Goal: Information Seeking & Learning: Compare options

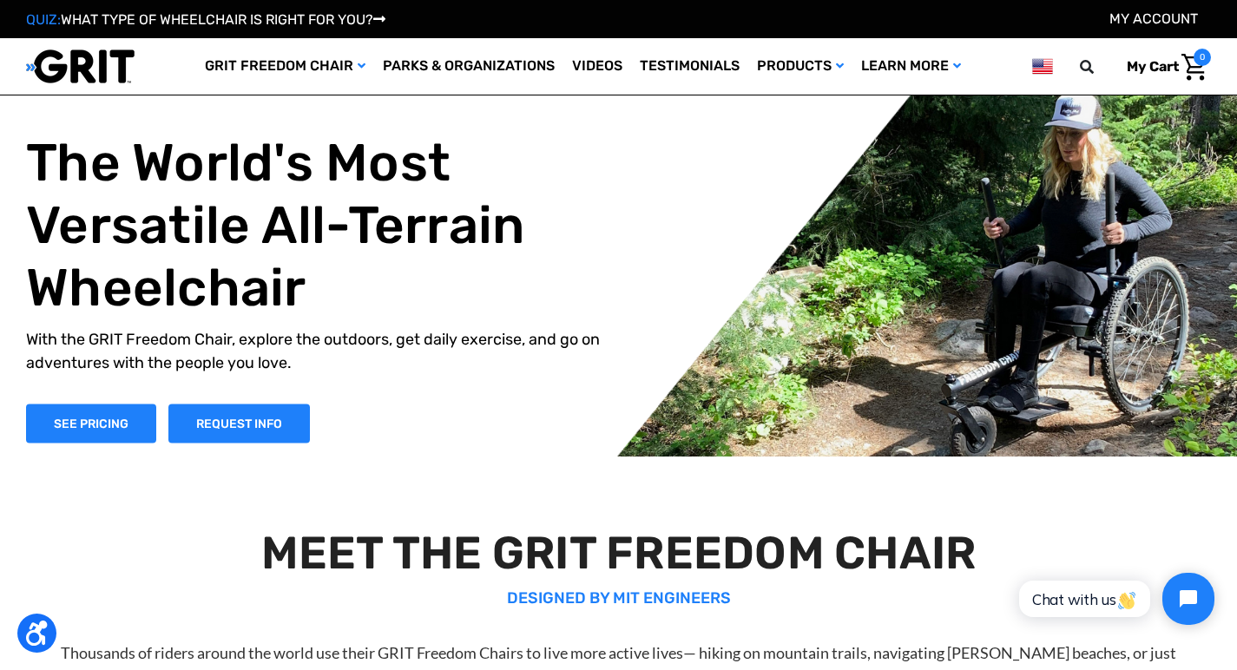
scroll to position [3, 0]
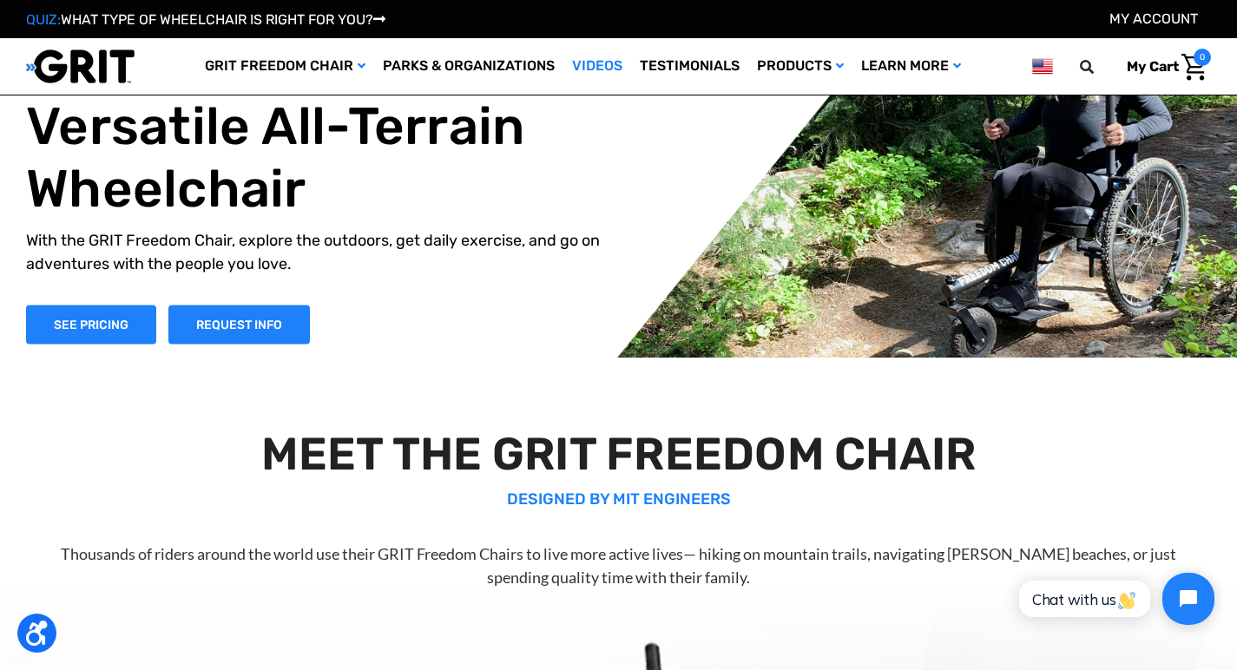
click at [593, 65] on link "Videos" at bounding box center [597, 66] width 68 height 56
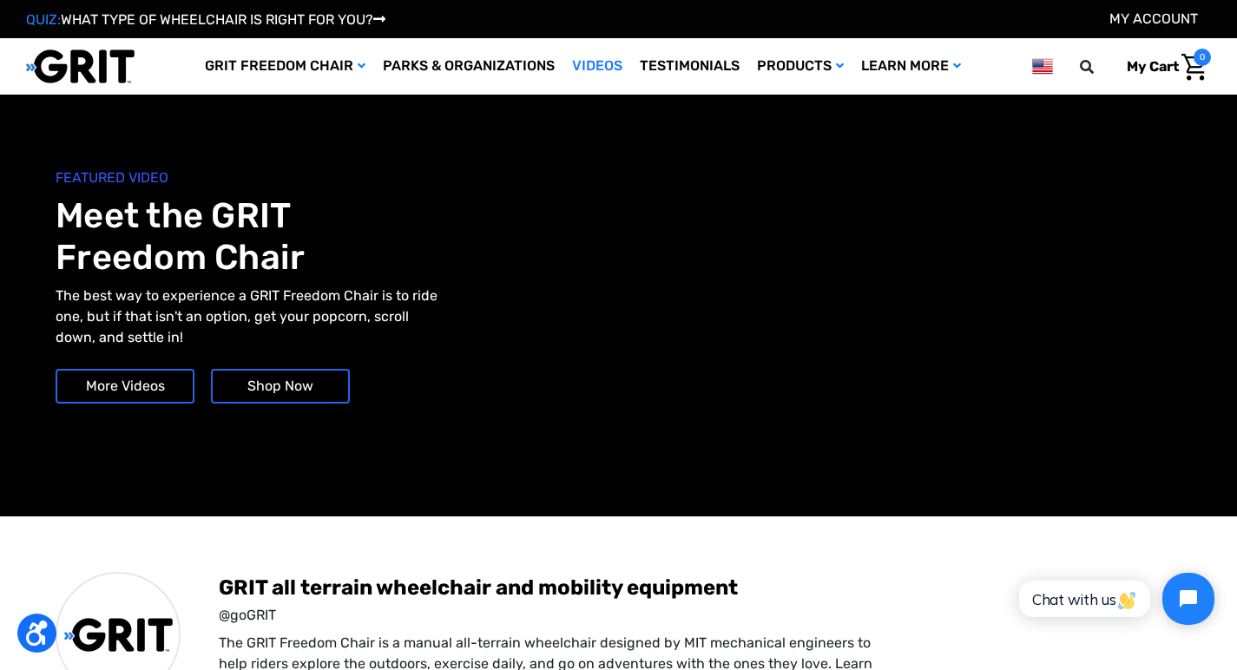
click at [108, 390] on link "More Videos" at bounding box center [125, 386] width 139 height 35
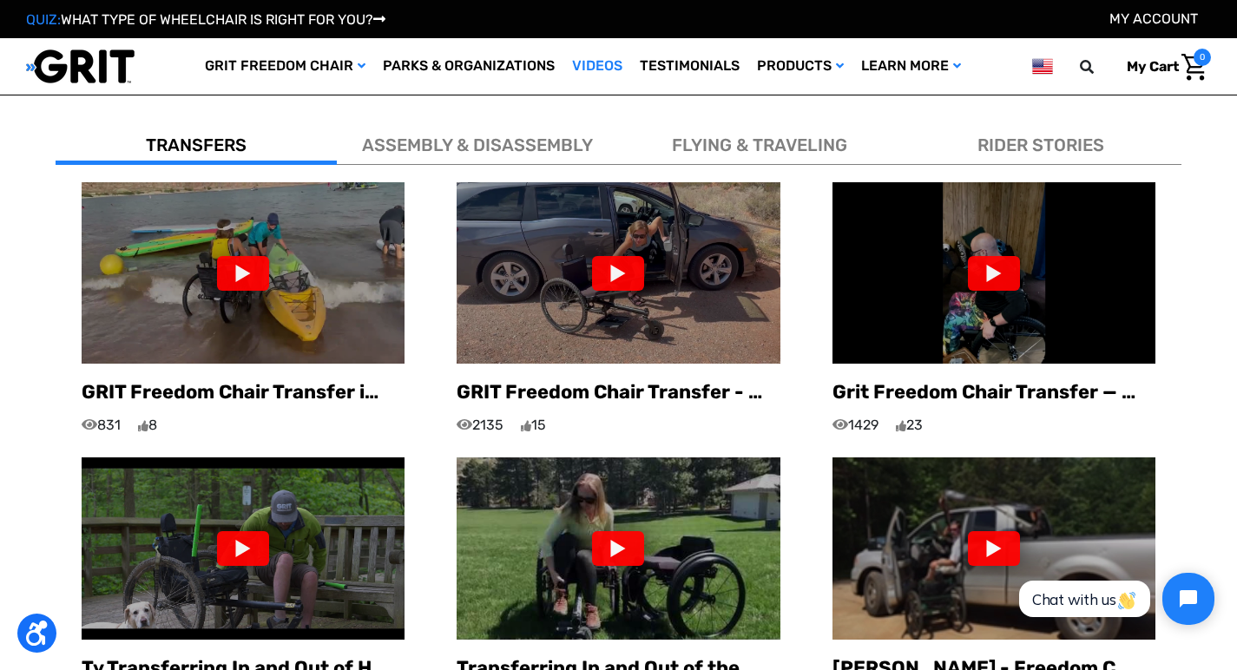
scroll to position [1021, 0]
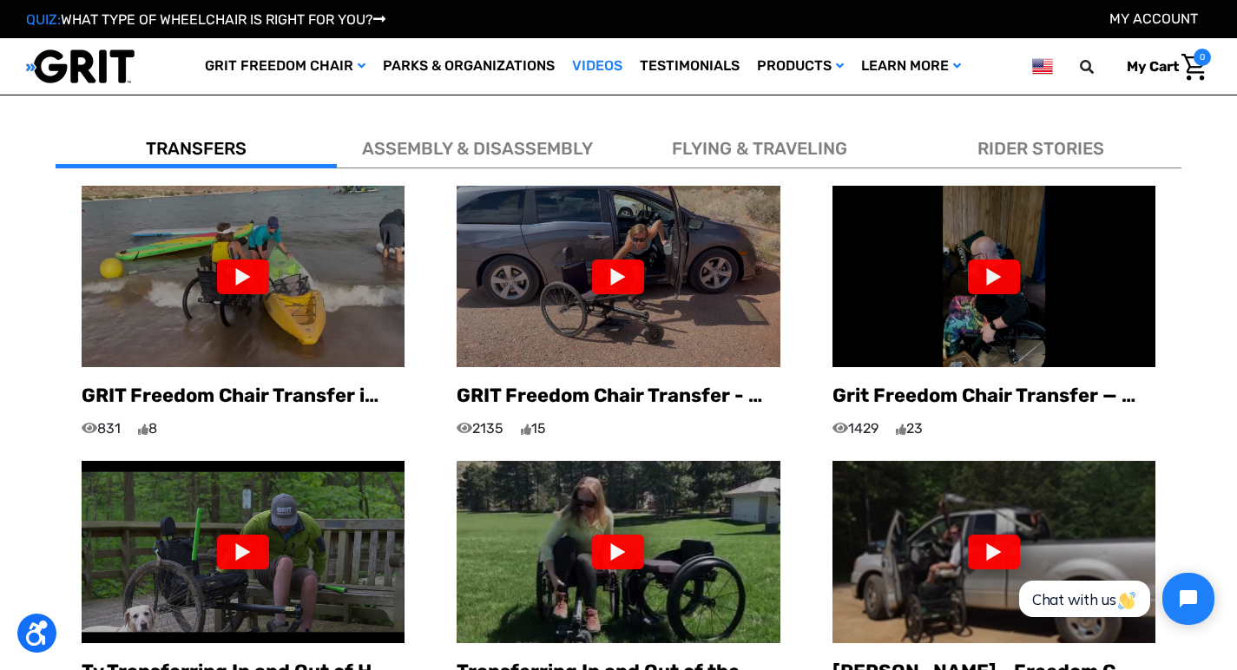
click at [240, 260] on div at bounding box center [243, 277] width 52 height 35
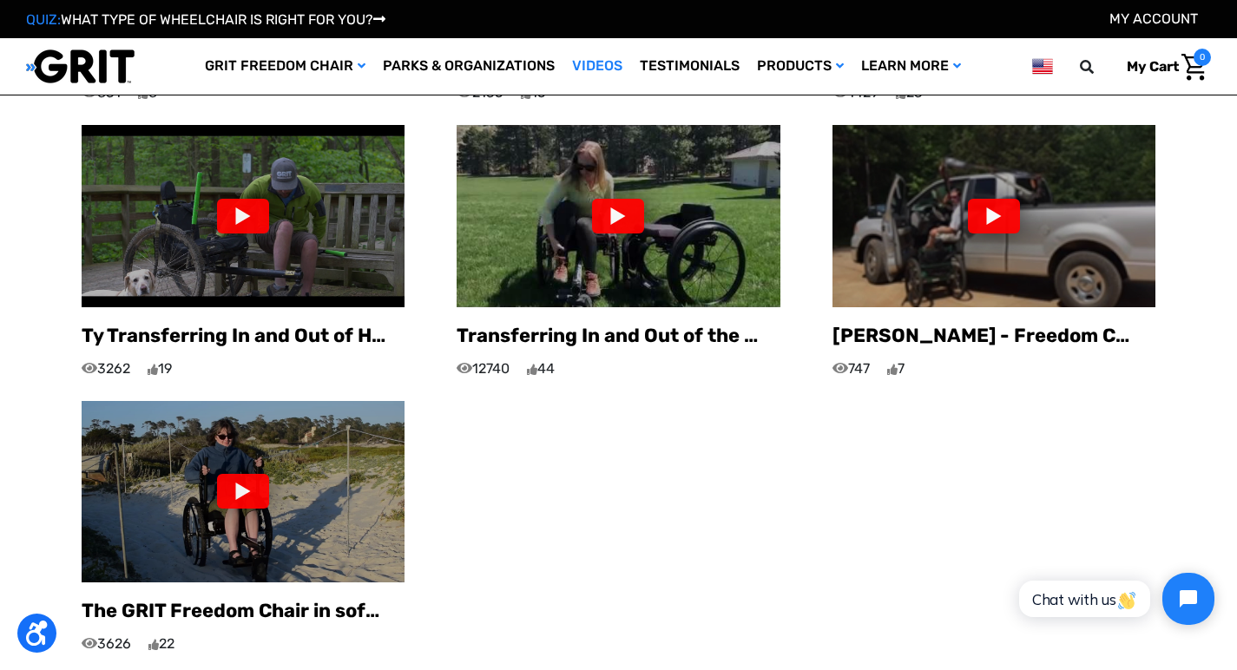
scroll to position [1373, 0]
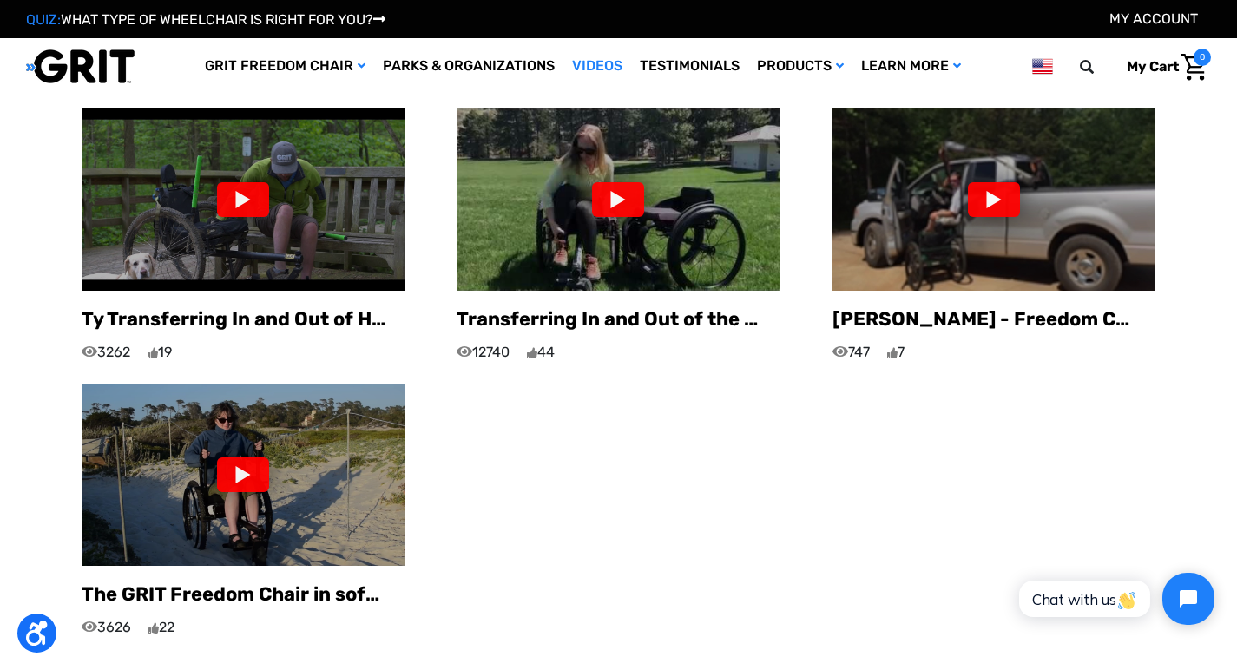
click at [249, 460] on div at bounding box center [243, 474] width 52 height 35
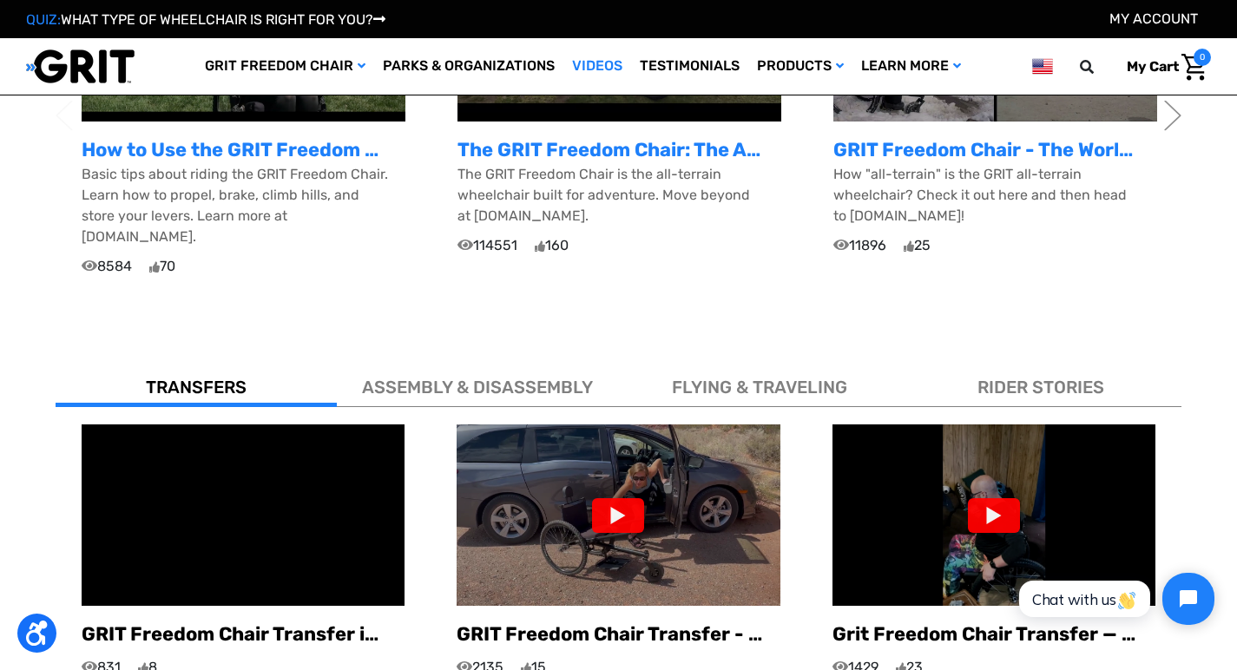
scroll to position [765, 0]
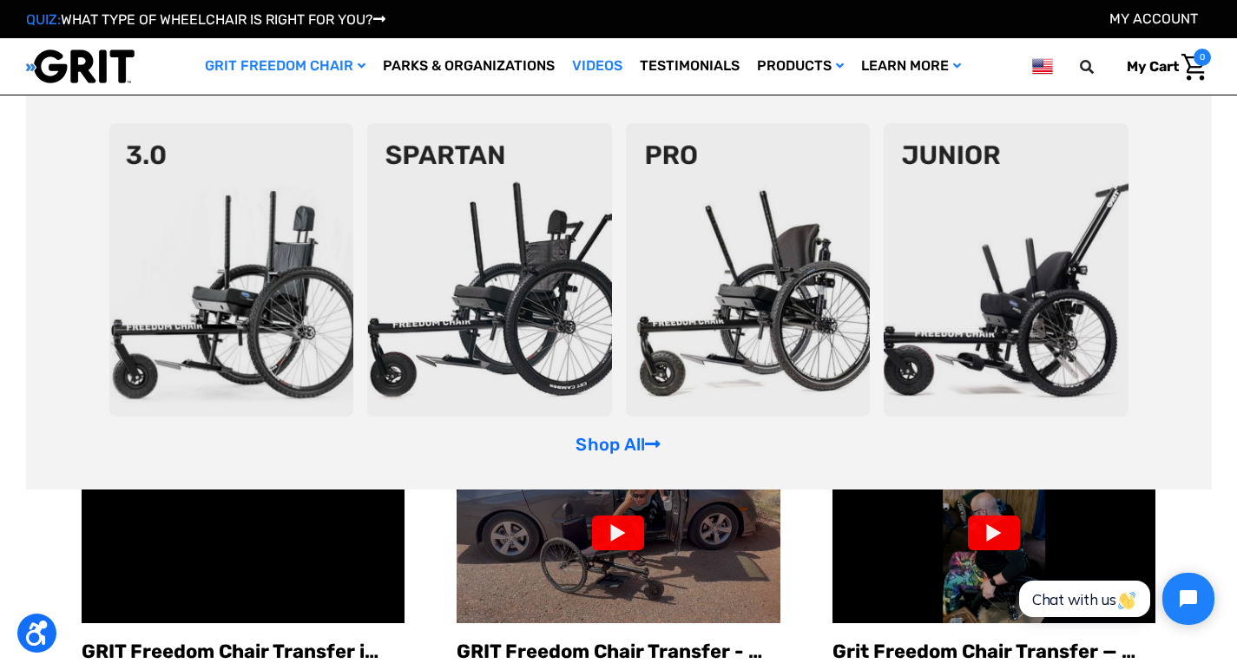
click at [500, 283] on img at bounding box center [489, 269] width 245 height 293
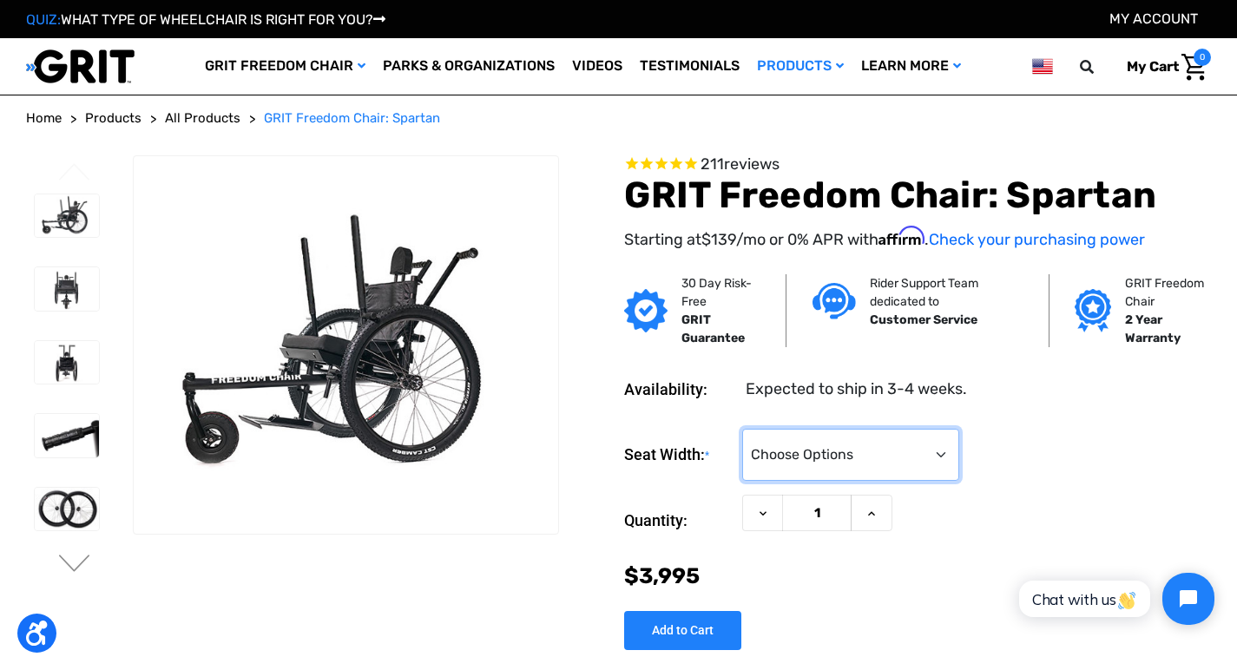
select select "325"
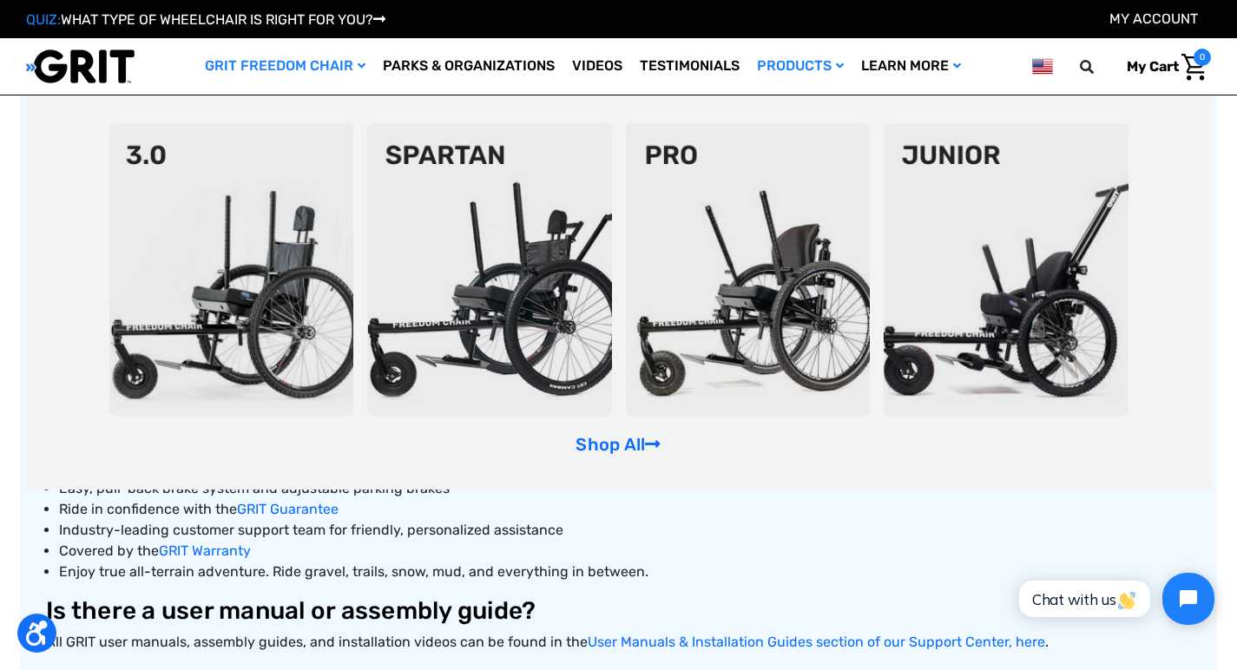
click at [508, 274] on img at bounding box center [489, 269] width 245 height 293
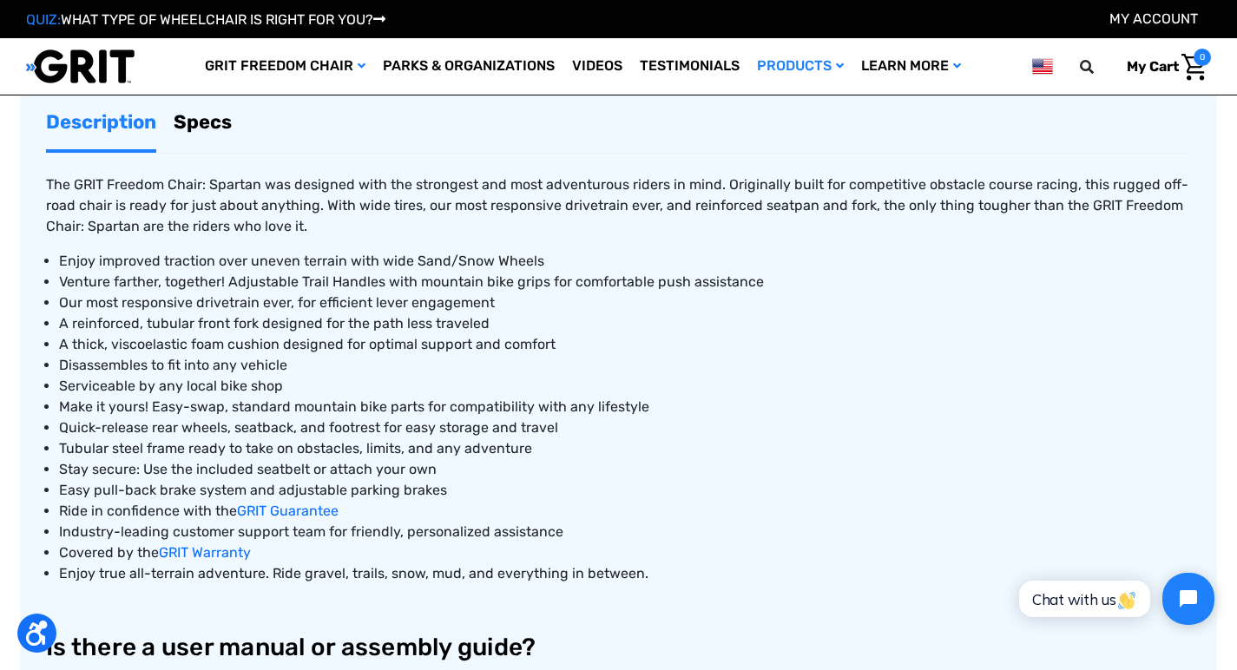
click at [209, 118] on link "Specs" at bounding box center [203, 122] width 58 height 55
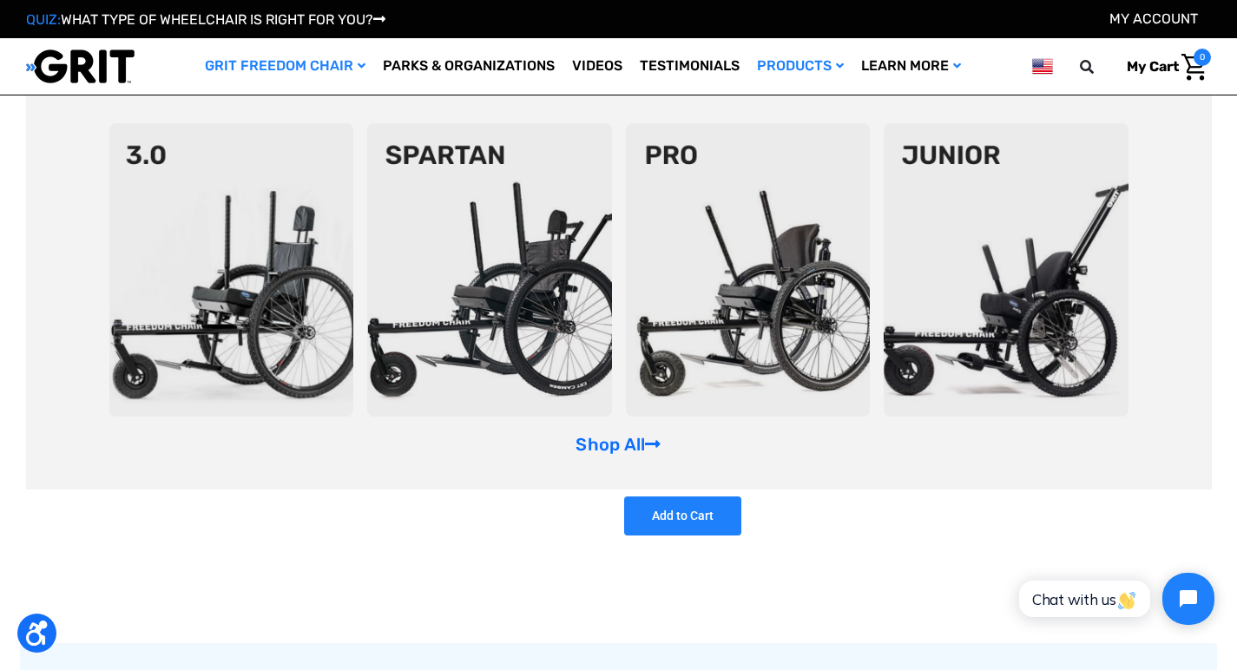
scroll to position [18, 0]
click at [463, 310] on img at bounding box center [489, 269] width 245 height 293
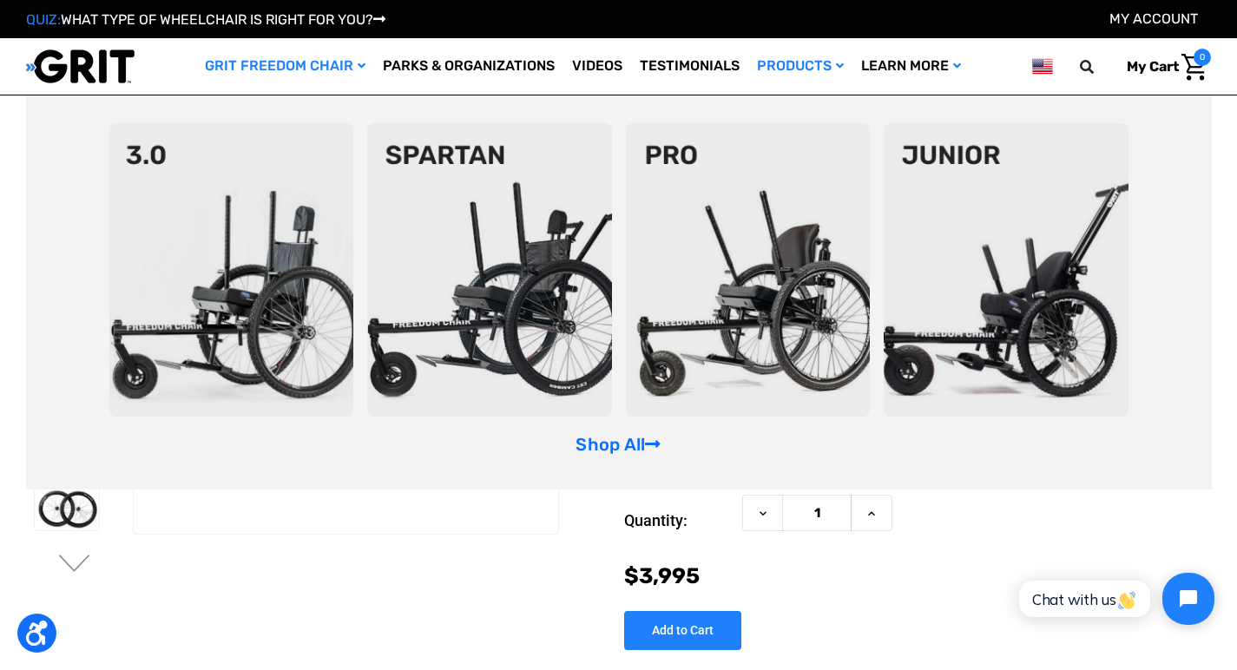
click at [254, 277] on img at bounding box center [231, 269] width 245 height 293
click at [708, 316] on img at bounding box center [748, 269] width 245 height 293
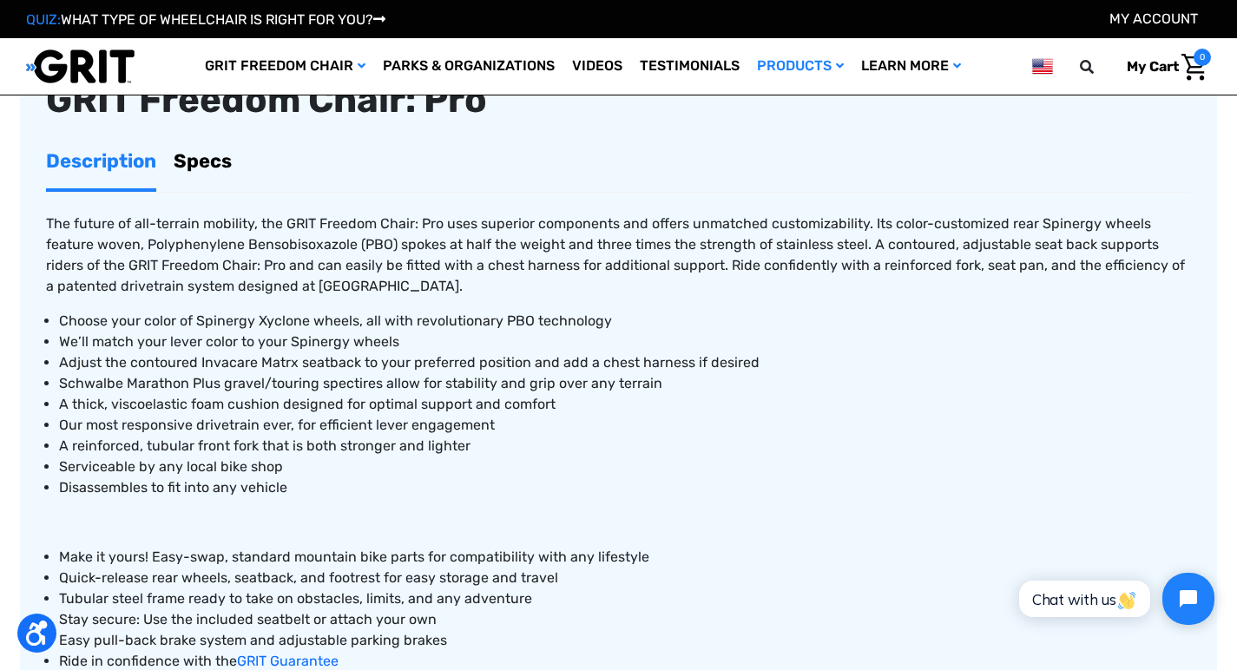
scroll to position [678, 0]
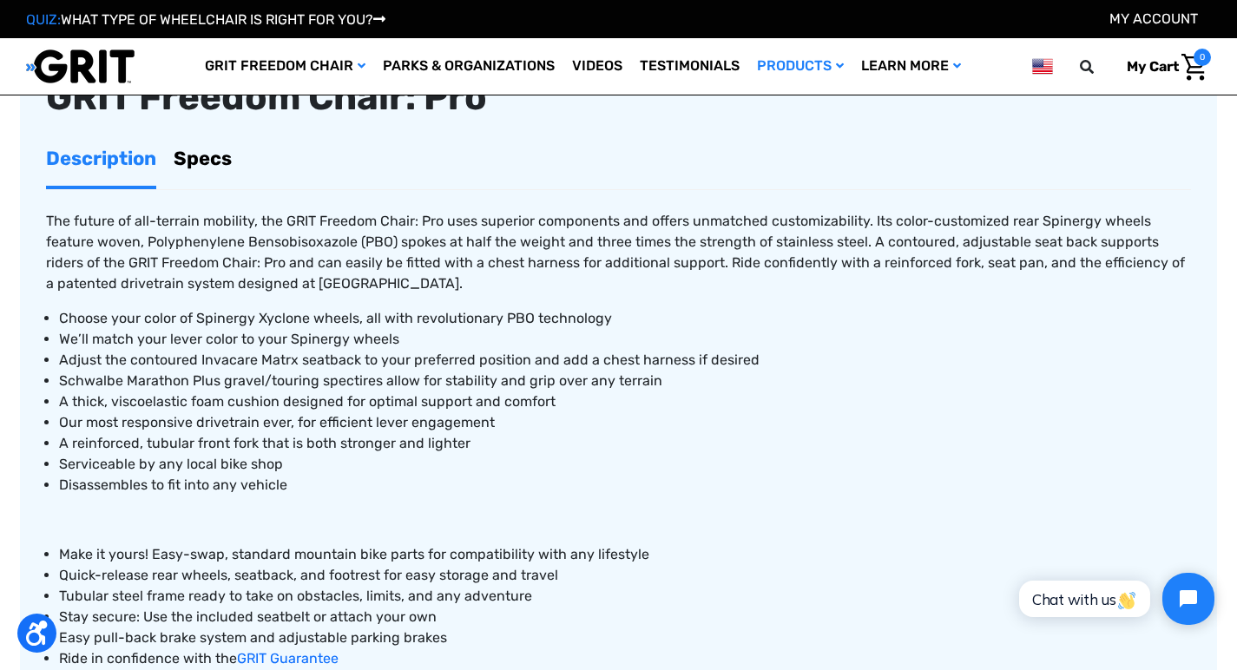
click at [184, 150] on link "Specs" at bounding box center [203, 158] width 58 height 55
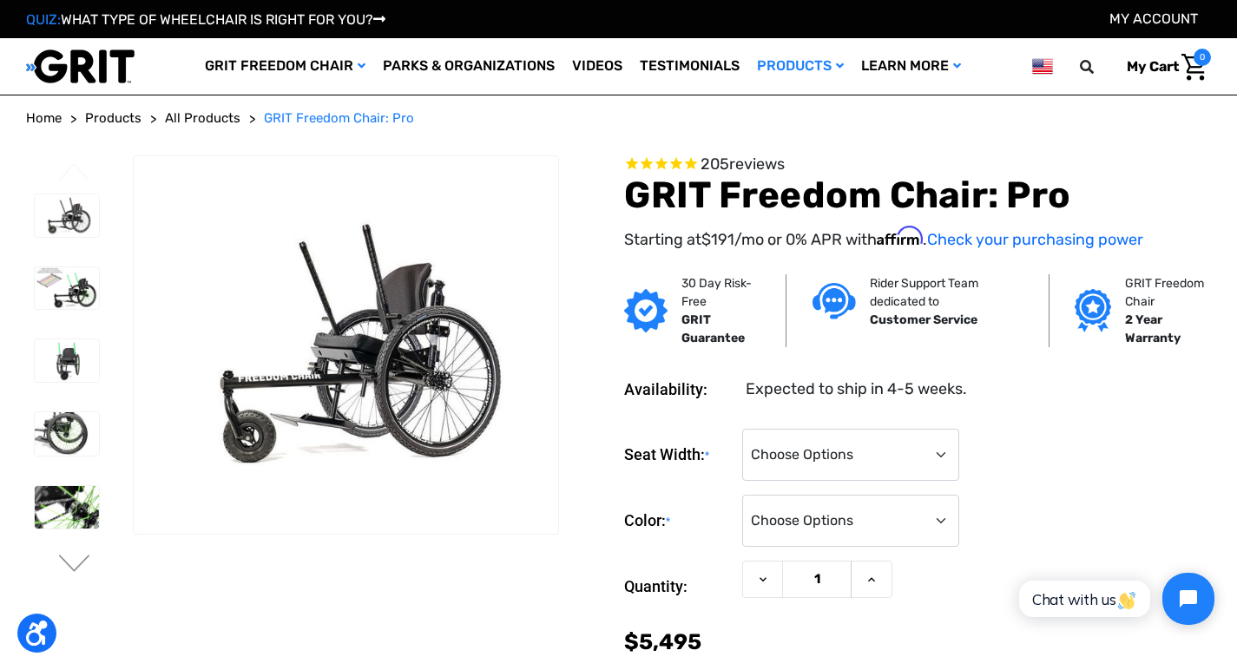
scroll to position [0, 0]
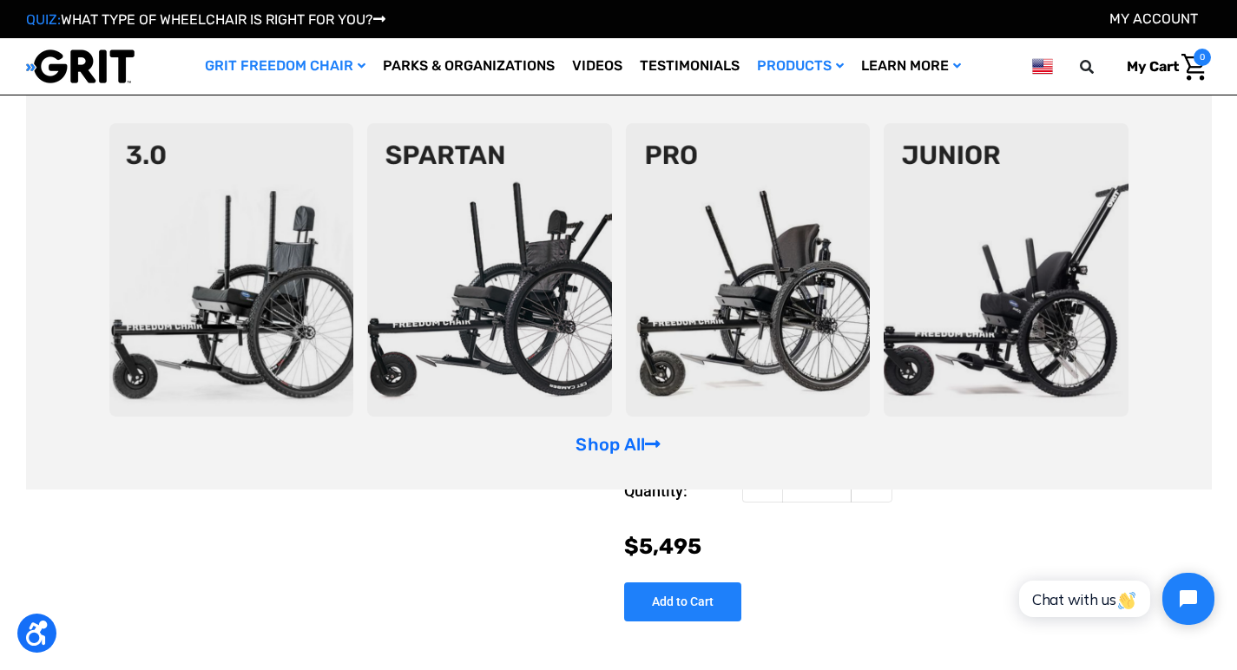
click at [952, 270] on img at bounding box center [1006, 269] width 245 height 293
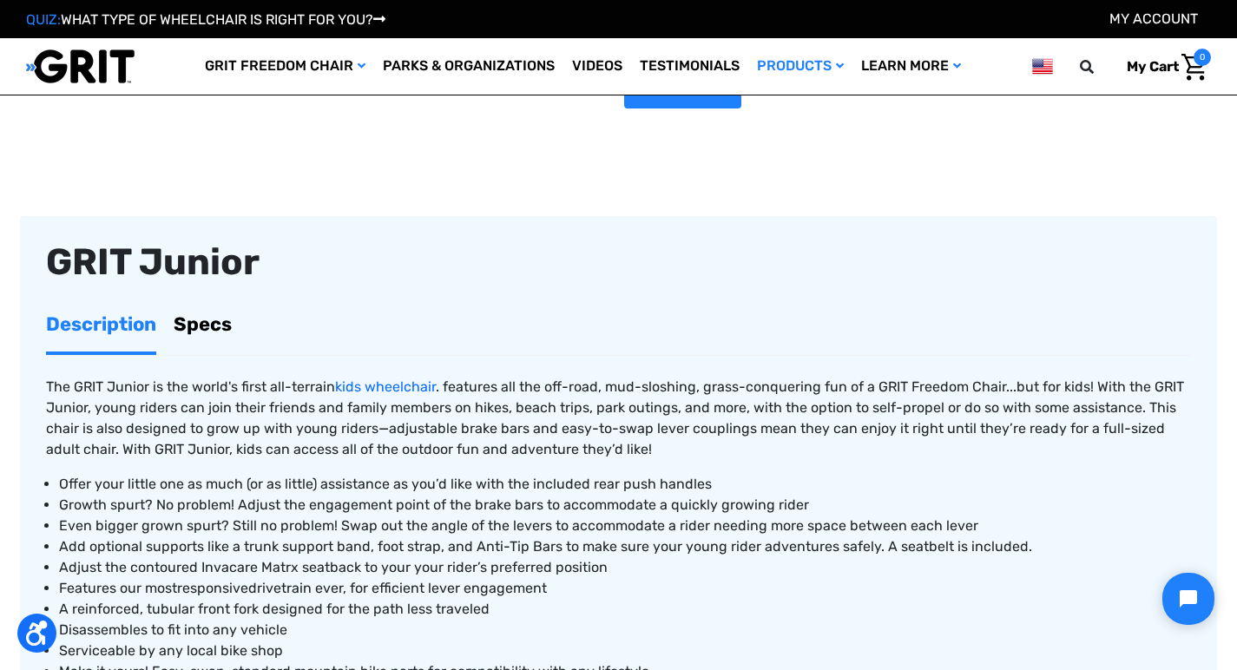
scroll to position [446, 0]
click at [203, 319] on link "Specs" at bounding box center [203, 324] width 58 height 55
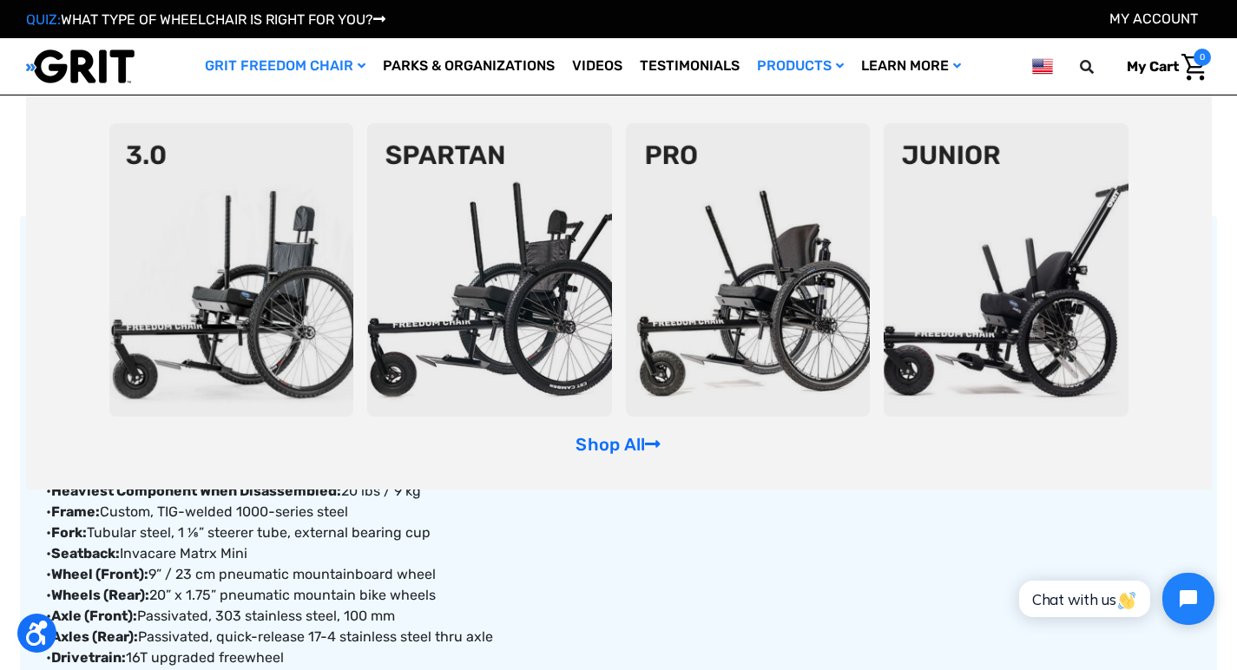
scroll to position [0, 0]
click at [413, 226] on img at bounding box center [489, 269] width 245 height 293
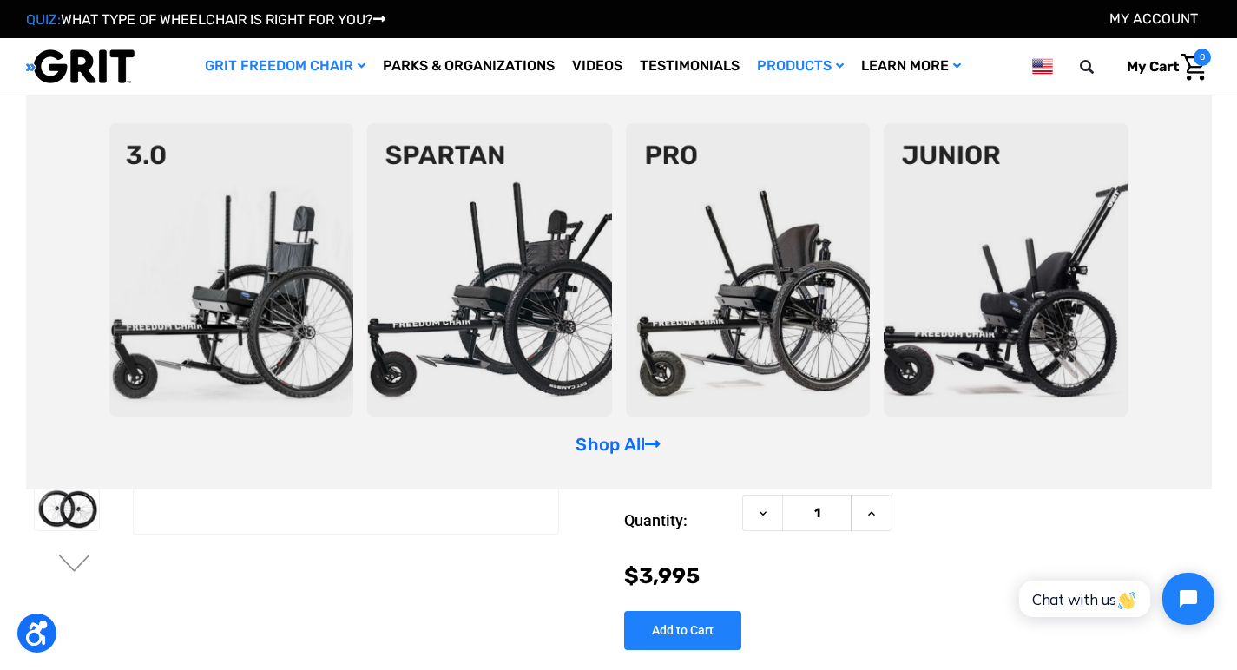
click at [703, 265] on img at bounding box center [748, 269] width 245 height 293
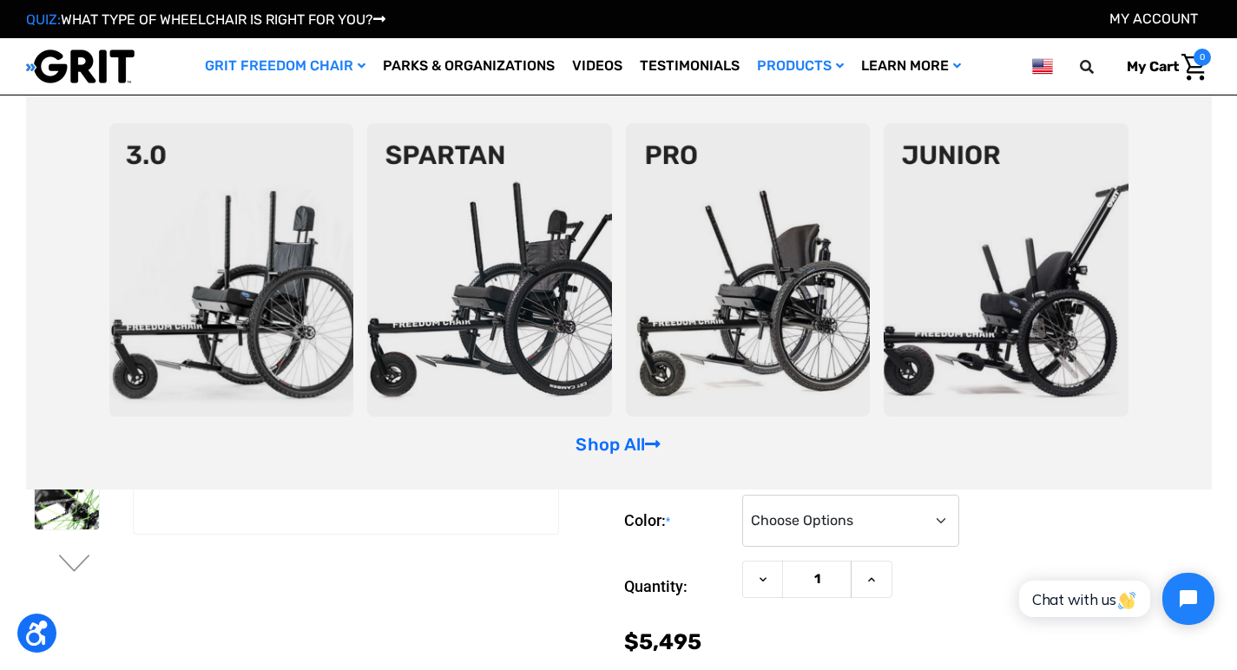
click at [459, 266] on img at bounding box center [489, 269] width 245 height 293
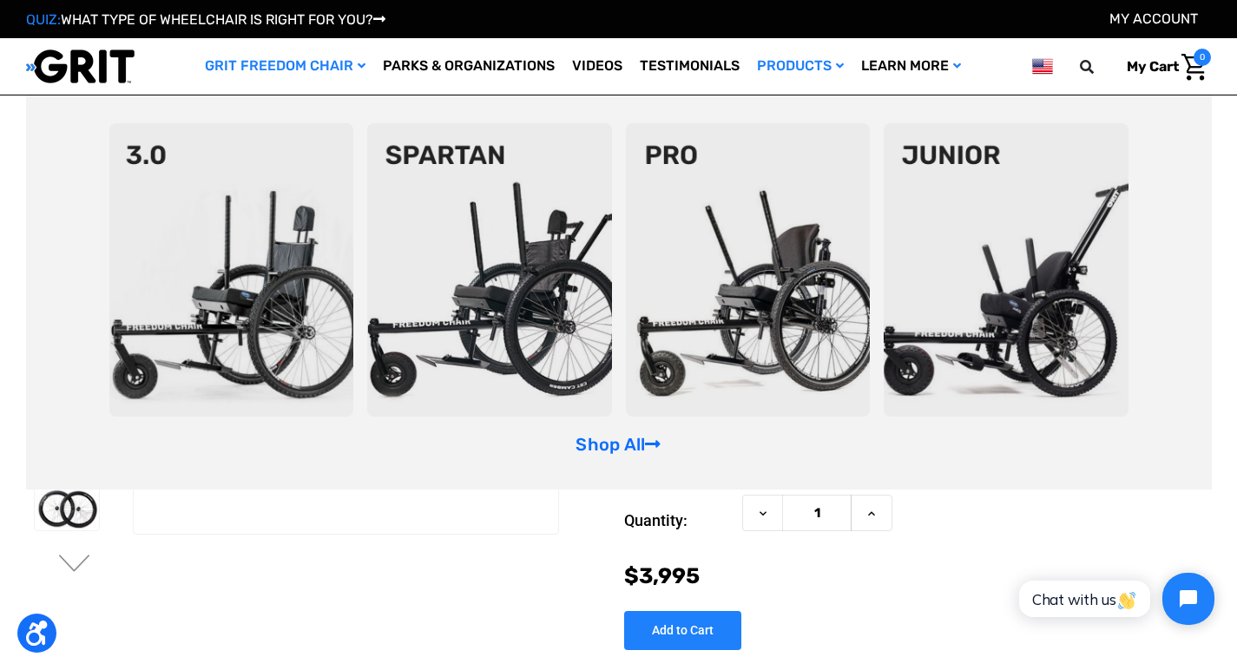
click at [729, 241] on img at bounding box center [748, 269] width 245 height 293
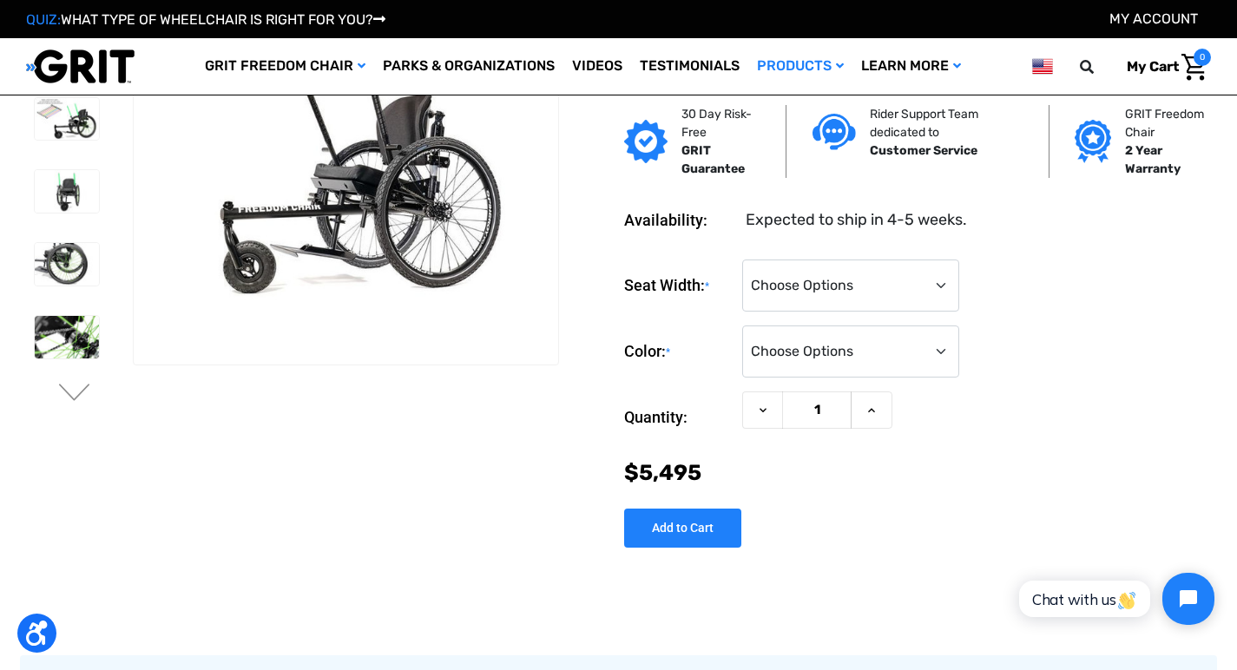
scroll to position [75, 0]
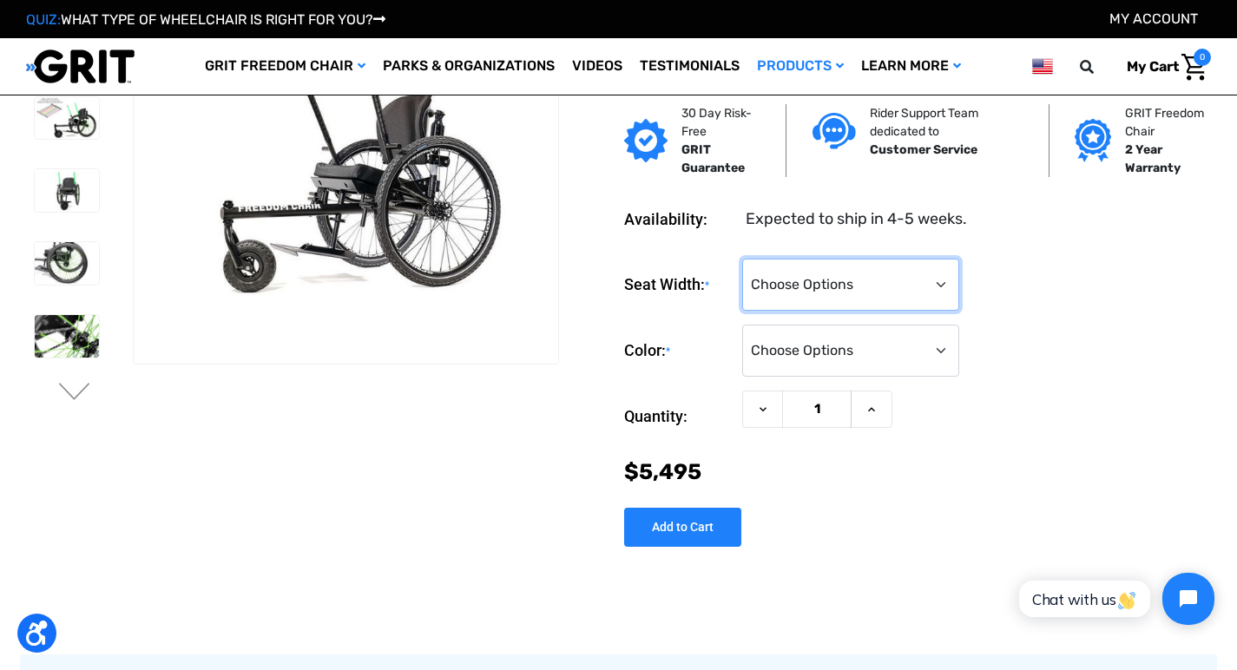
select select "325"
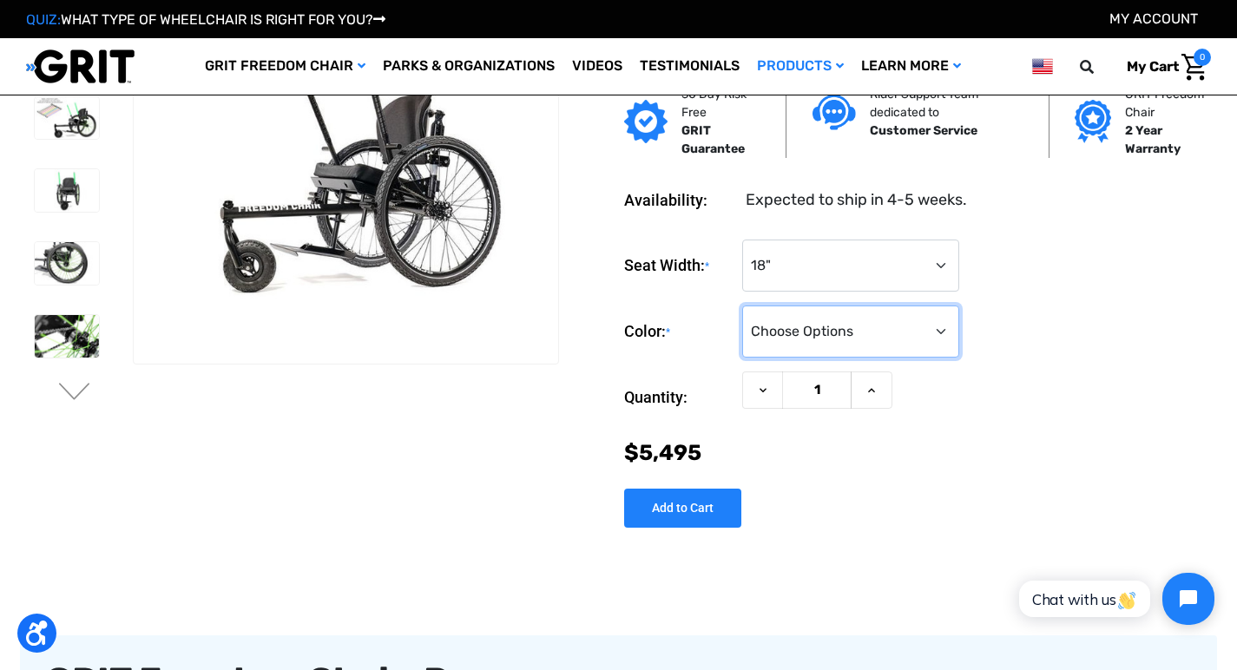
drag, startPoint x: 940, startPoint y: 328, endPoint x: 1008, endPoint y: 329, distance: 67.7
click at [1008, 329] on div "Color: * Choose Options Black Blue Green Orange Pink Purple Red White Yellow" at bounding box center [917, 332] width 587 height 53
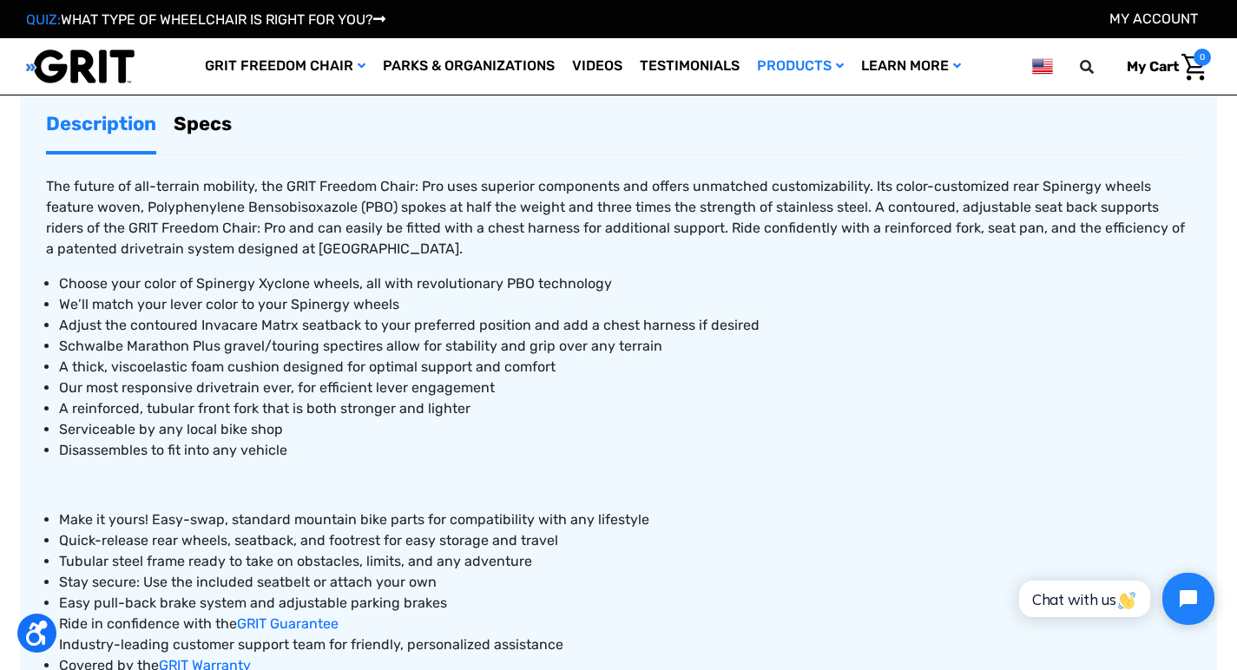
scroll to position [693, 0]
click at [214, 126] on link "Specs" at bounding box center [203, 124] width 58 height 55
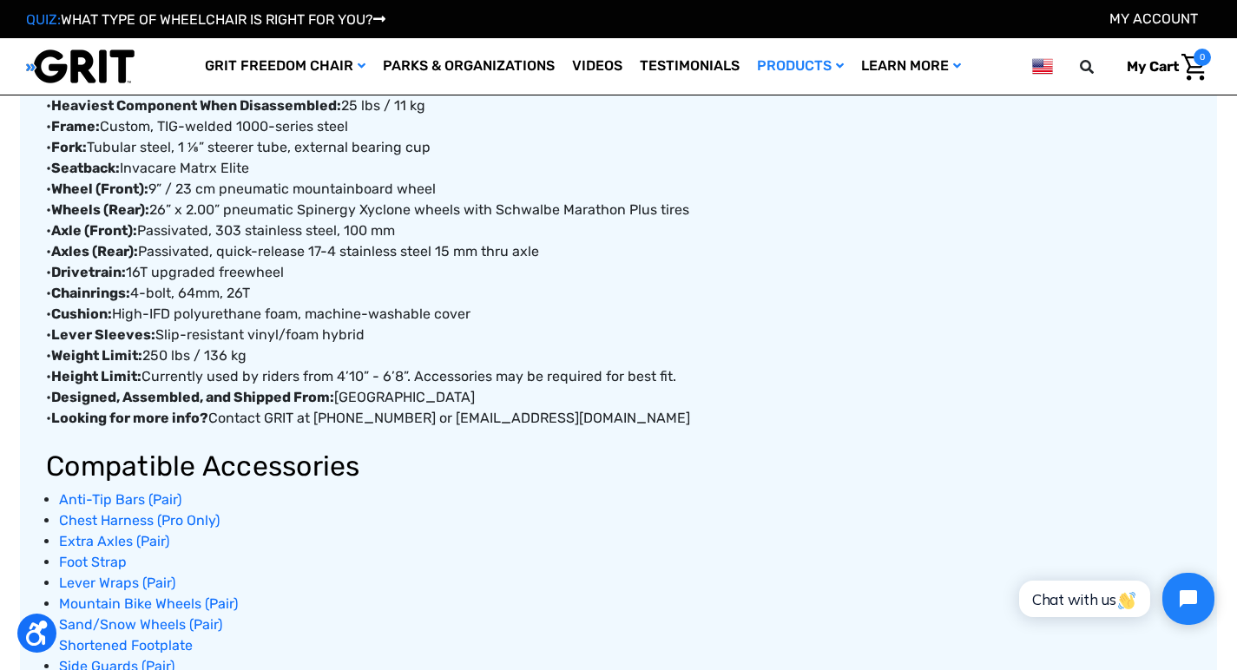
scroll to position [884, 0]
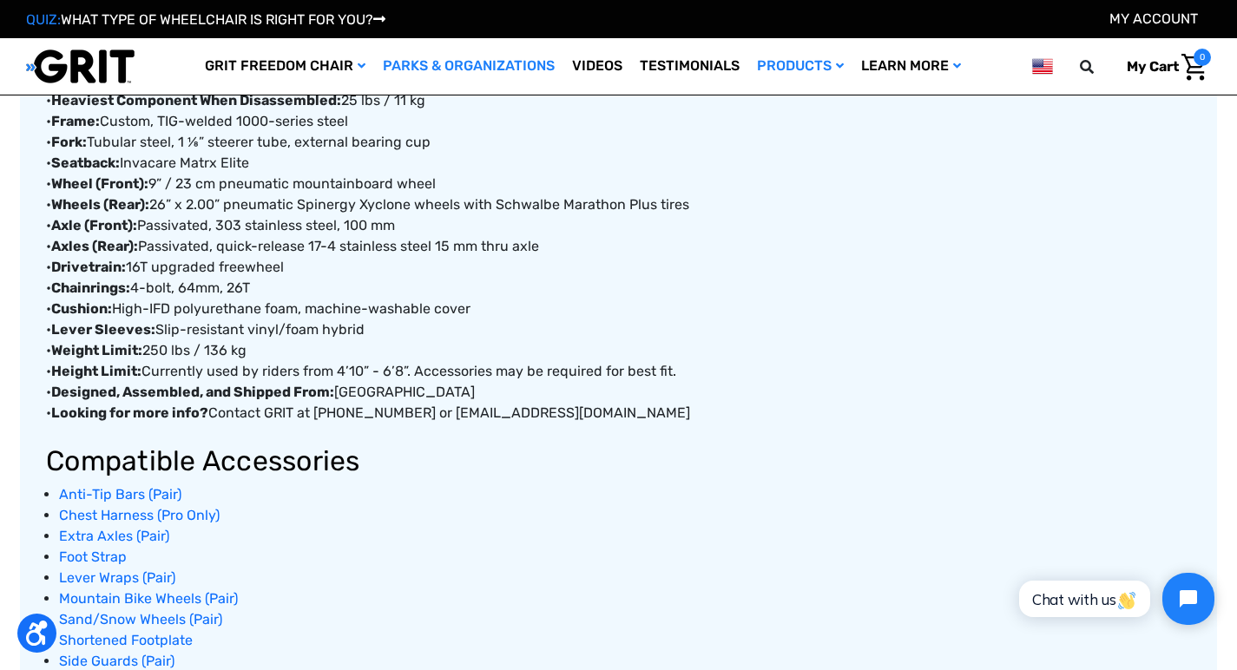
click at [439, 59] on link "Parks & Organizations" at bounding box center [468, 66] width 189 height 56
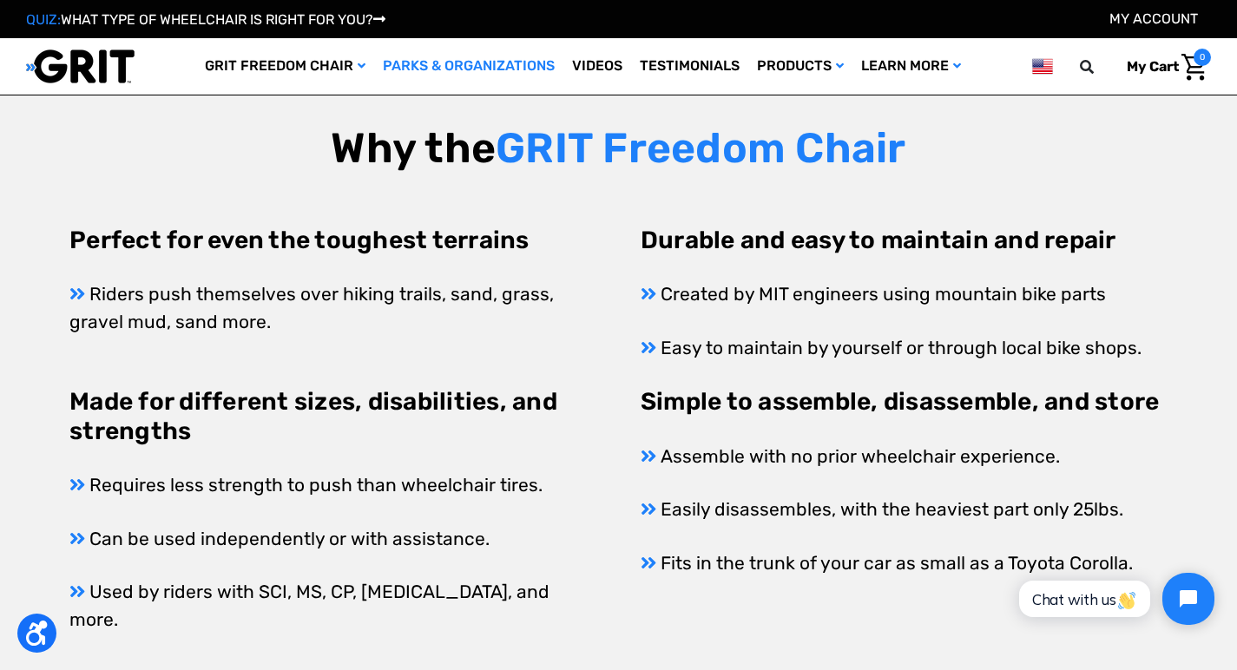
scroll to position [653, 0]
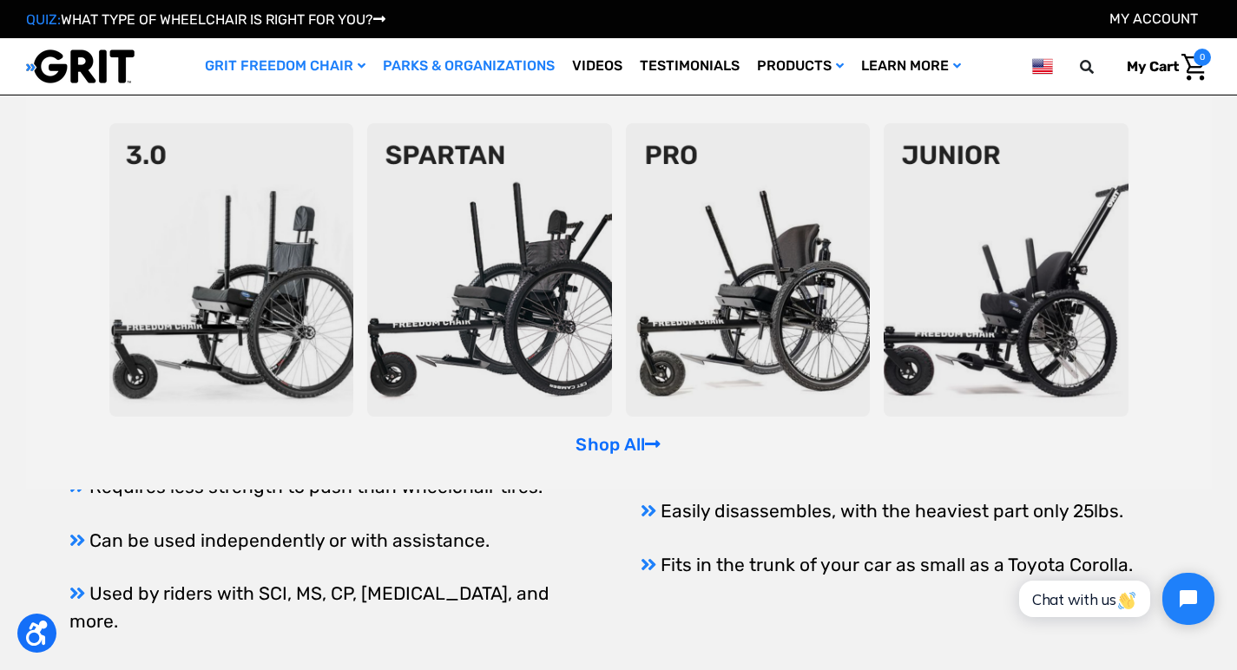
click at [222, 304] on img at bounding box center [231, 269] width 245 height 293
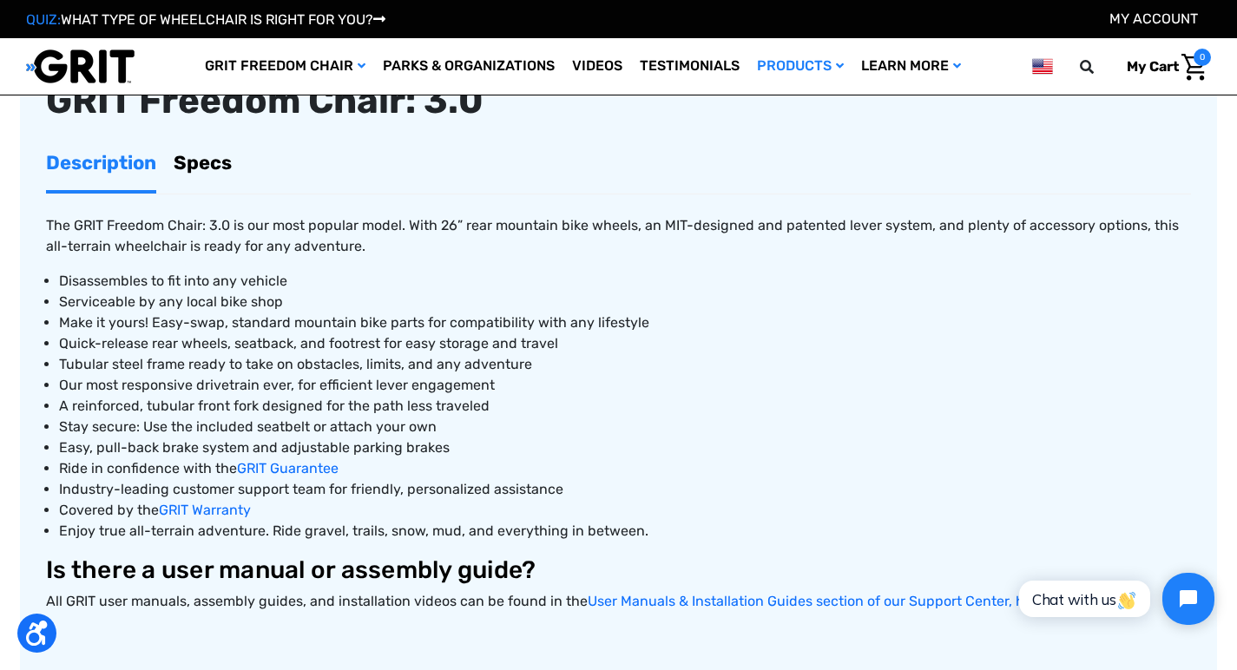
scroll to position [588, 0]
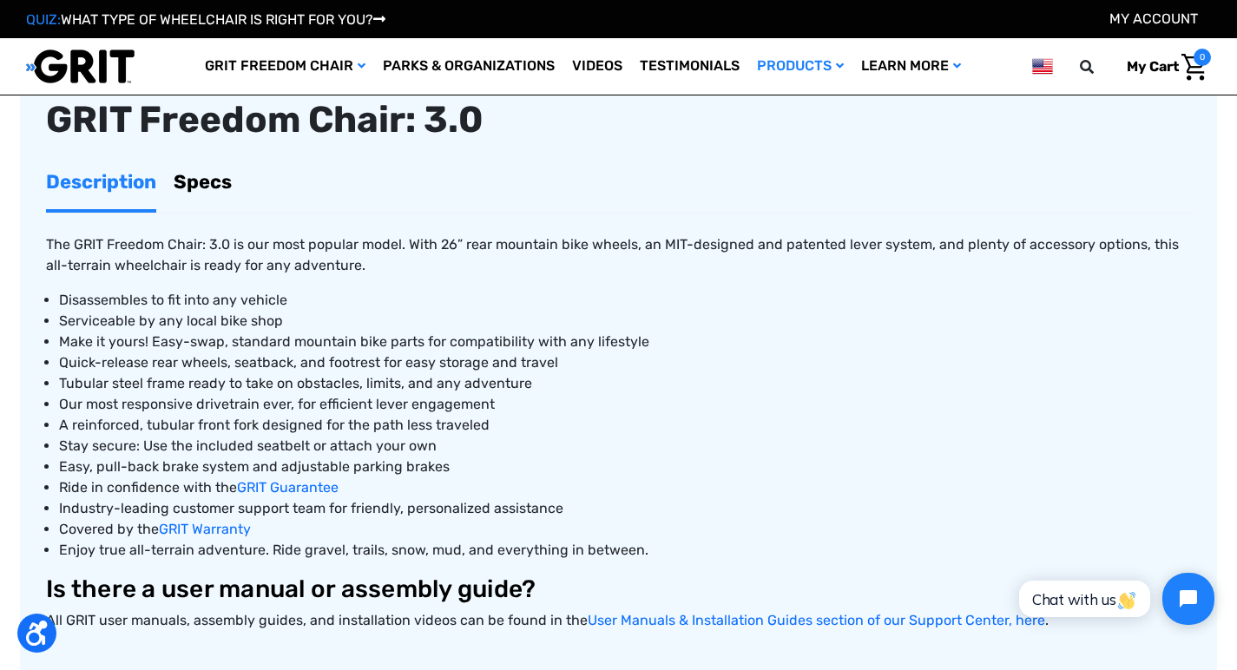
click at [192, 173] on link "Specs" at bounding box center [203, 181] width 58 height 55
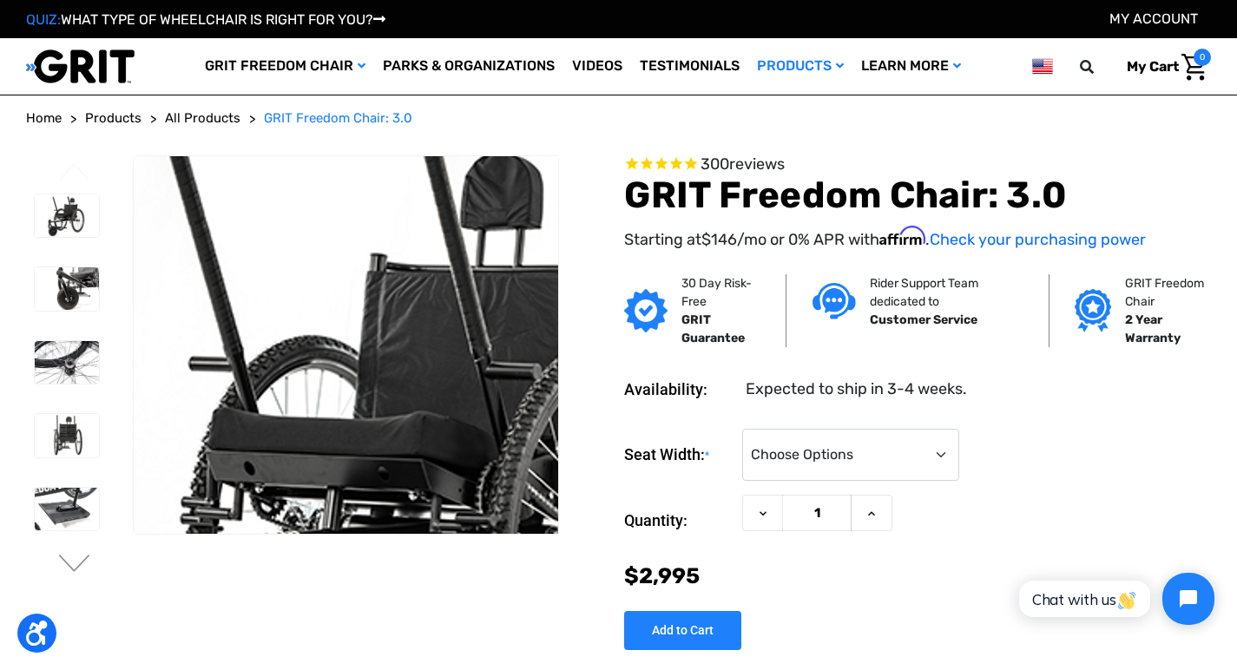
scroll to position [0, 0]
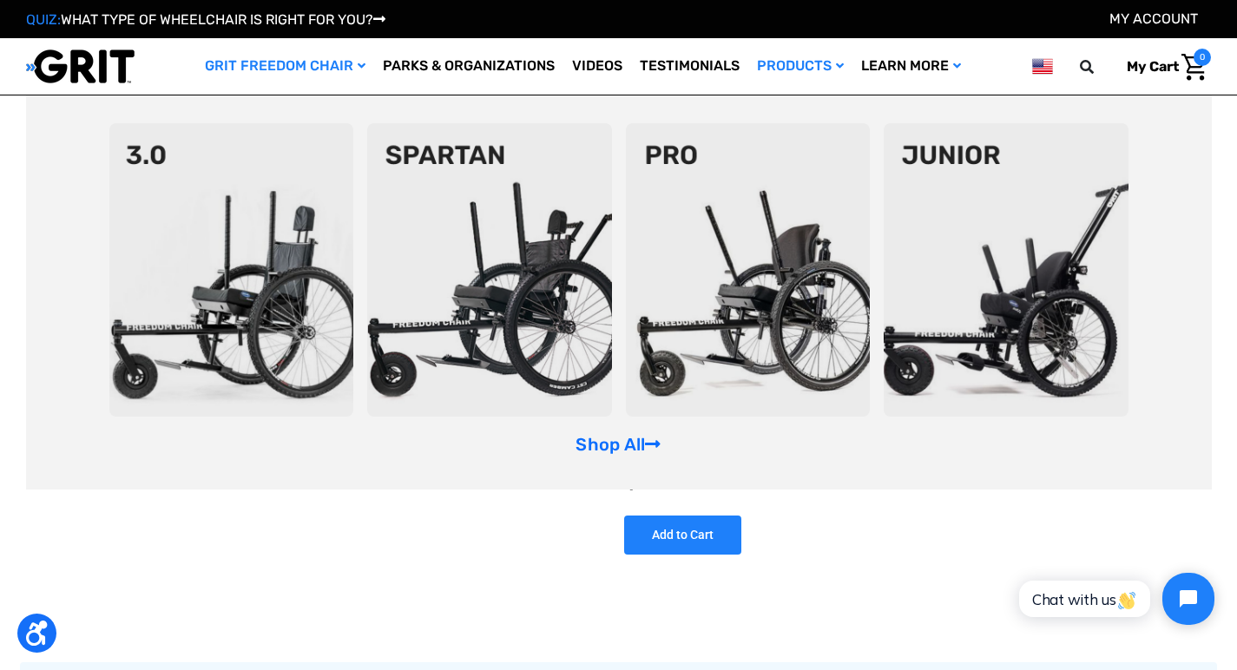
click at [497, 273] on img at bounding box center [489, 269] width 245 height 293
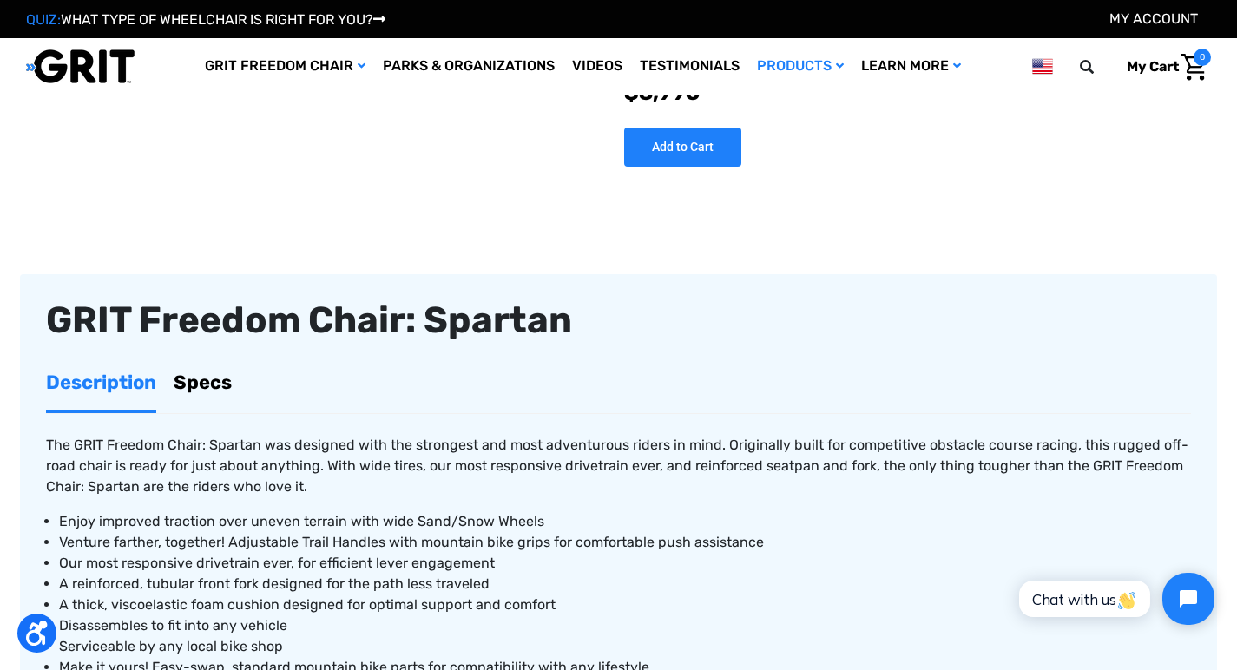
scroll to position [393, 0]
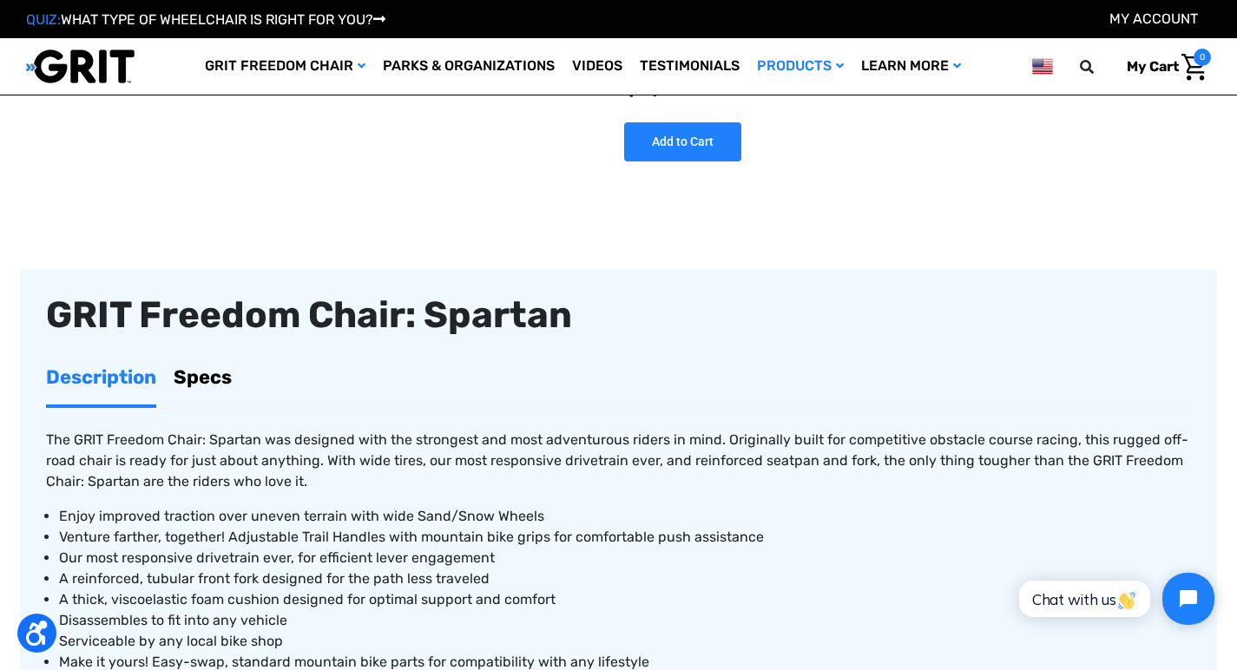
click at [212, 378] on link "Specs" at bounding box center [203, 377] width 58 height 55
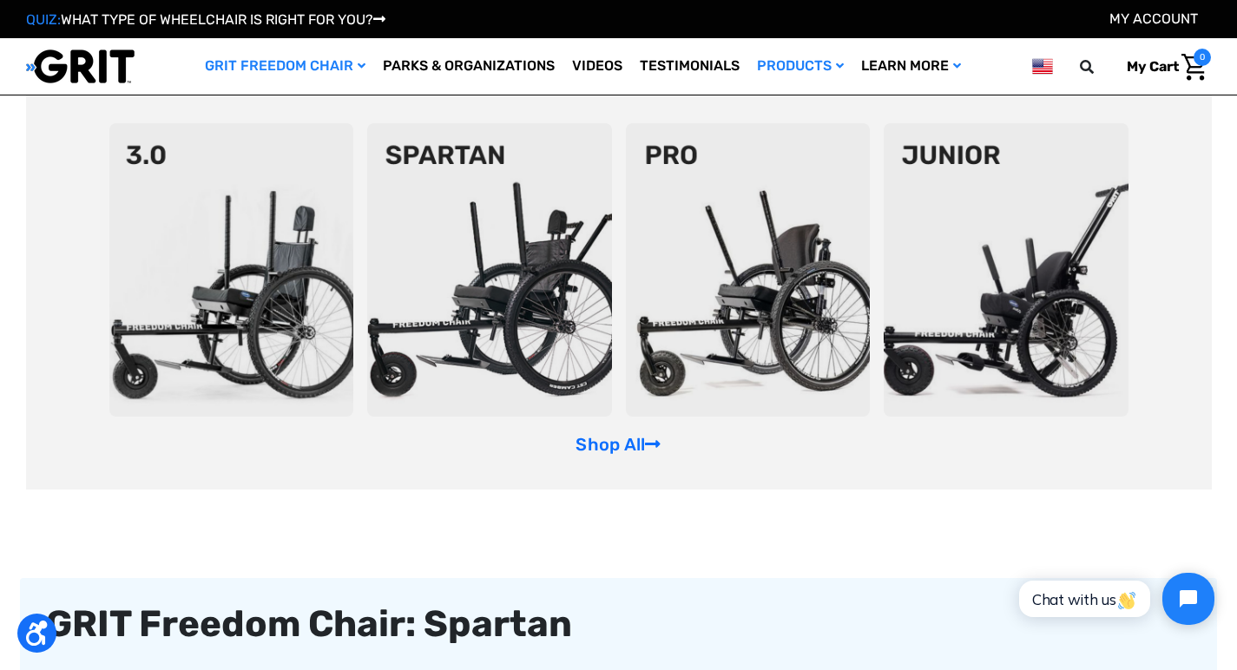
scroll to position [89, 0]
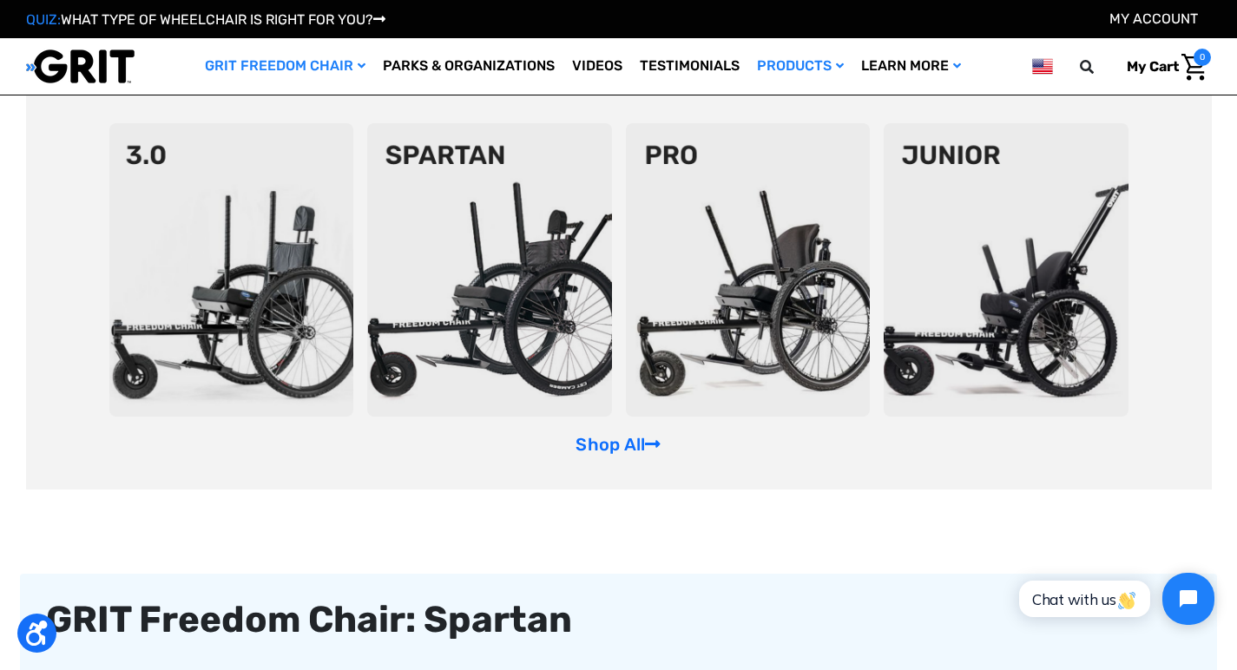
click at [260, 271] on img at bounding box center [231, 269] width 245 height 293
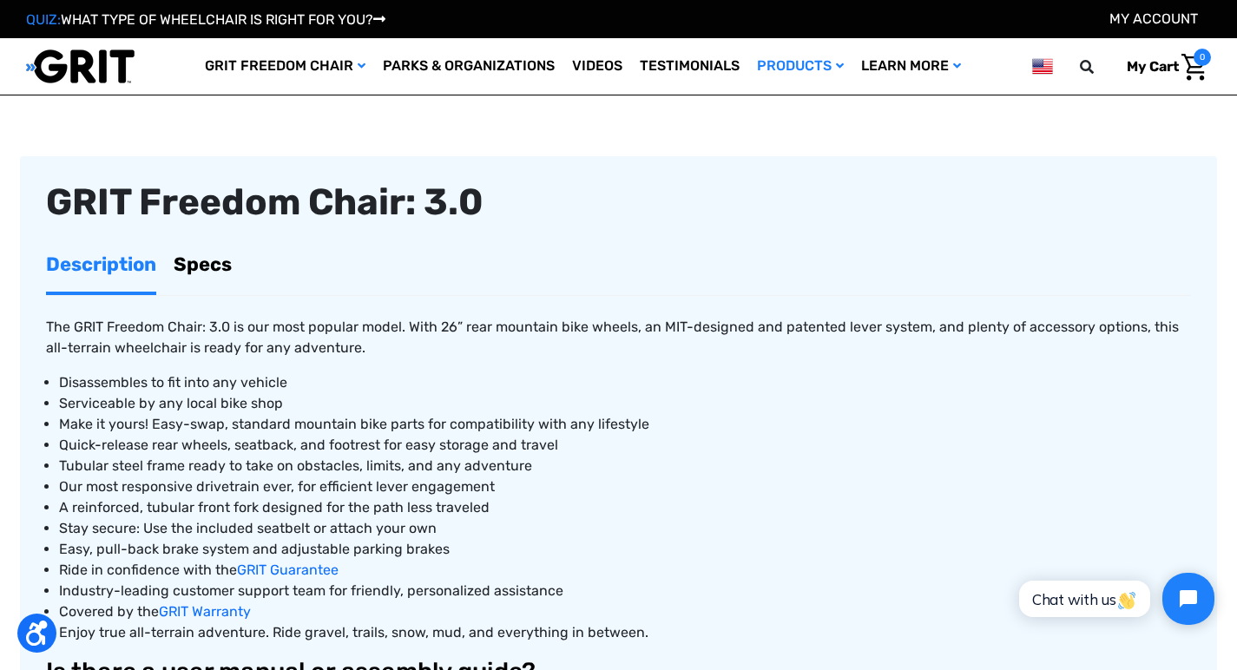
scroll to position [474, 0]
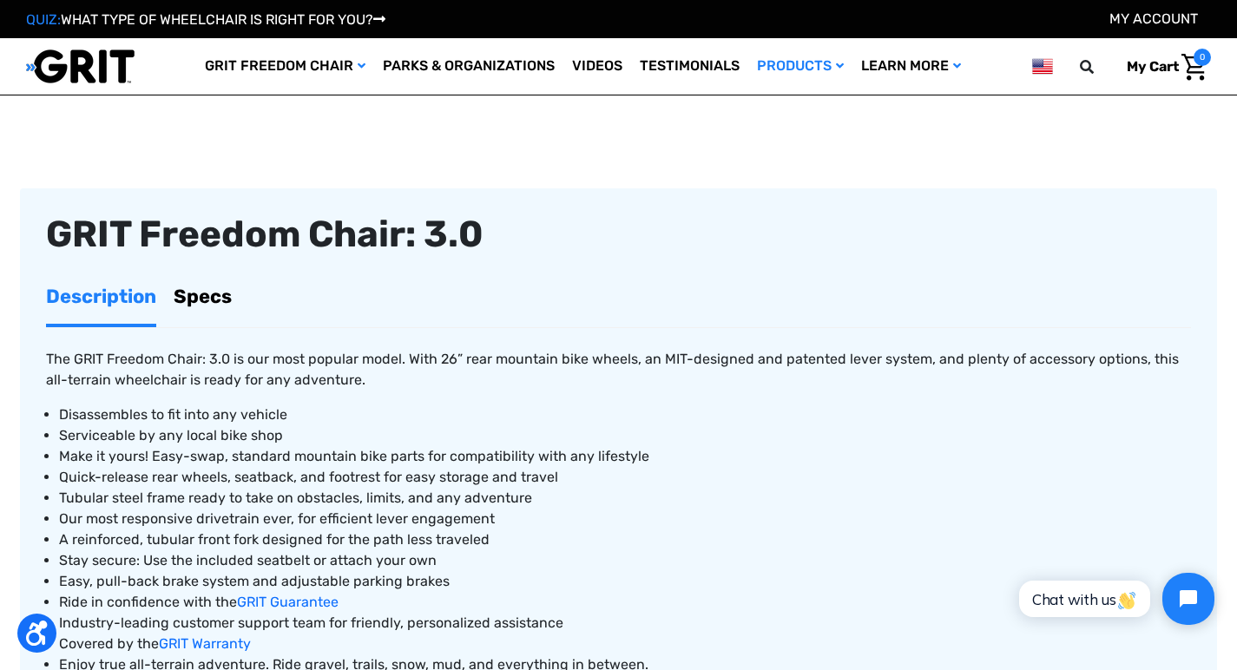
click at [207, 294] on link "Specs" at bounding box center [203, 296] width 58 height 55
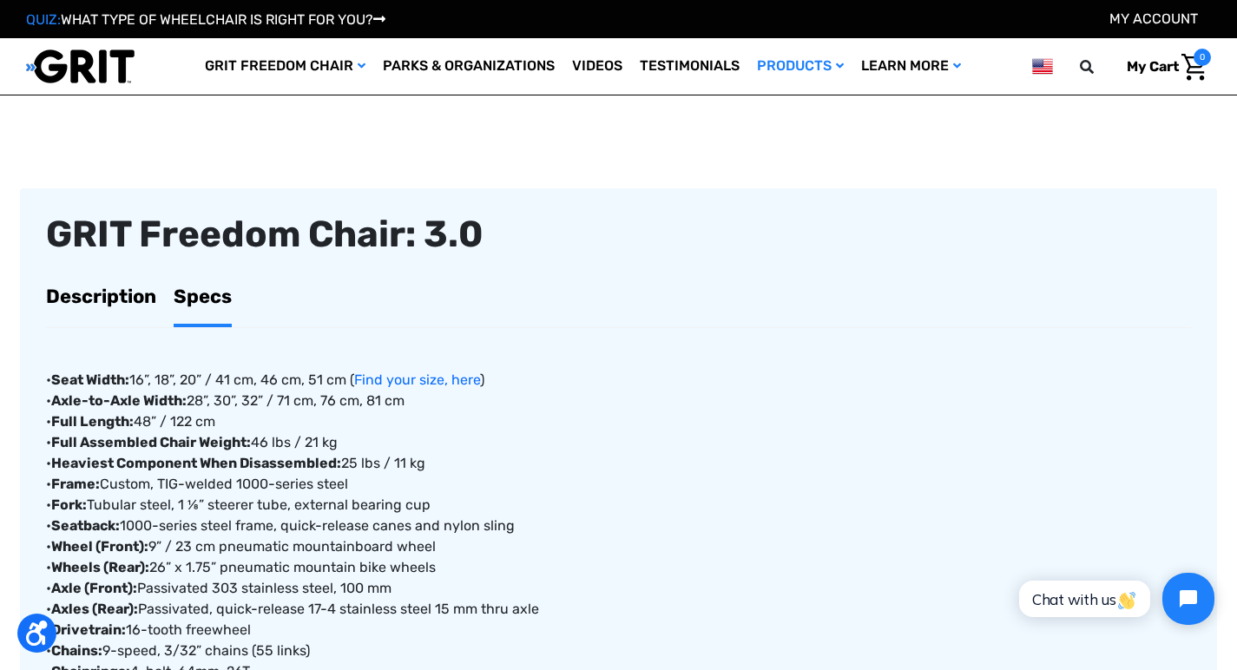
scroll to position [0, 0]
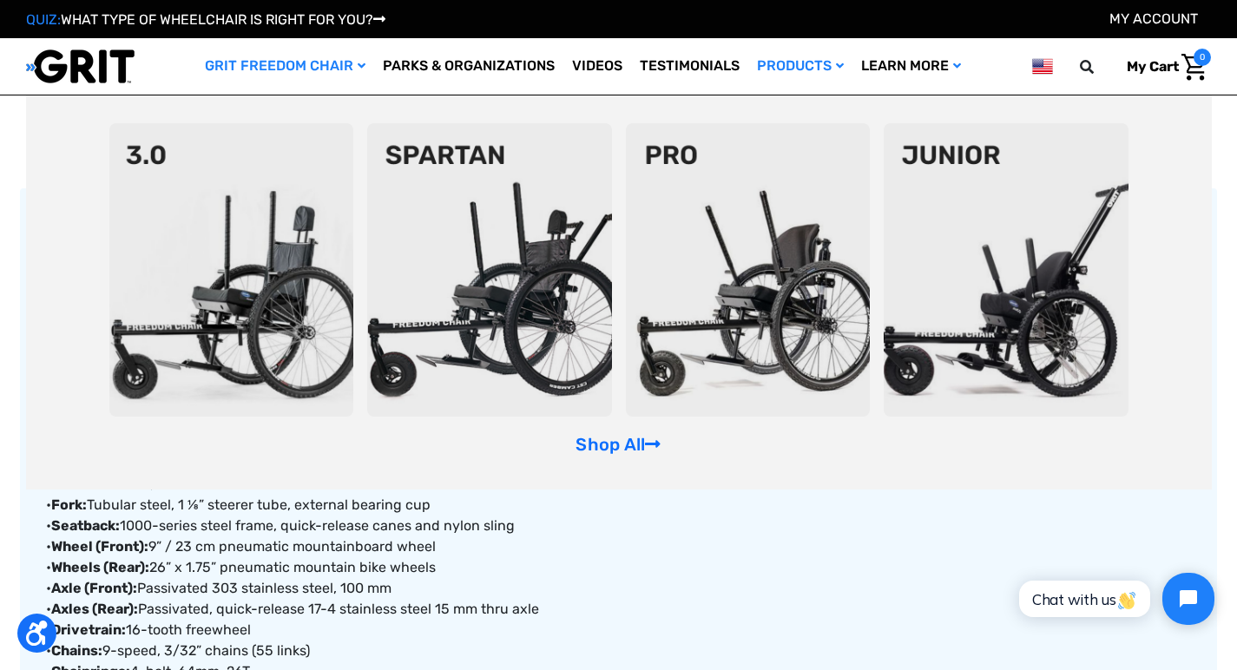
click at [766, 260] on img at bounding box center [748, 269] width 245 height 293
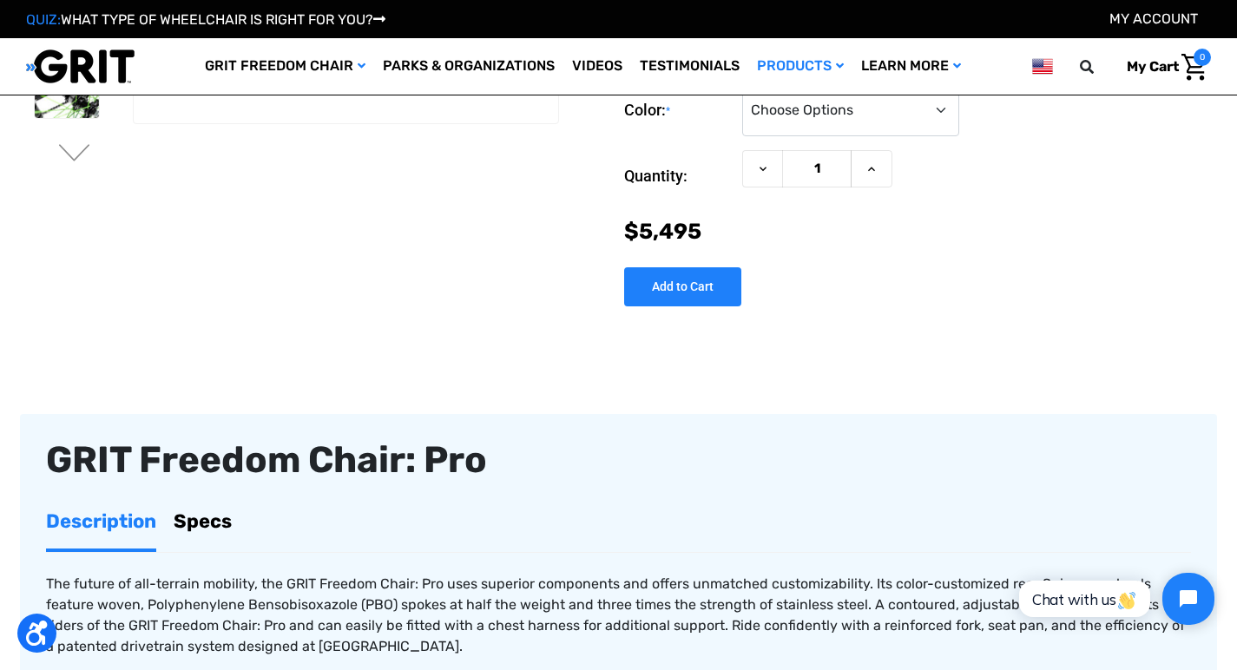
scroll to position [316, 0]
click at [211, 519] on link "Specs" at bounding box center [203, 520] width 58 height 55
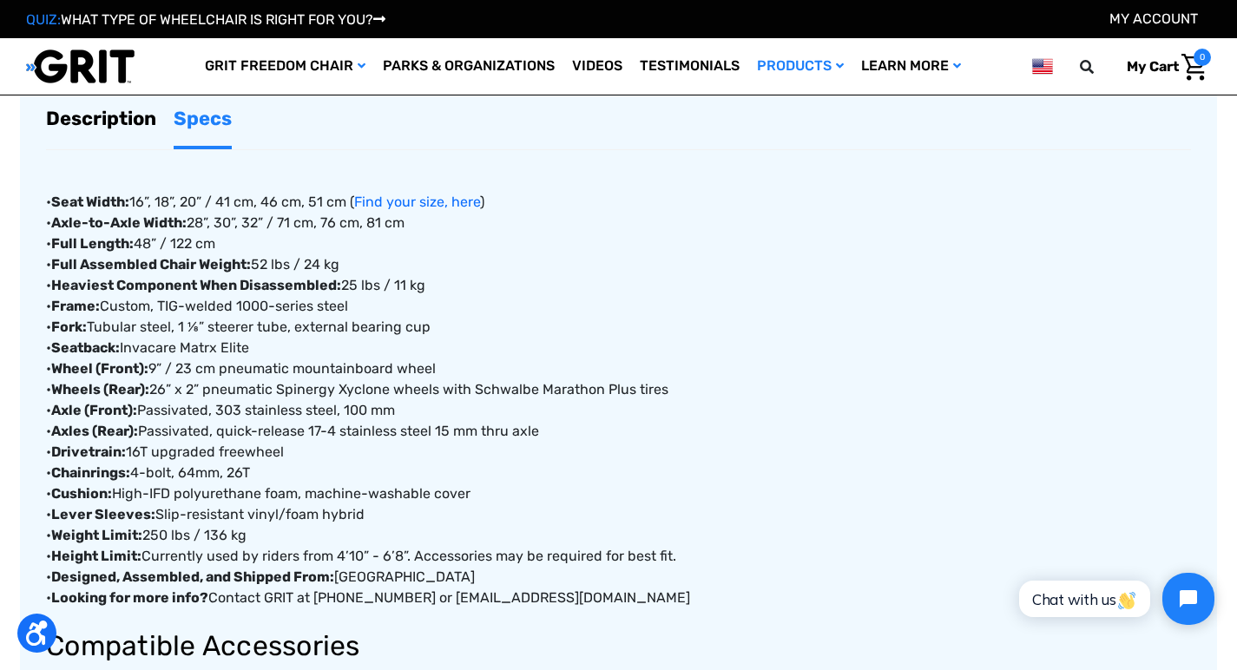
scroll to position [713, 0]
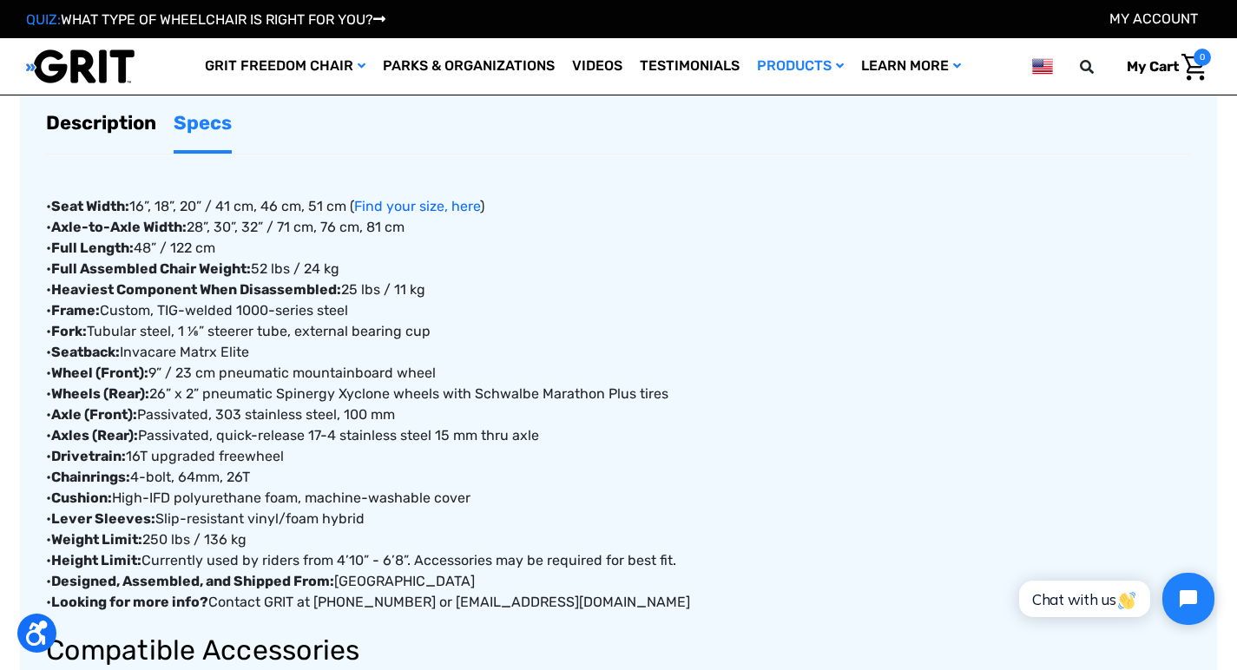
click at [87, 119] on link "Description" at bounding box center [101, 122] width 110 height 55
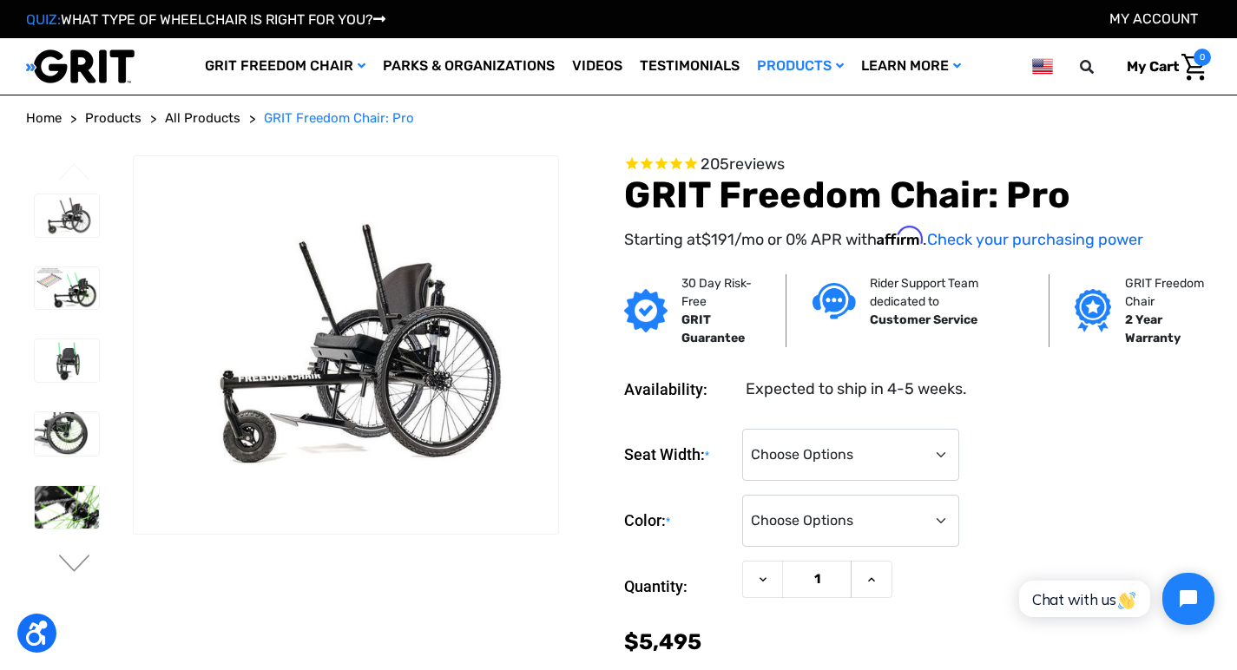
scroll to position [0, 0]
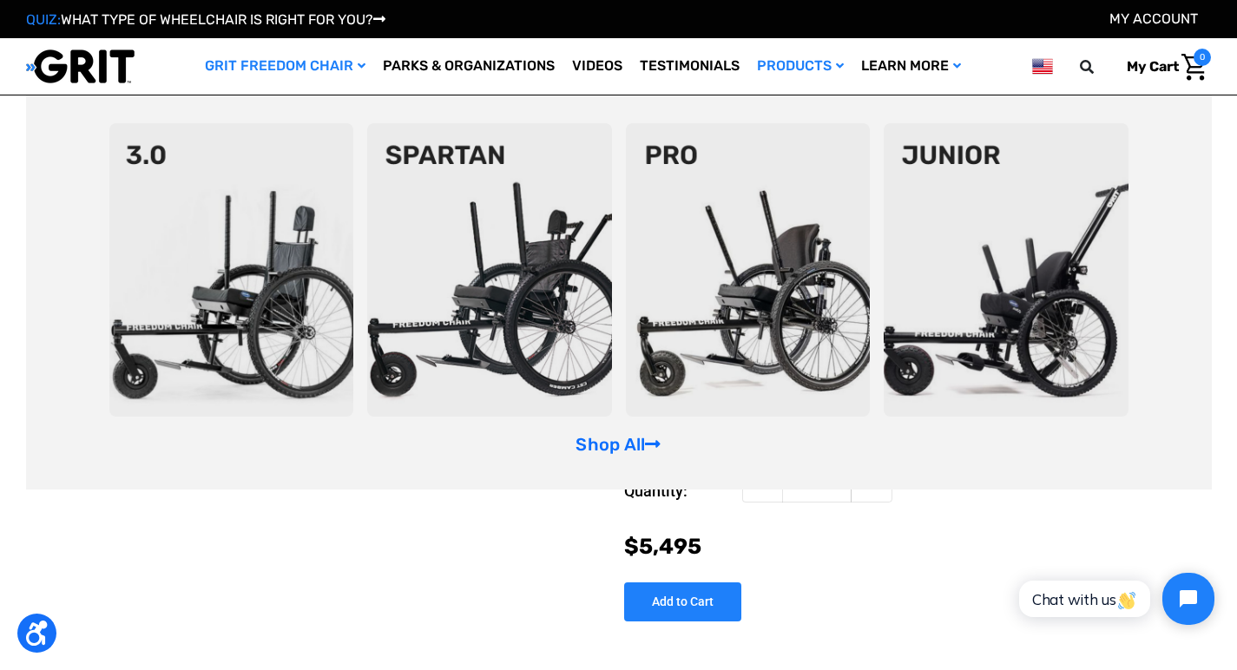
click at [446, 194] on img at bounding box center [489, 269] width 245 height 293
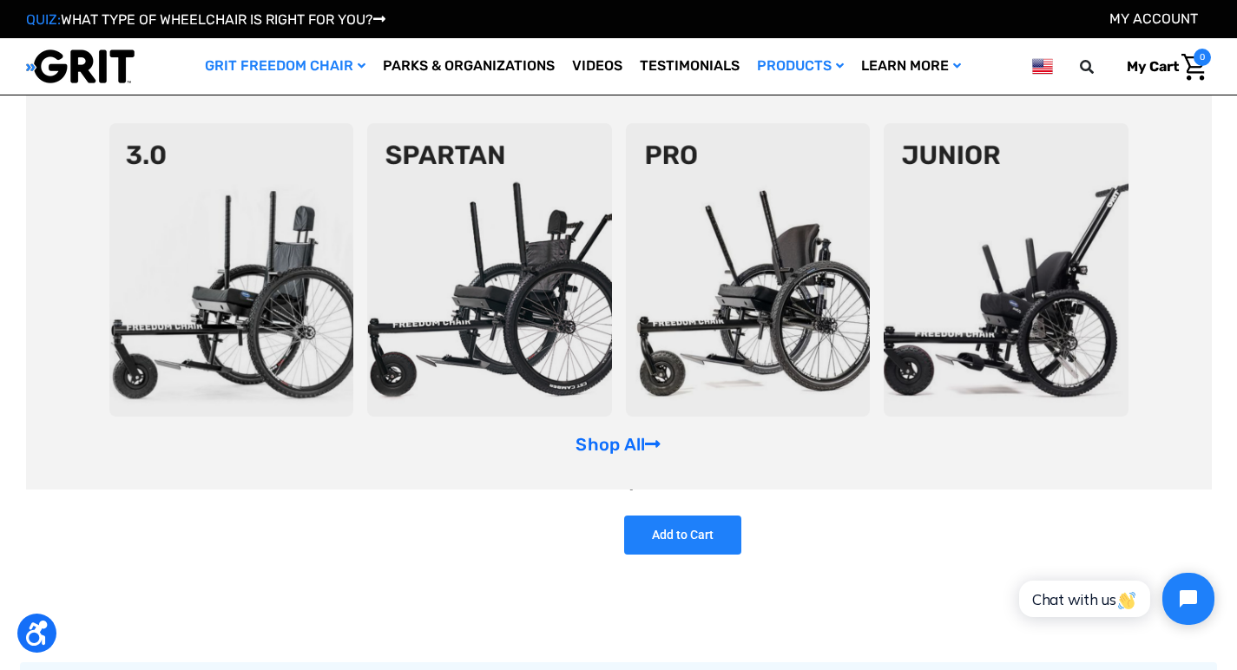
click at [235, 272] on img at bounding box center [231, 269] width 245 height 293
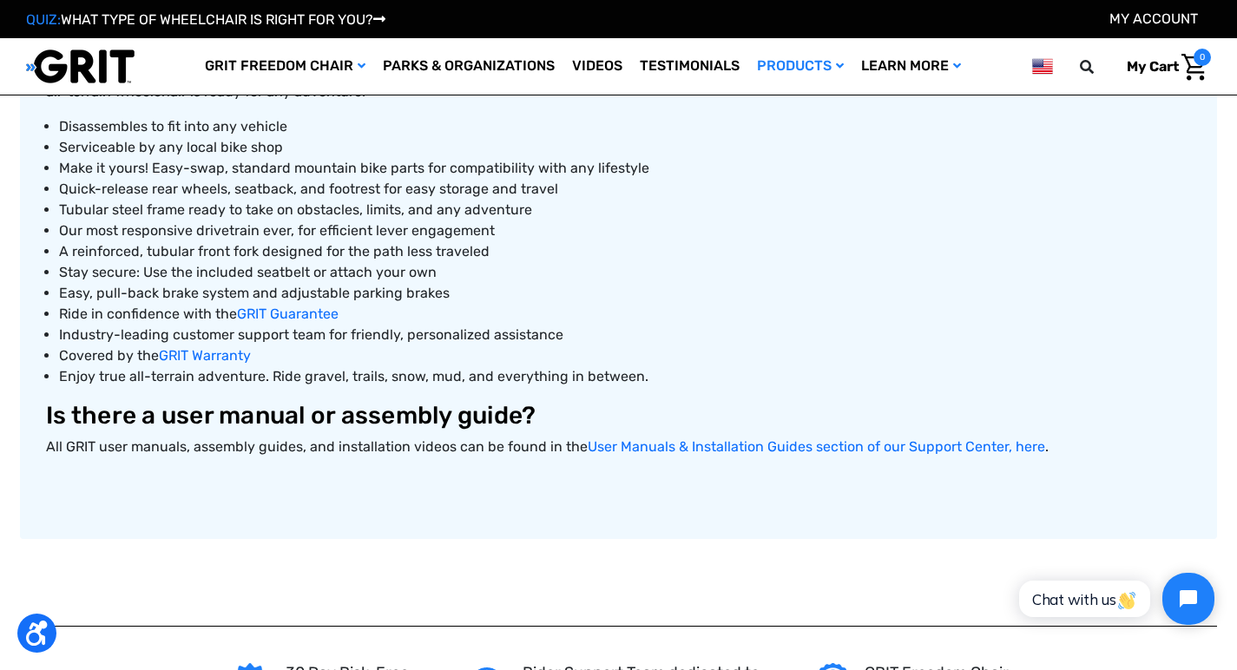
scroll to position [763, 0]
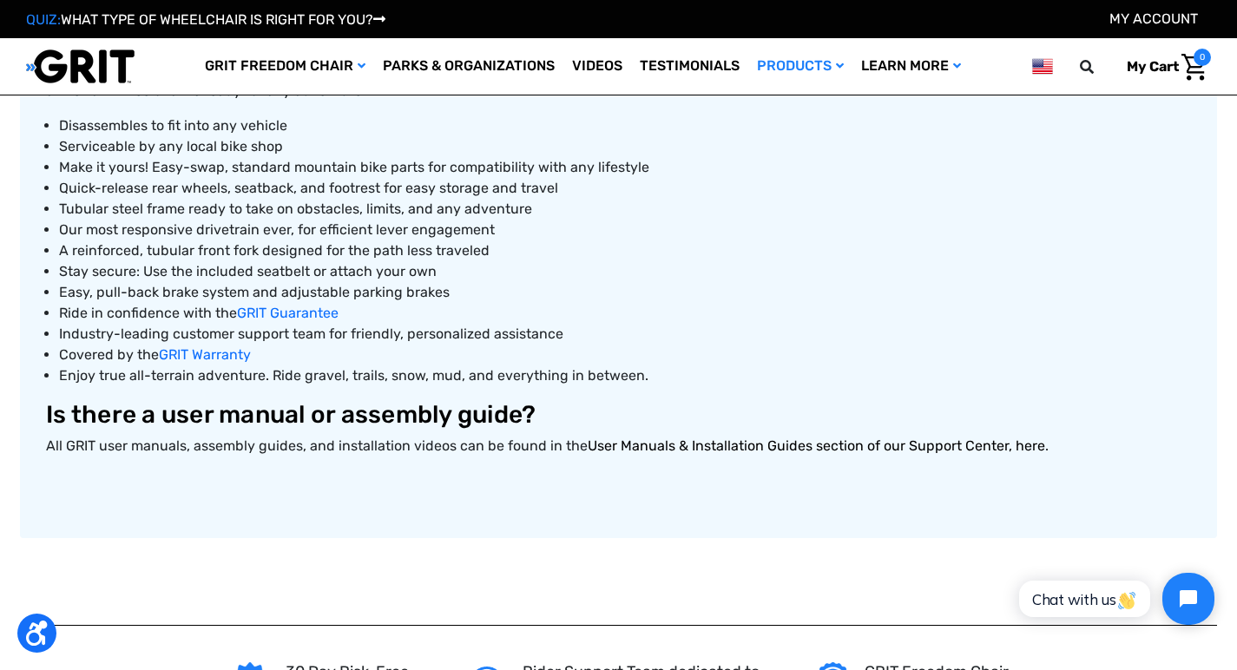
click at [714, 444] on link "User Manuals & Installation Guides section of our Support Center, here" at bounding box center [816, 445] width 457 height 16
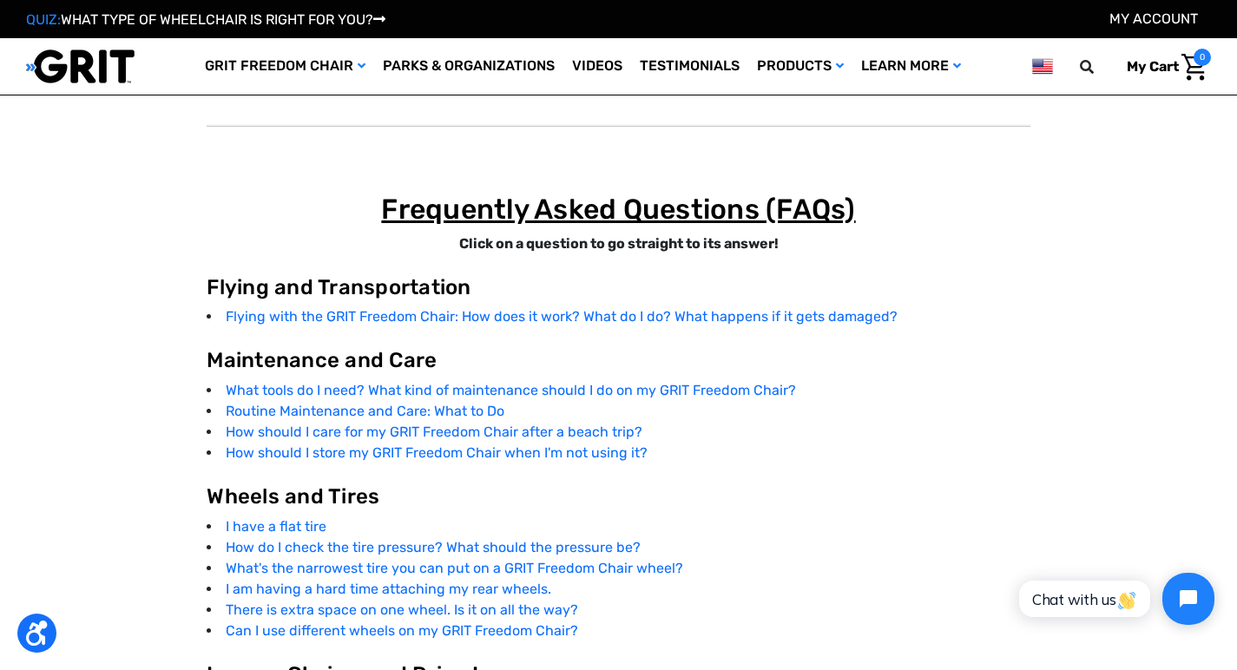
scroll to position [2915, 0]
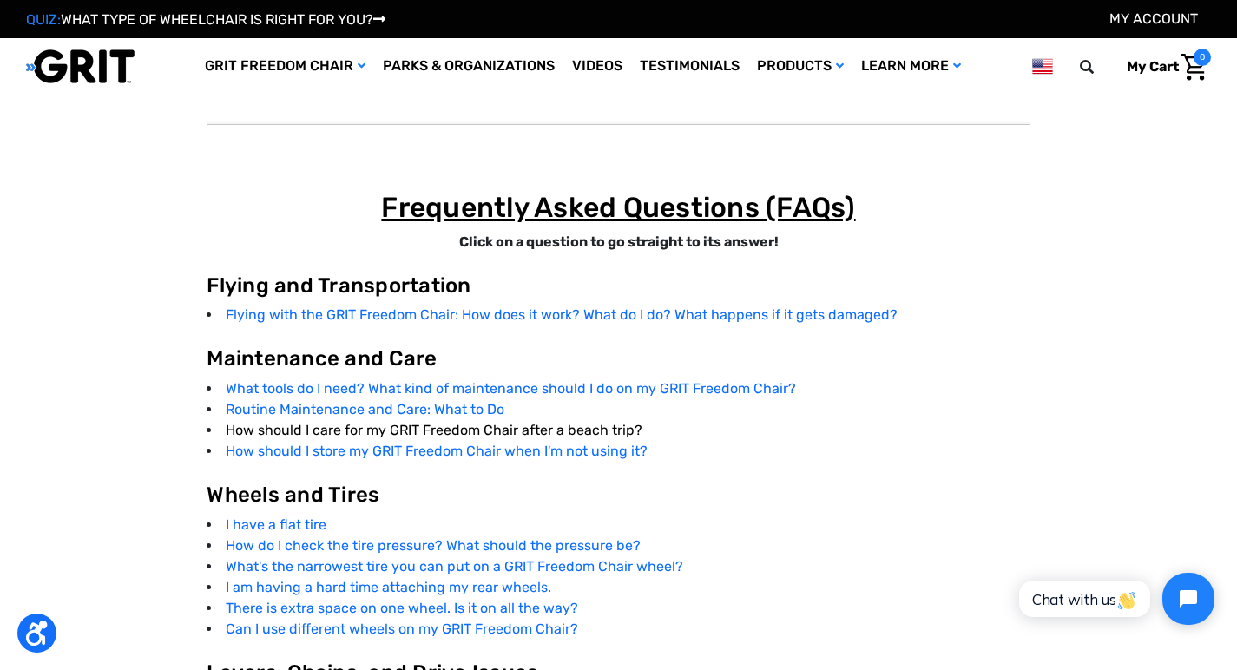
click at [319, 422] on link "How should I care for my GRIT Freedom Chair after a beach trip?" at bounding box center [434, 430] width 417 height 16
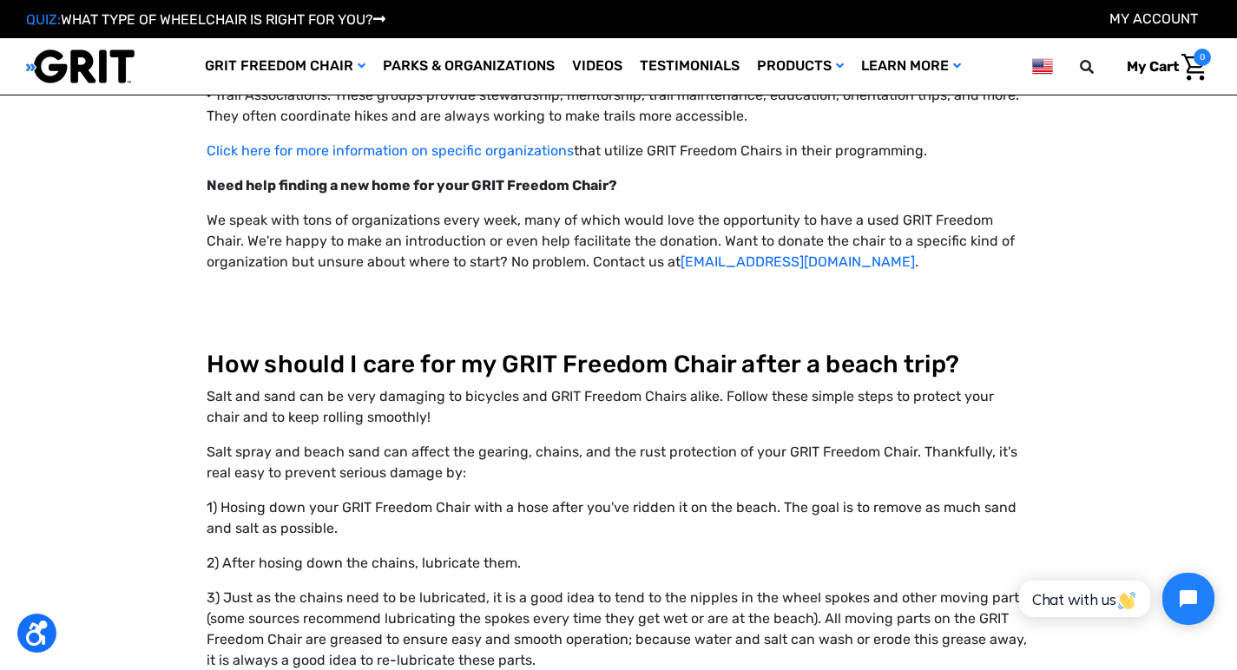
scroll to position [9723, 0]
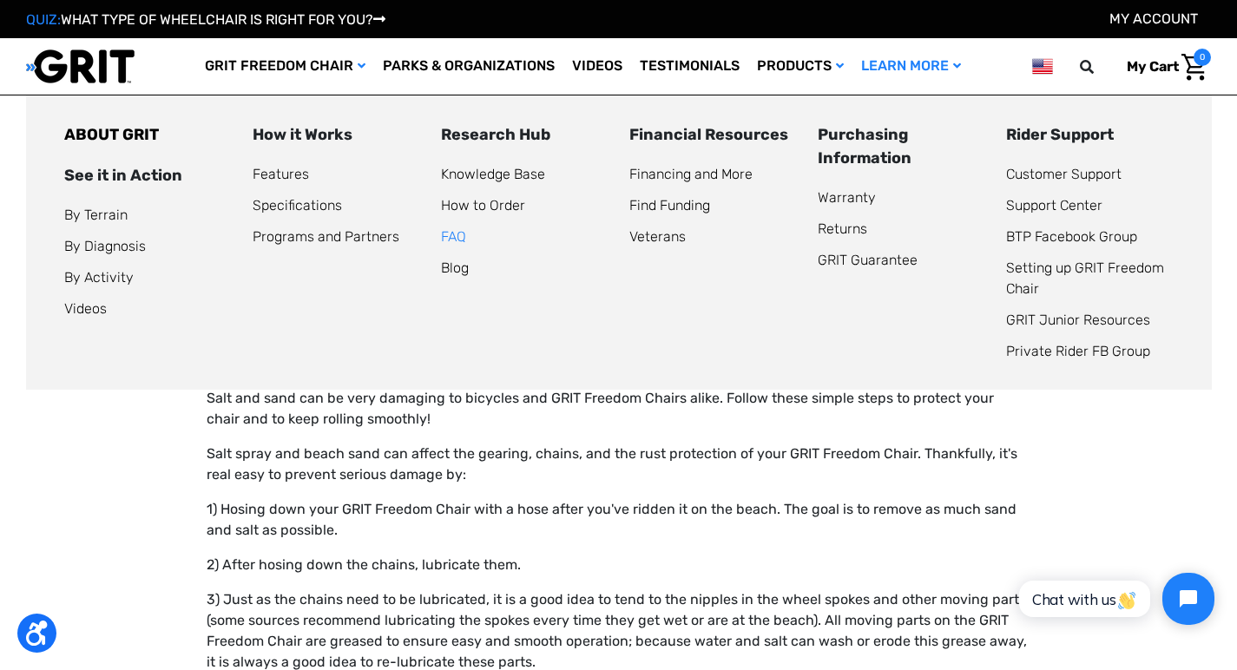
click at [457, 232] on link "FAQ" at bounding box center [453, 236] width 25 height 16
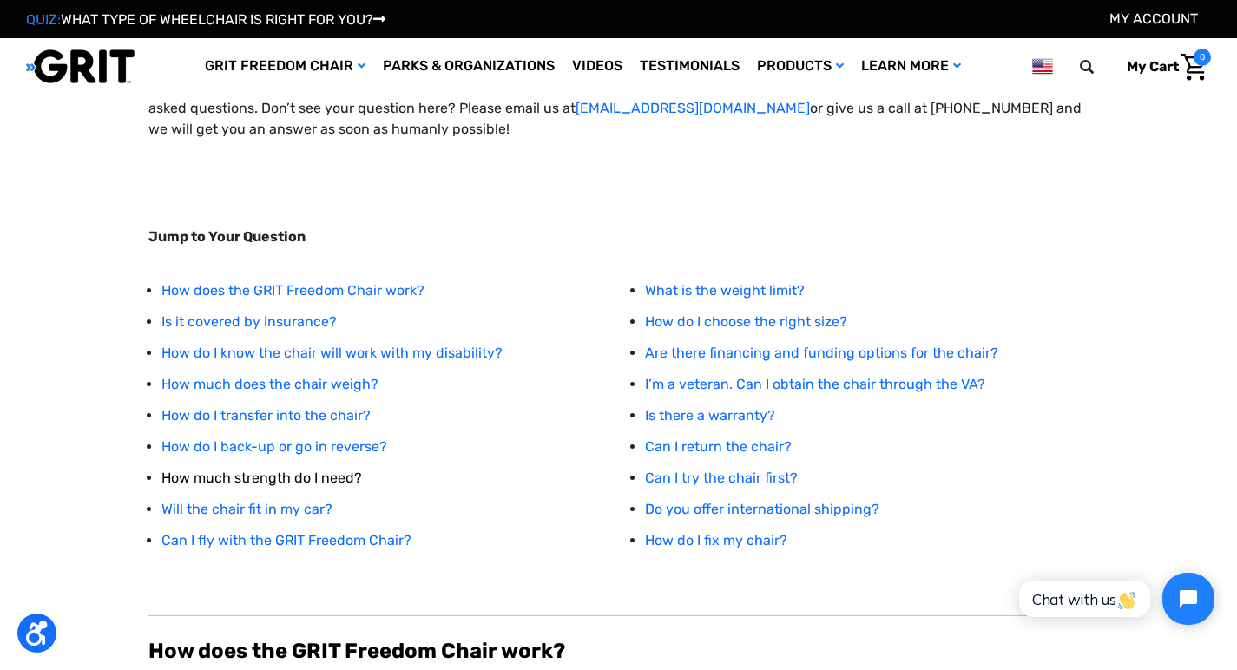
click at [260, 478] on link "How much strength do I need?" at bounding box center [261, 478] width 200 height 16
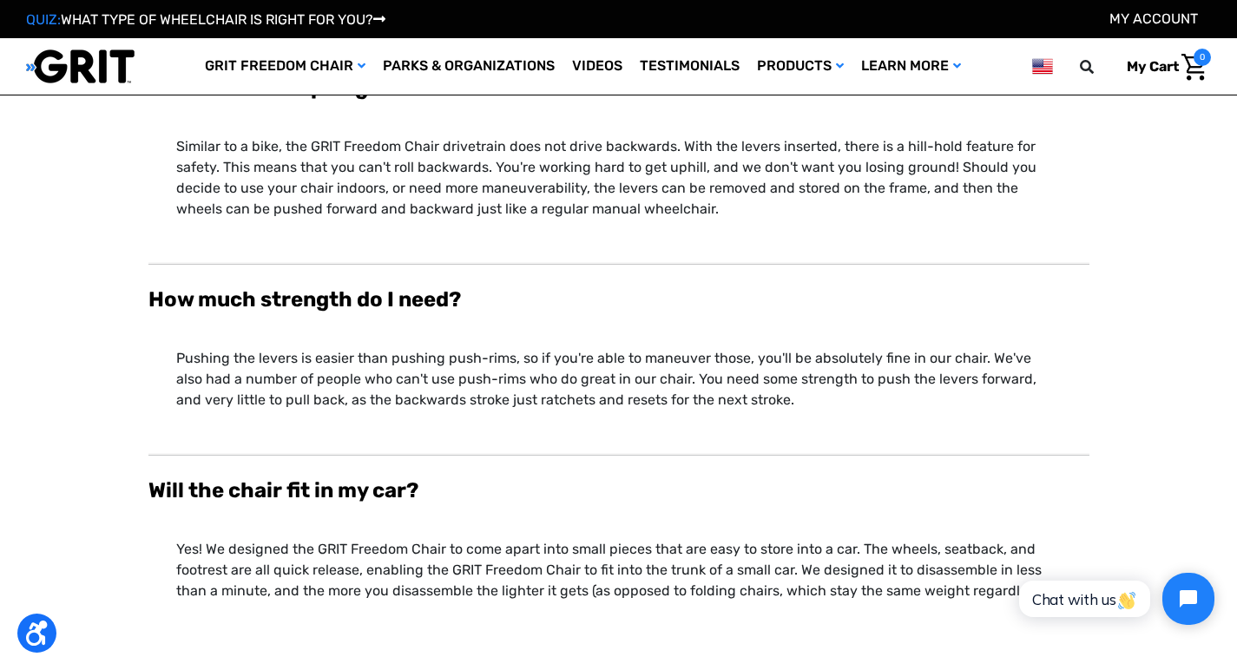
scroll to position [106, 0]
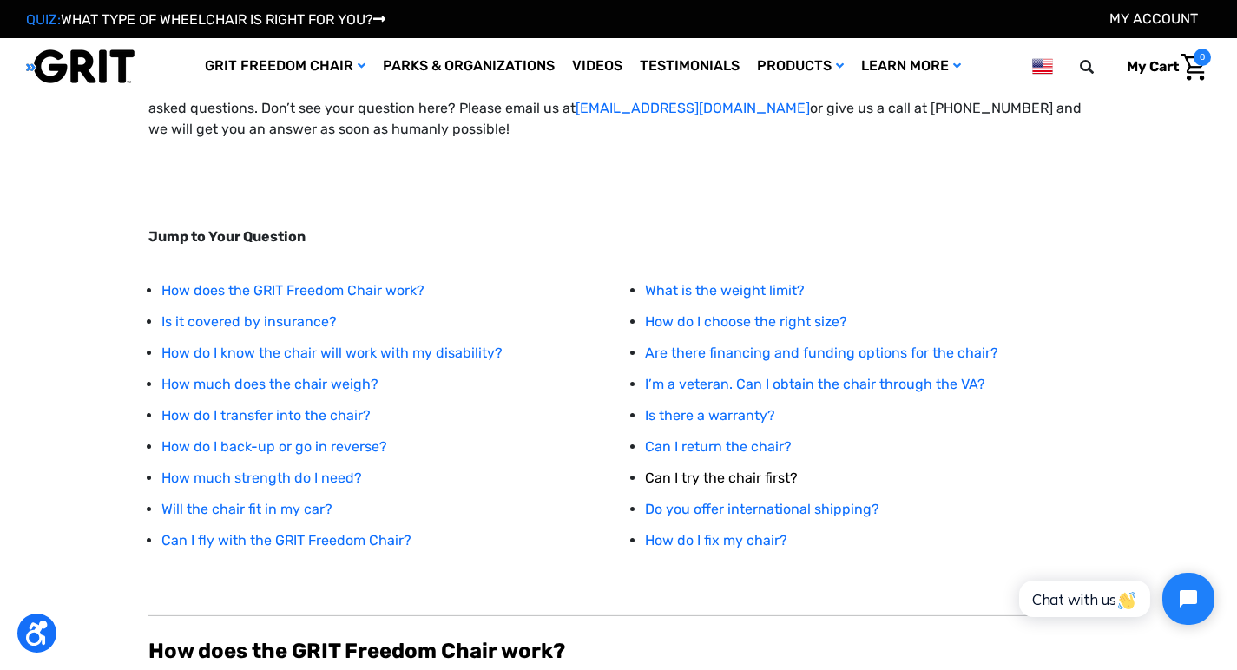
click at [749, 479] on link "Can I try the chair first?" at bounding box center [721, 478] width 153 height 16
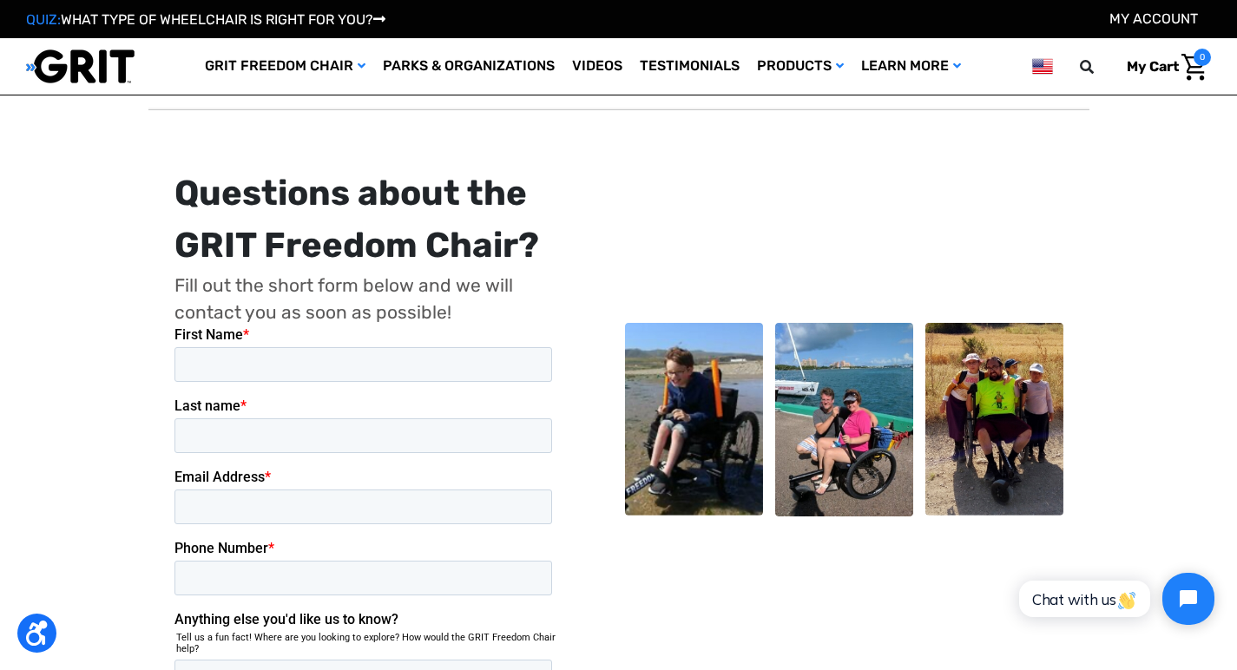
scroll to position [6997, 0]
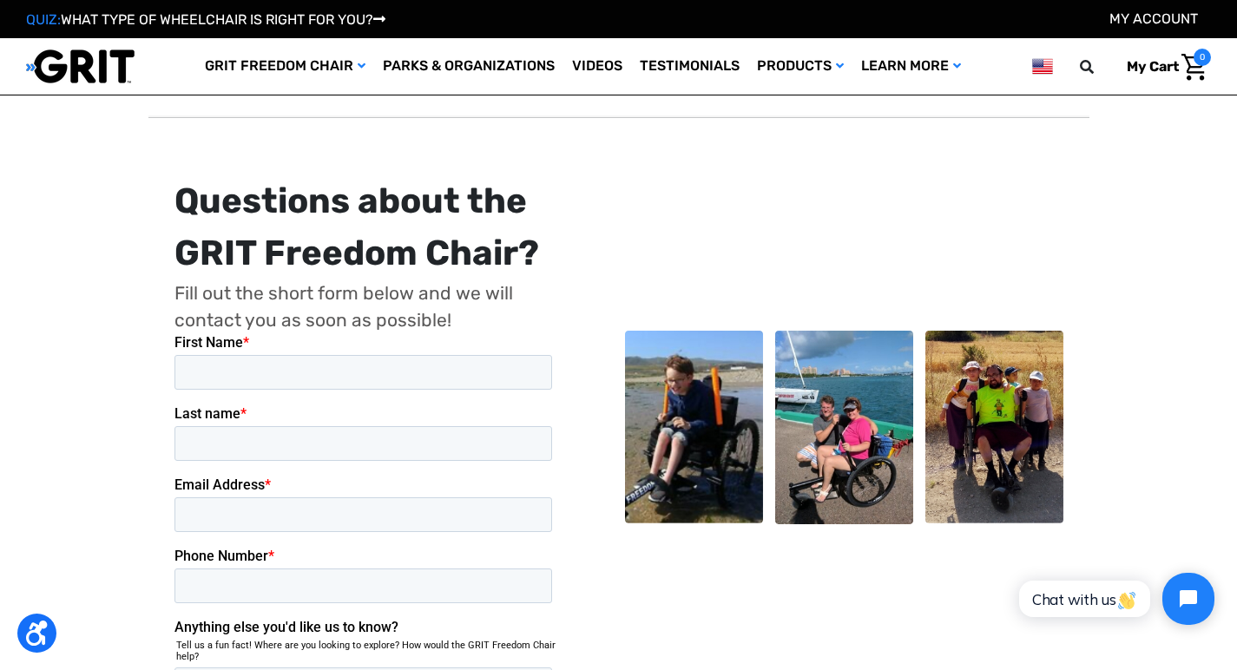
scroll to position [106, 0]
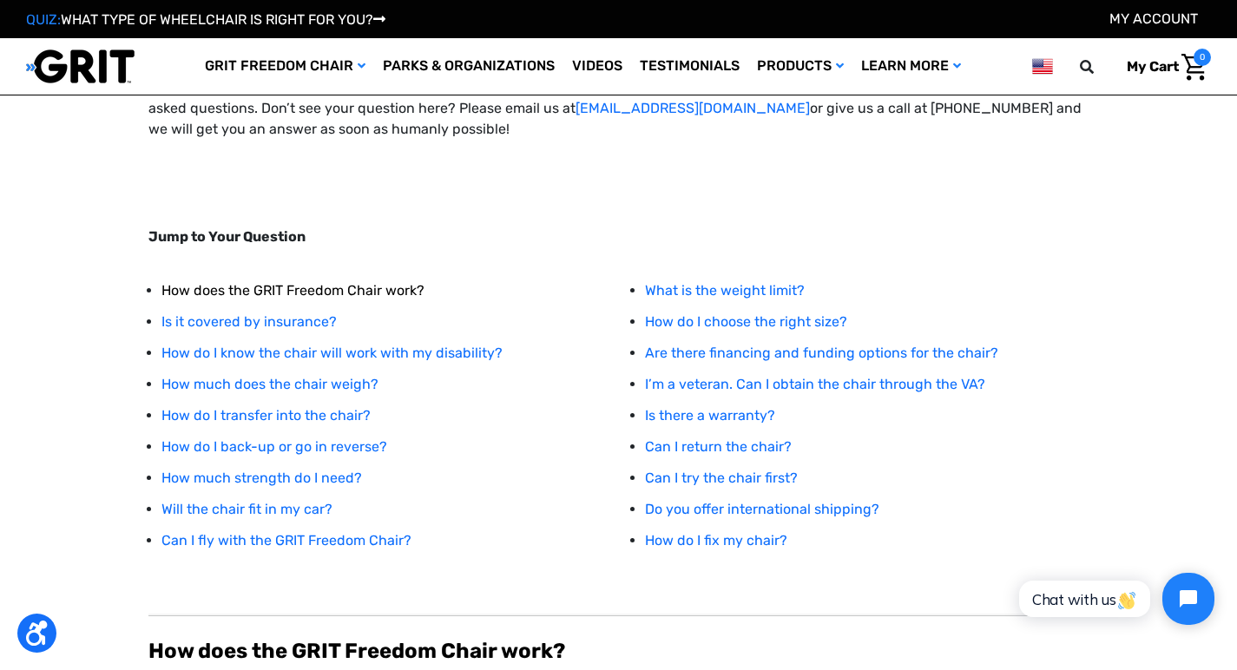
click at [228, 289] on link "How does the GRIT Freedom Chair work?" at bounding box center [292, 290] width 263 height 16
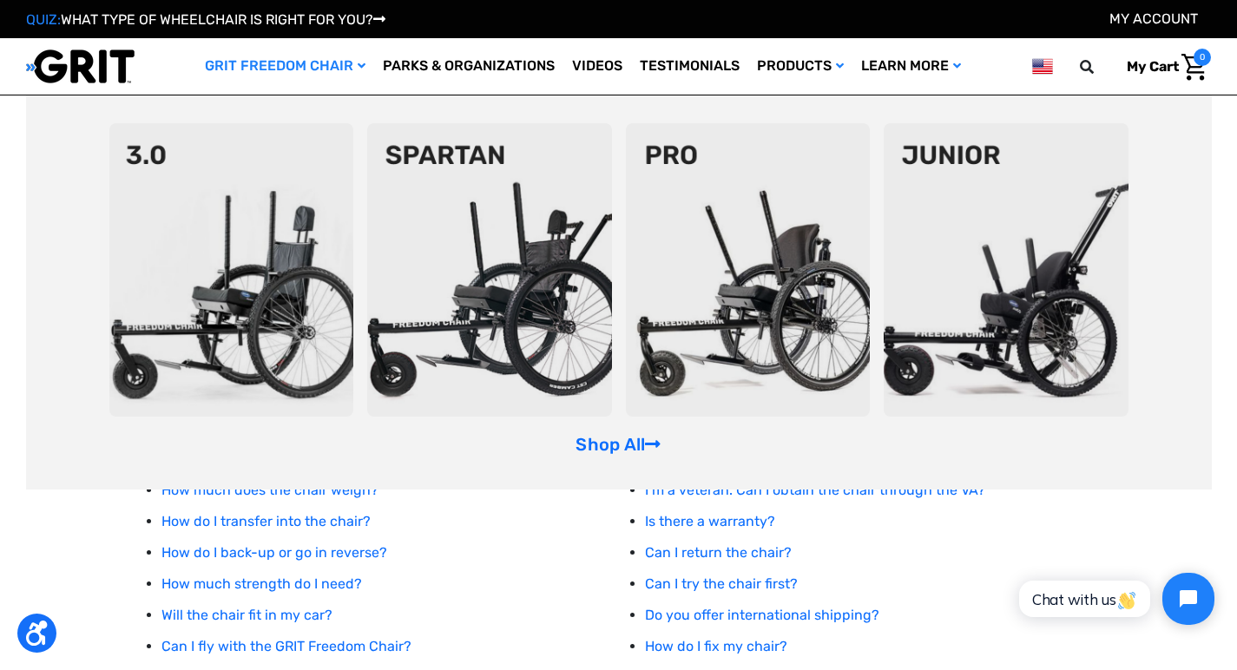
click at [520, 326] on img at bounding box center [489, 269] width 245 height 293
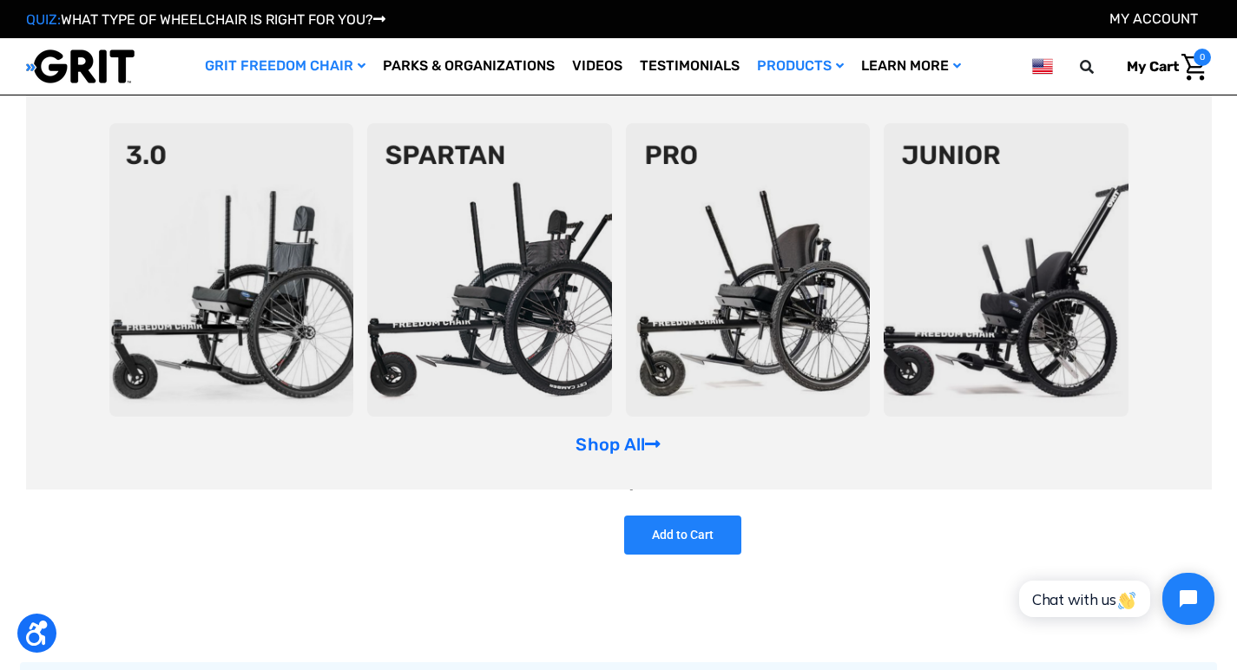
click at [605, 221] on img at bounding box center [489, 269] width 245 height 293
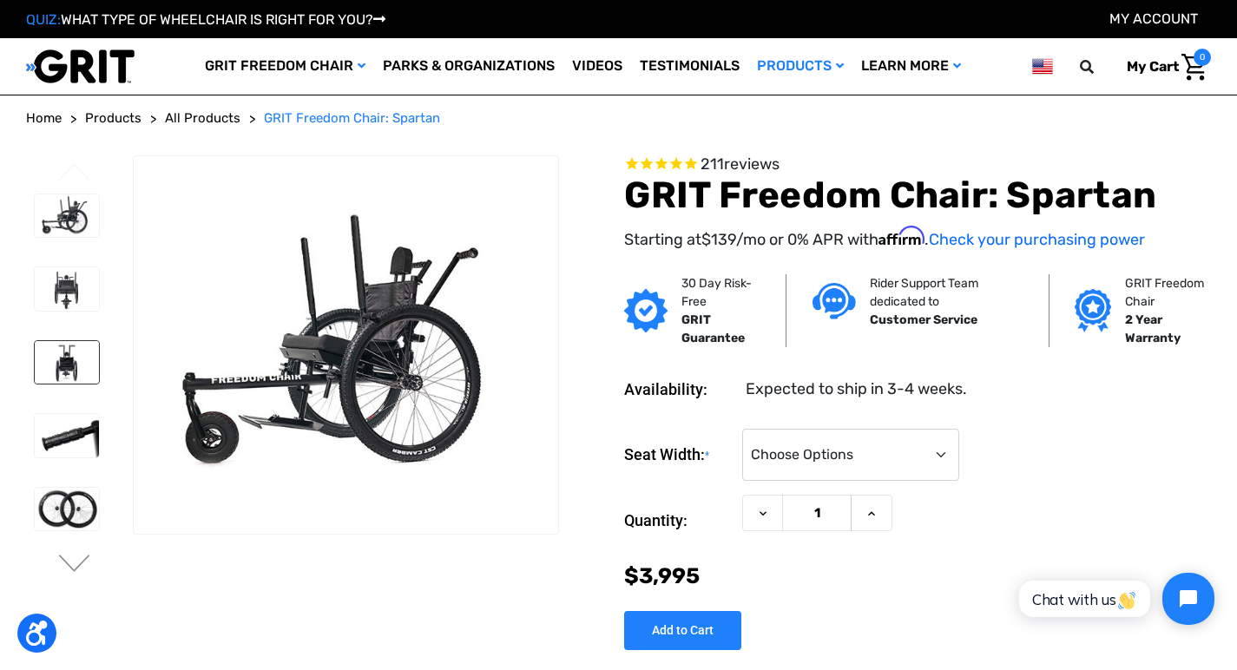
click at [57, 360] on img at bounding box center [67, 362] width 64 height 43
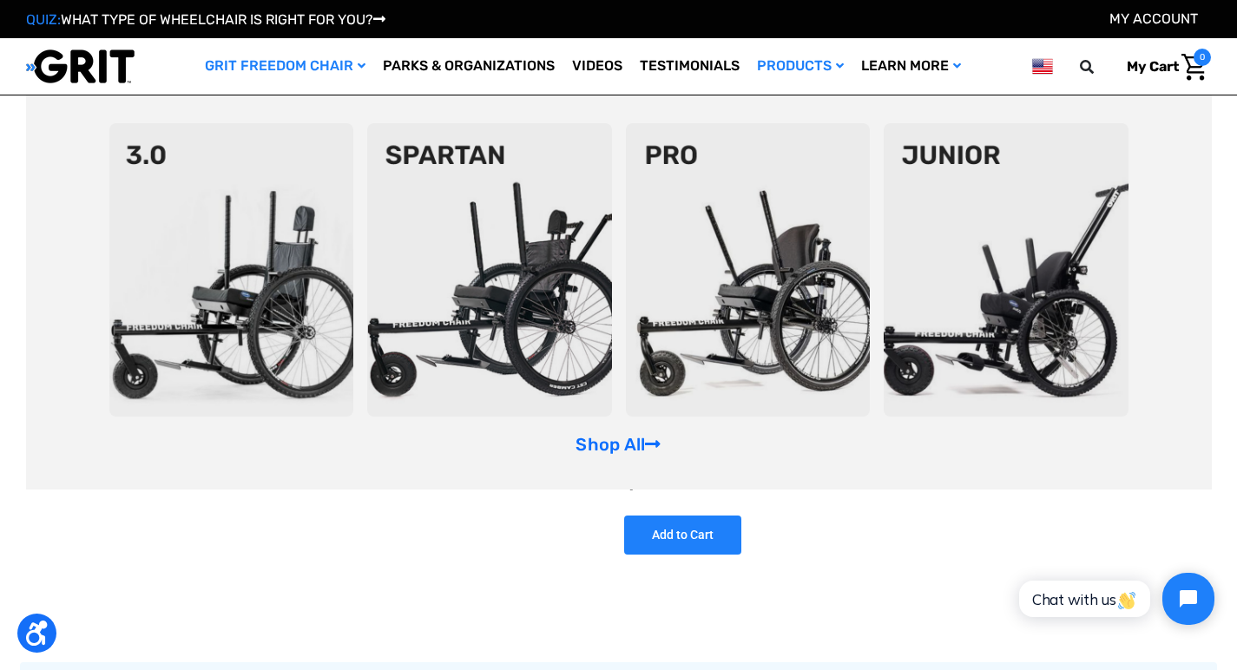
click at [228, 292] on img at bounding box center [231, 269] width 245 height 293
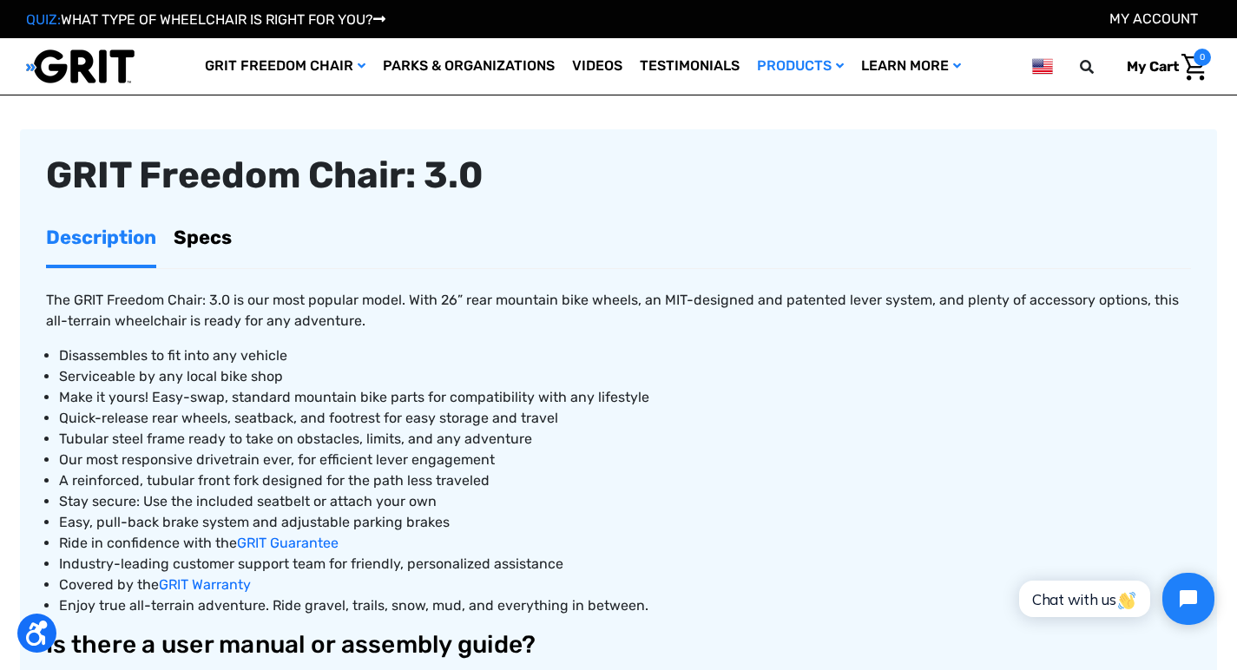
scroll to position [523, 0]
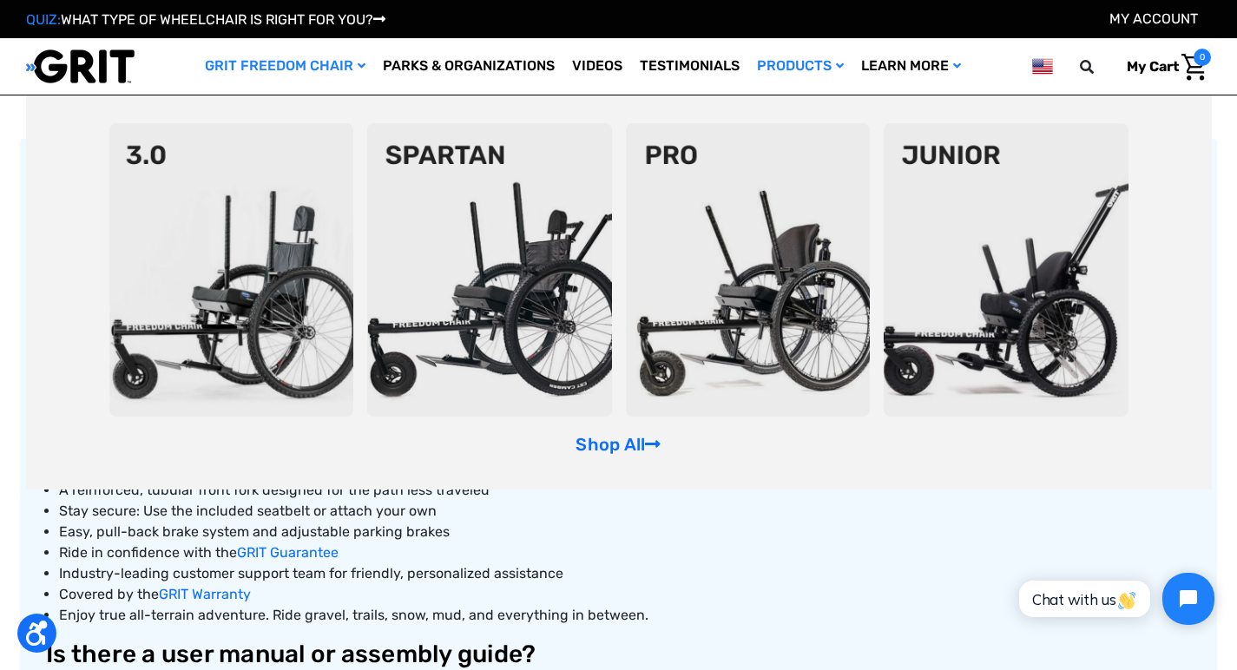
click at [740, 286] on img at bounding box center [748, 269] width 245 height 293
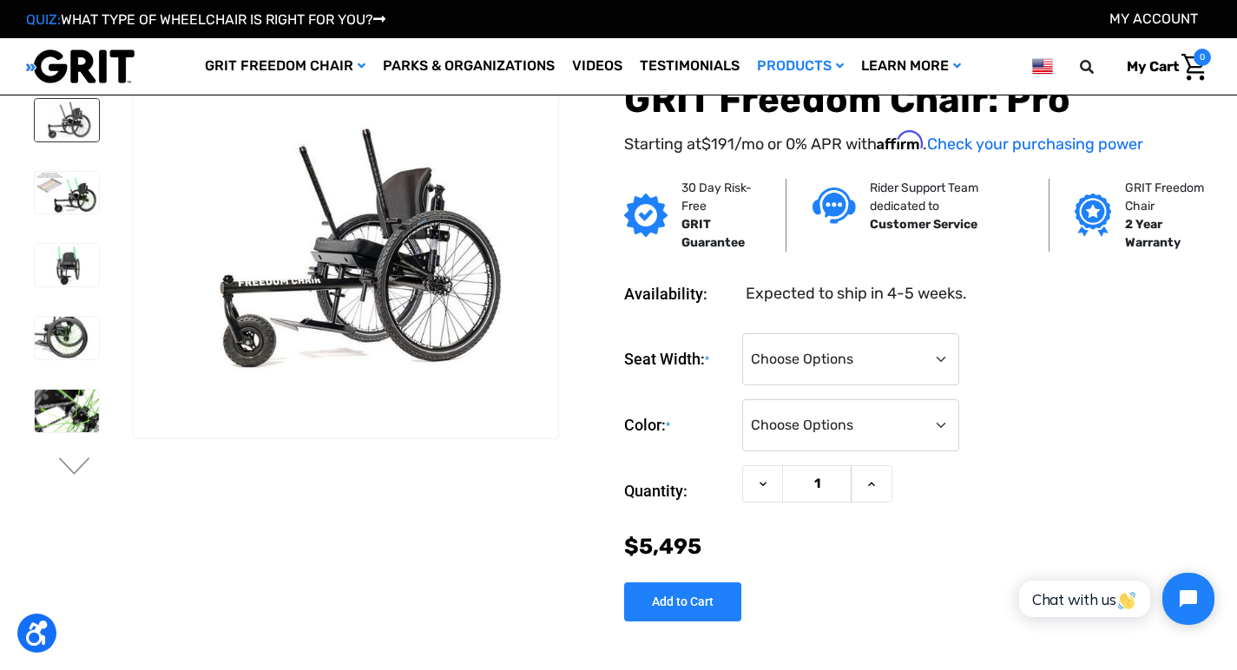
click at [55, 112] on img at bounding box center [67, 120] width 64 height 43
click at [61, 187] on img at bounding box center [67, 193] width 64 height 42
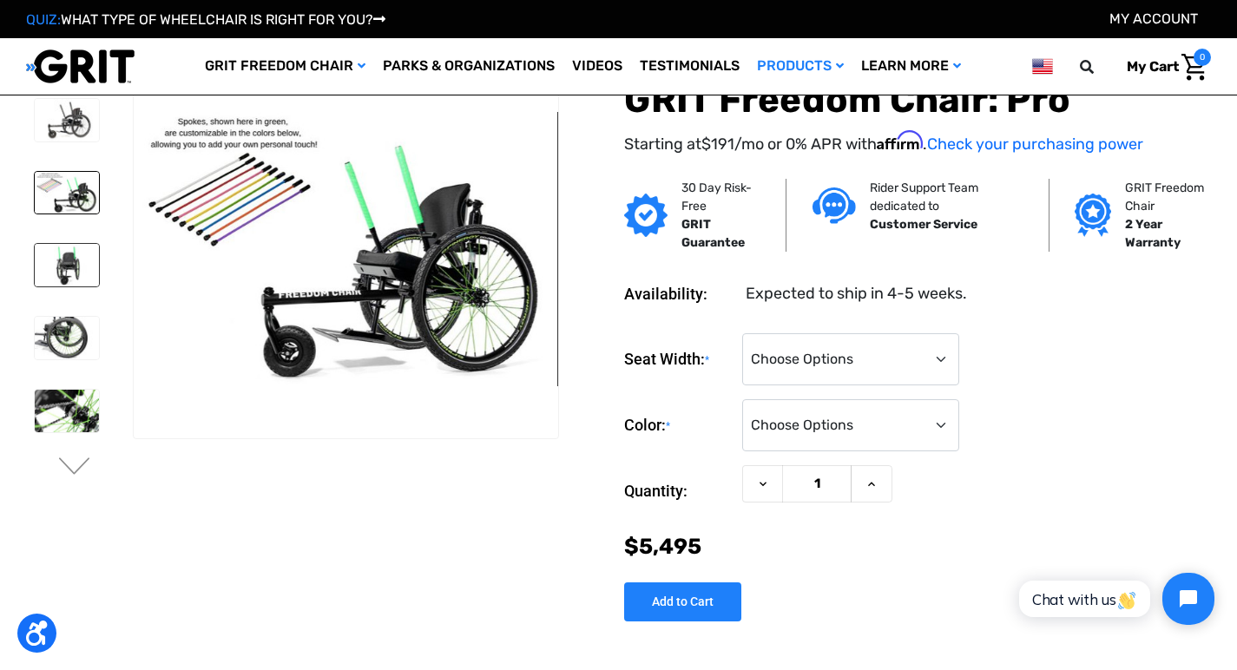
click at [63, 263] on img at bounding box center [67, 265] width 64 height 43
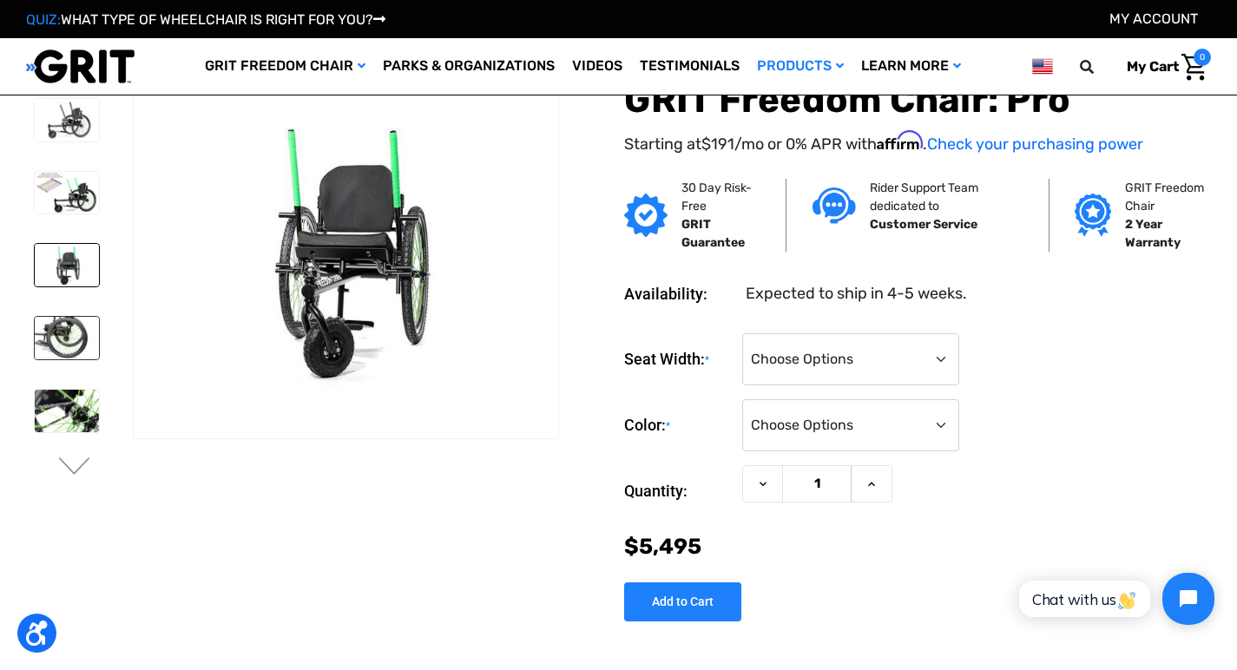
click at [56, 338] on img at bounding box center [67, 338] width 64 height 43
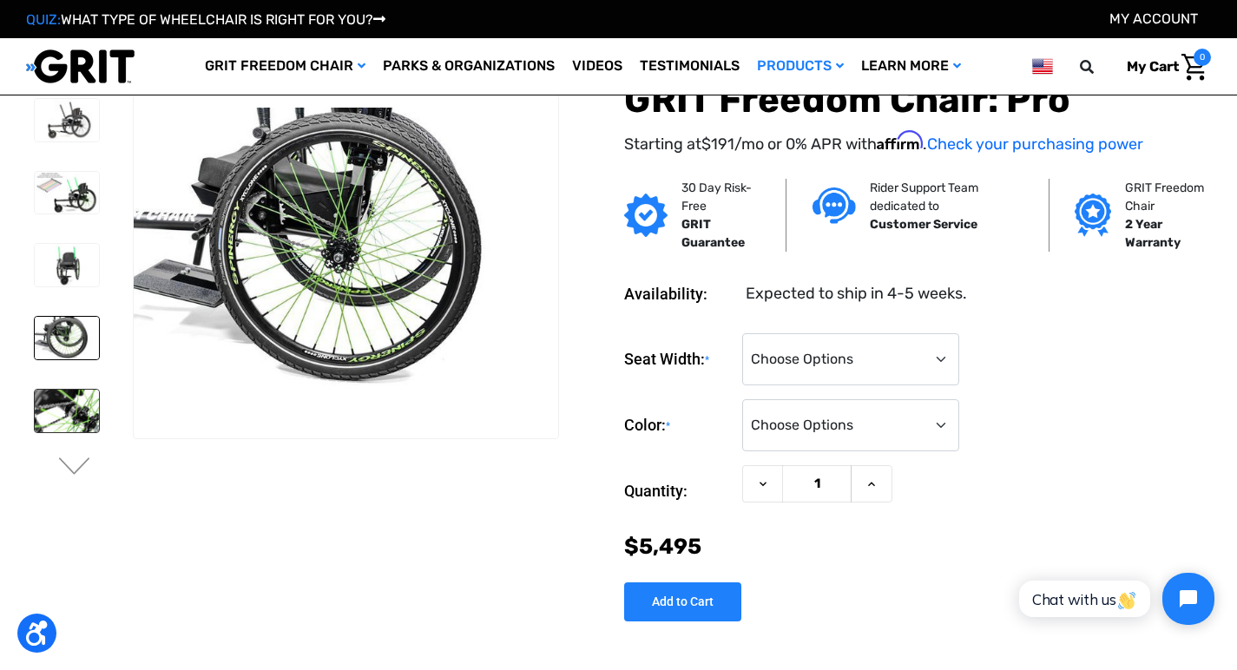
click at [53, 420] on img at bounding box center [67, 411] width 64 height 43
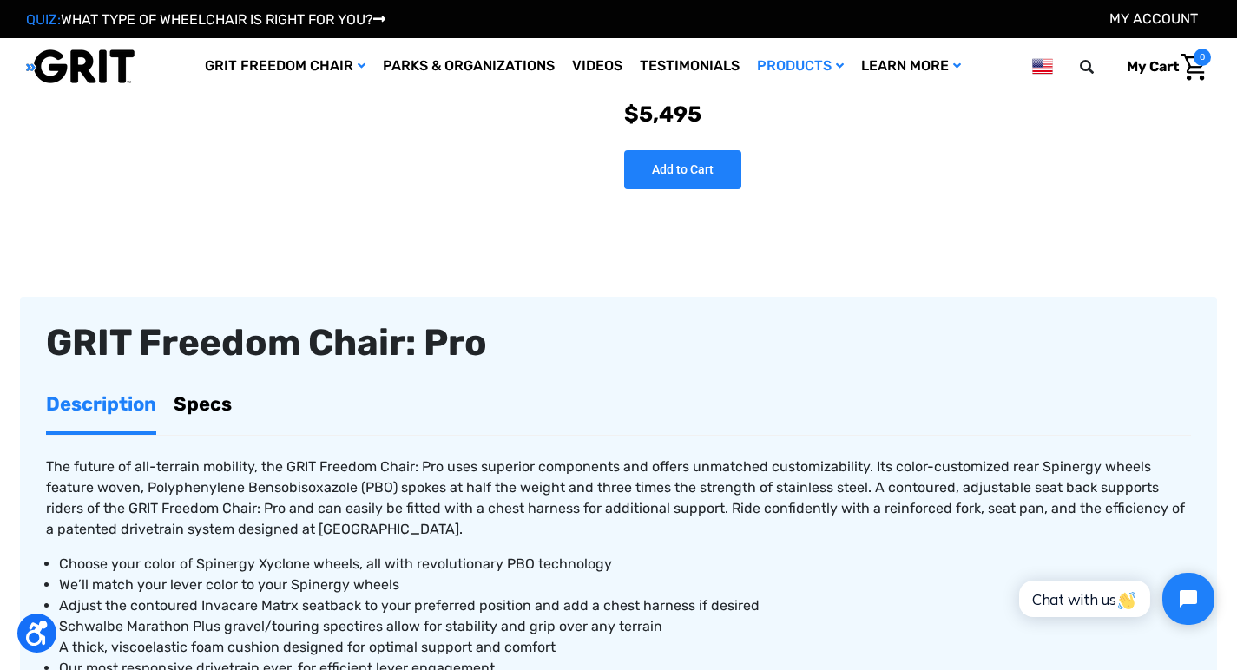
scroll to position [432, 0]
click at [210, 403] on link "Specs" at bounding box center [203, 404] width 58 height 55
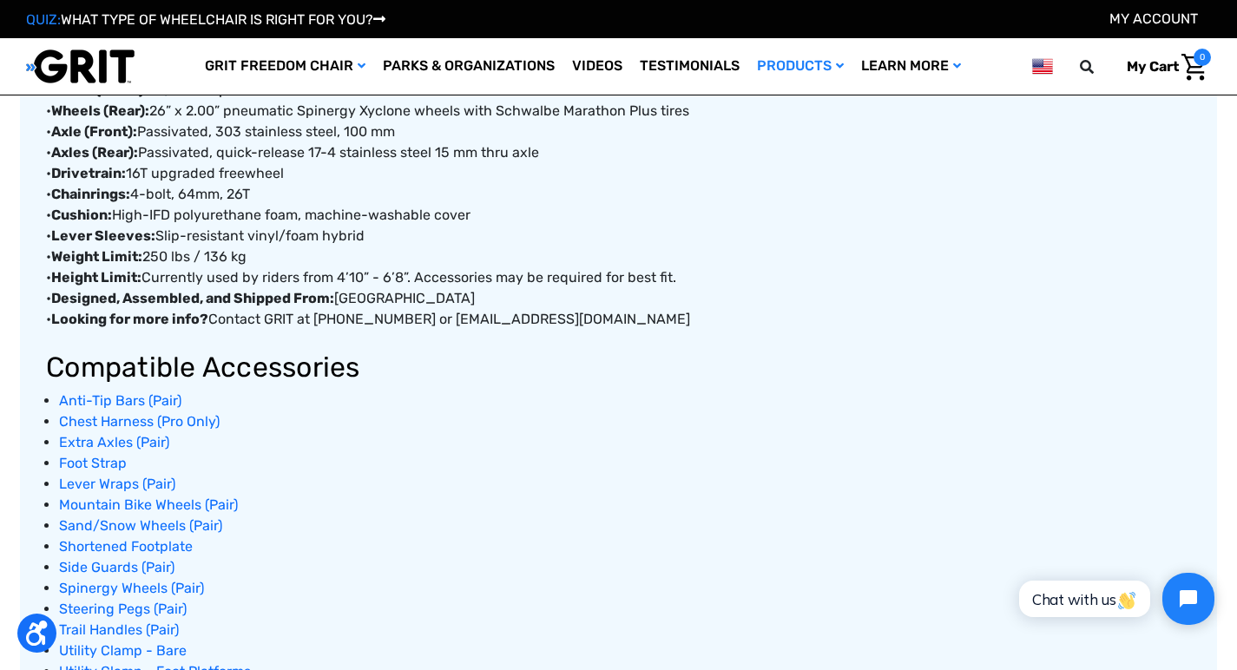
scroll to position [998, 0]
click at [98, 518] on span "Sand/Snow Wheels (Pair)" at bounding box center [140, 524] width 163 height 16
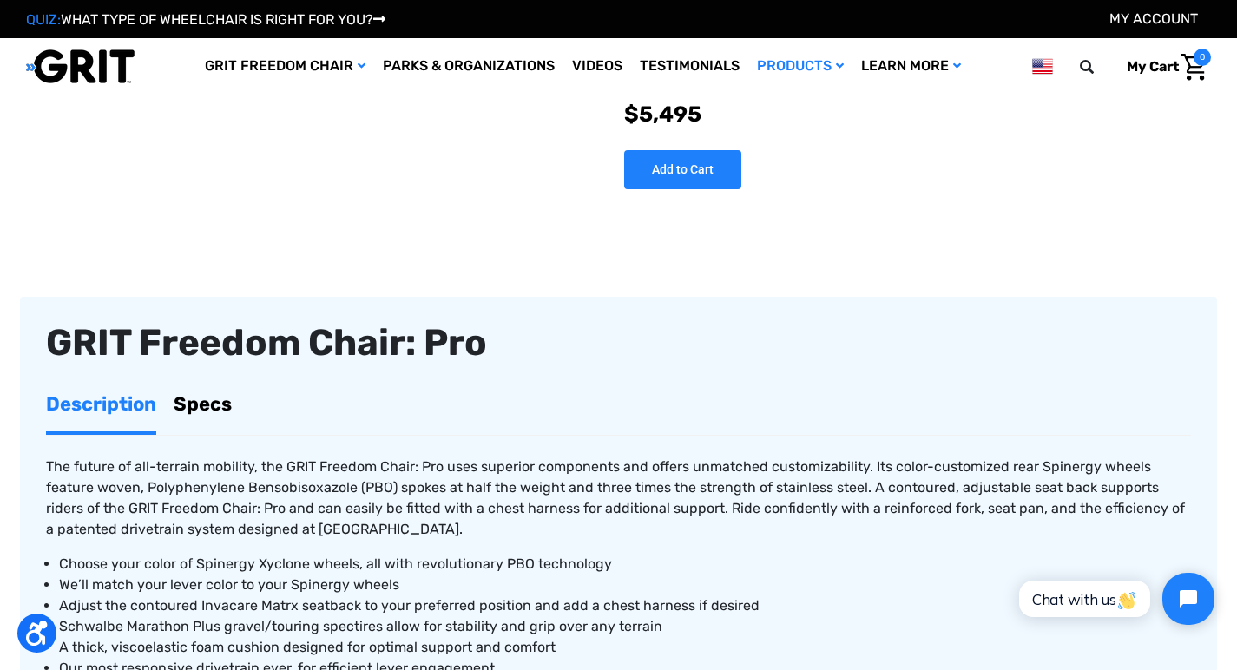
scroll to position [437, 0]
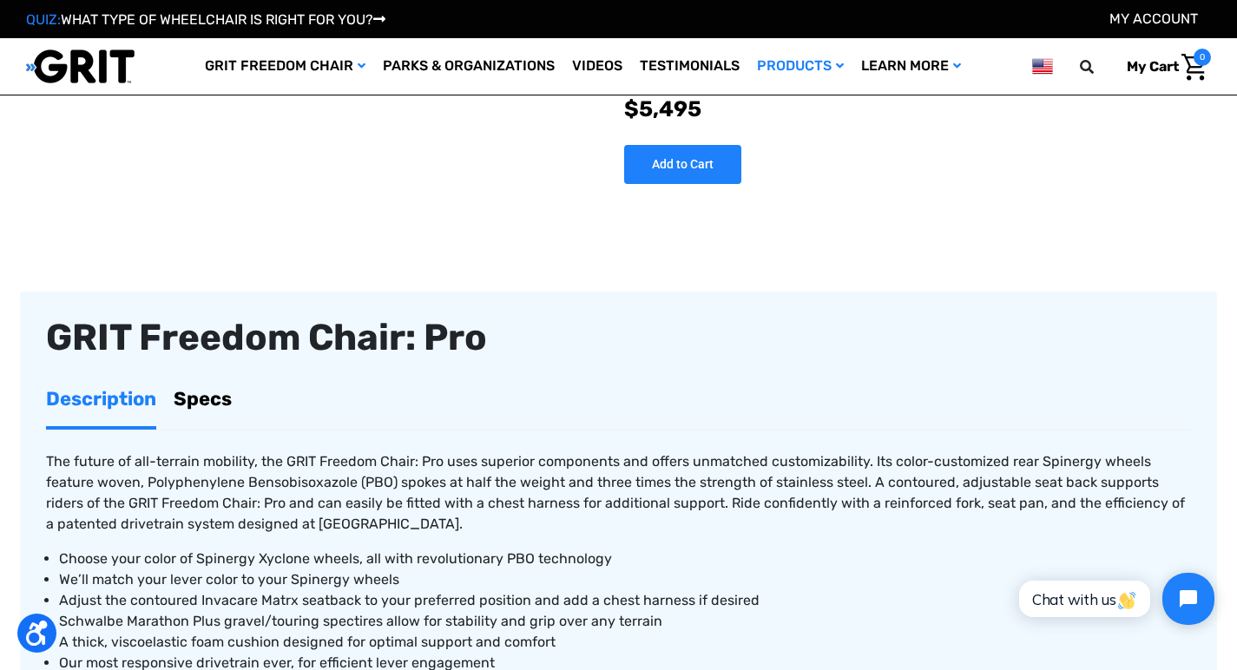
click at [207, 397] on link "Specs" at bounding box center [203, 398] width 58 height 55
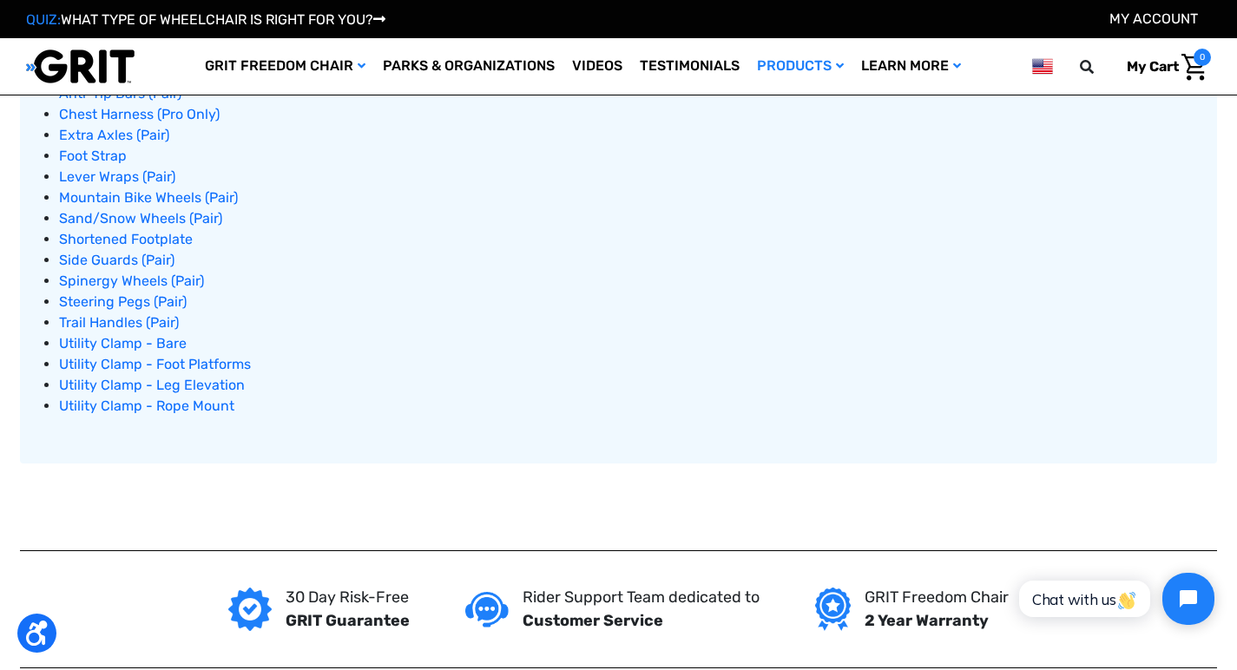
scroll to position [1305, 0]
click at [98, 318] on span "Trail Handles (Pair)" at bounding box center [119, 321] width 120 height 16
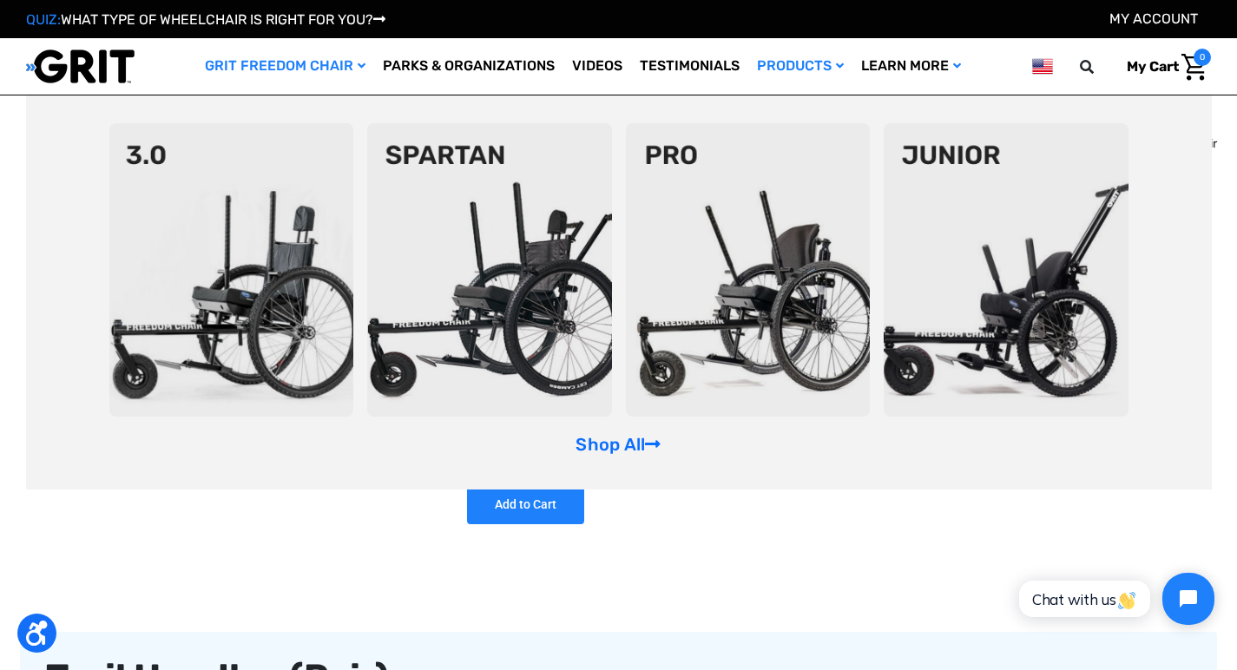
click at [426, 181] on img at bounding box center [489, 269] width 245 height 293
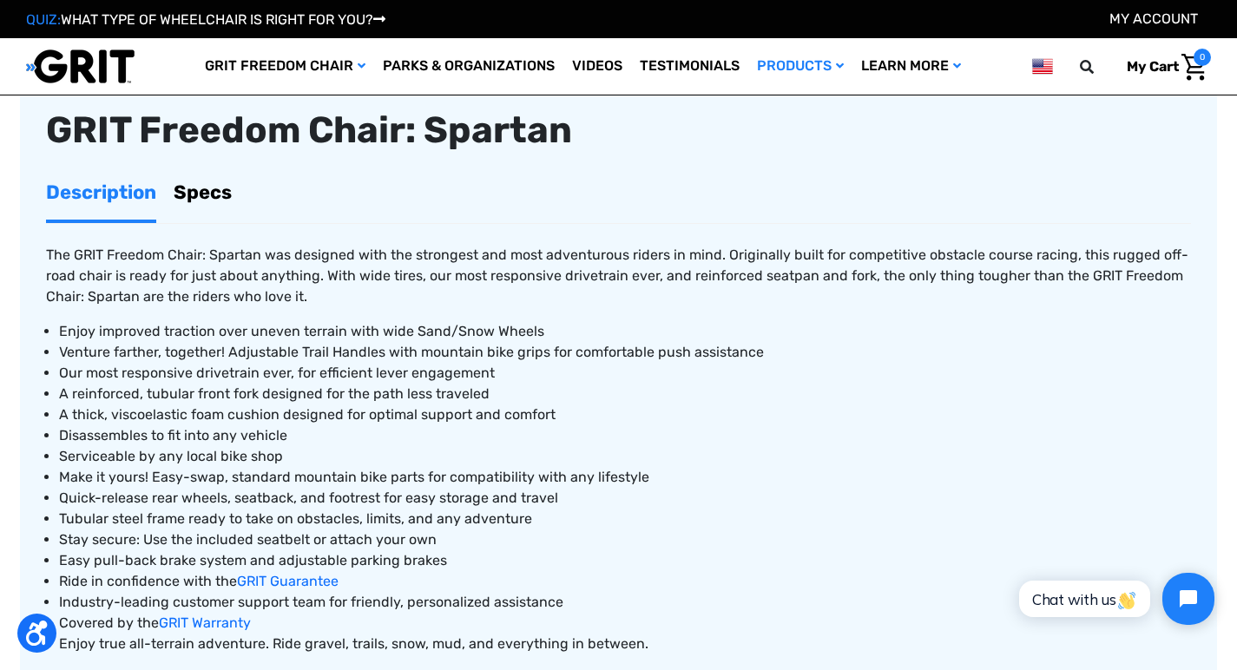
scroll to position [578, 0]
click at [198, 191] on link "Specs" at bounding box center [203, 192] width 58 height 55
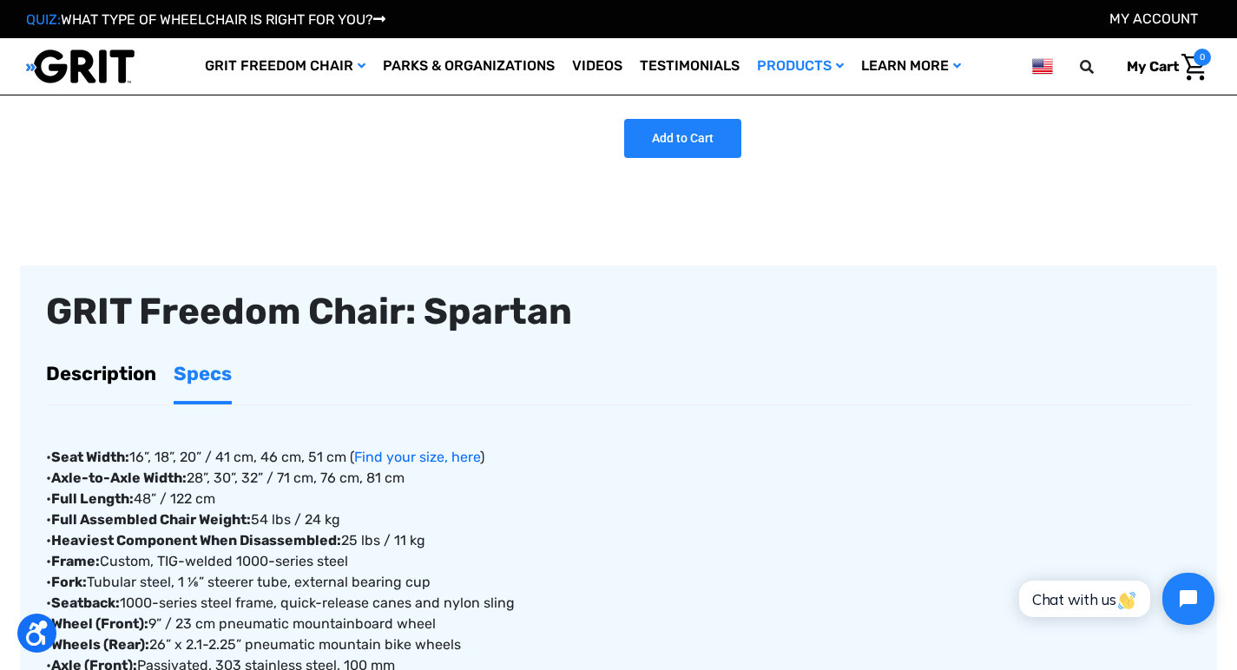
scroll to position [385, 0]
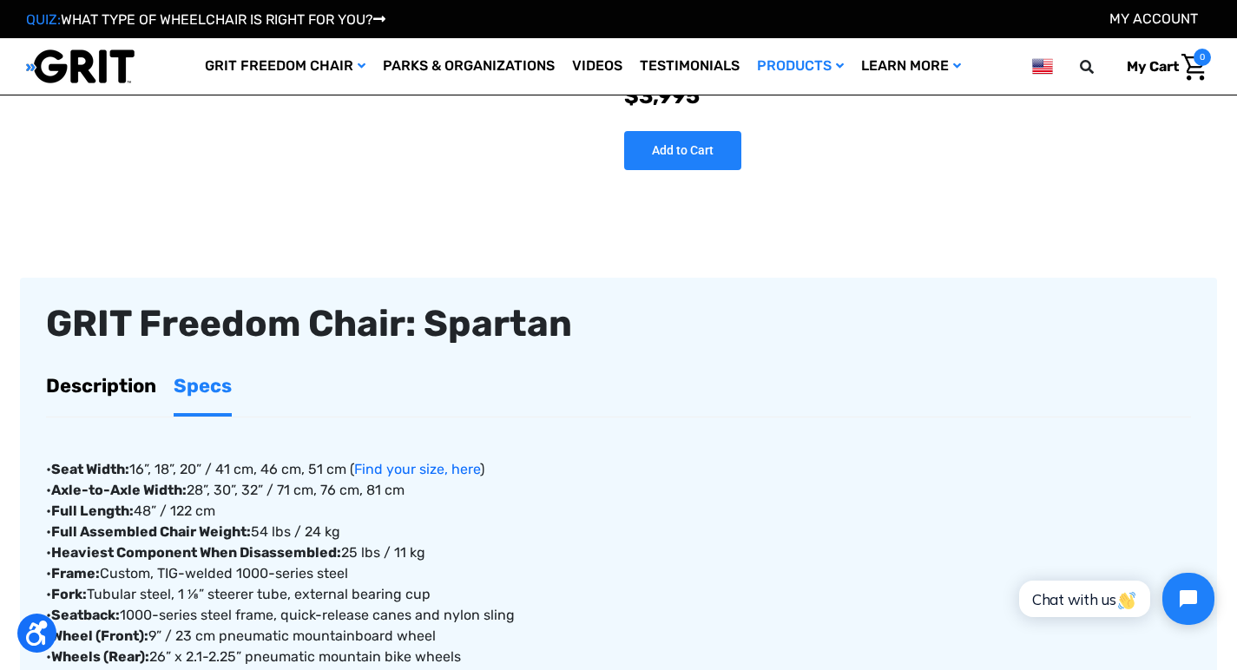
click at [95, 381] on link "Description" at bounding box center [101, 385] width 110 height 55
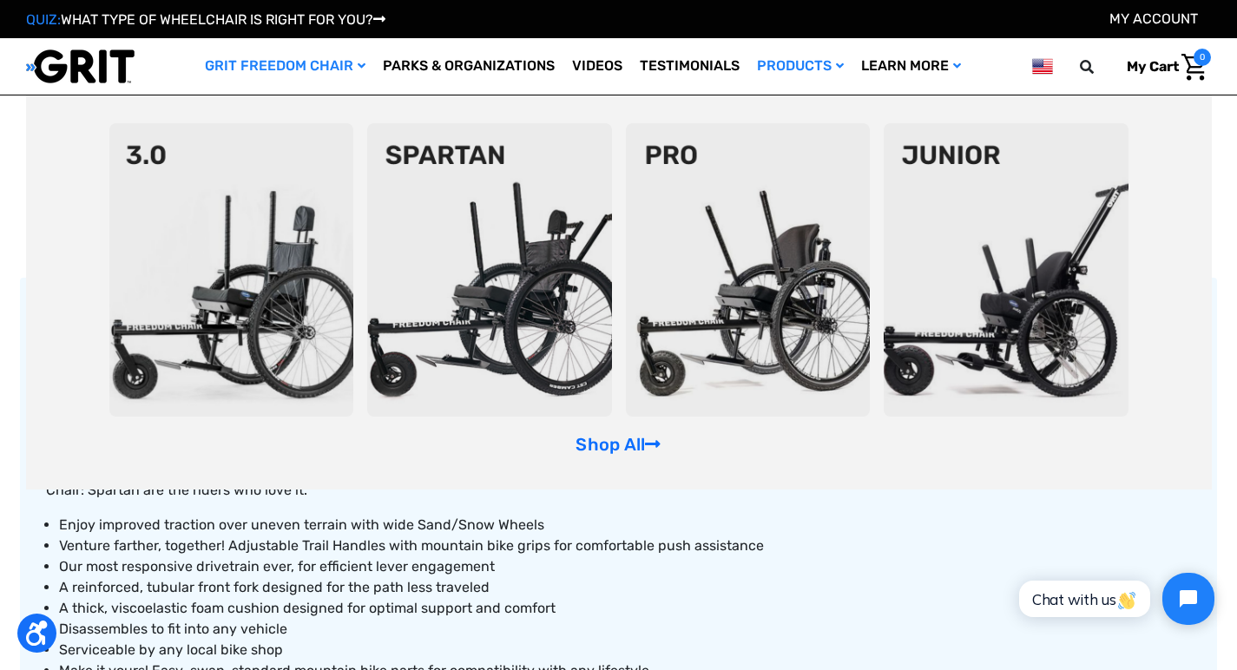
click at [247, 273] on img at bounding box center [231, 269] width 245 height 293
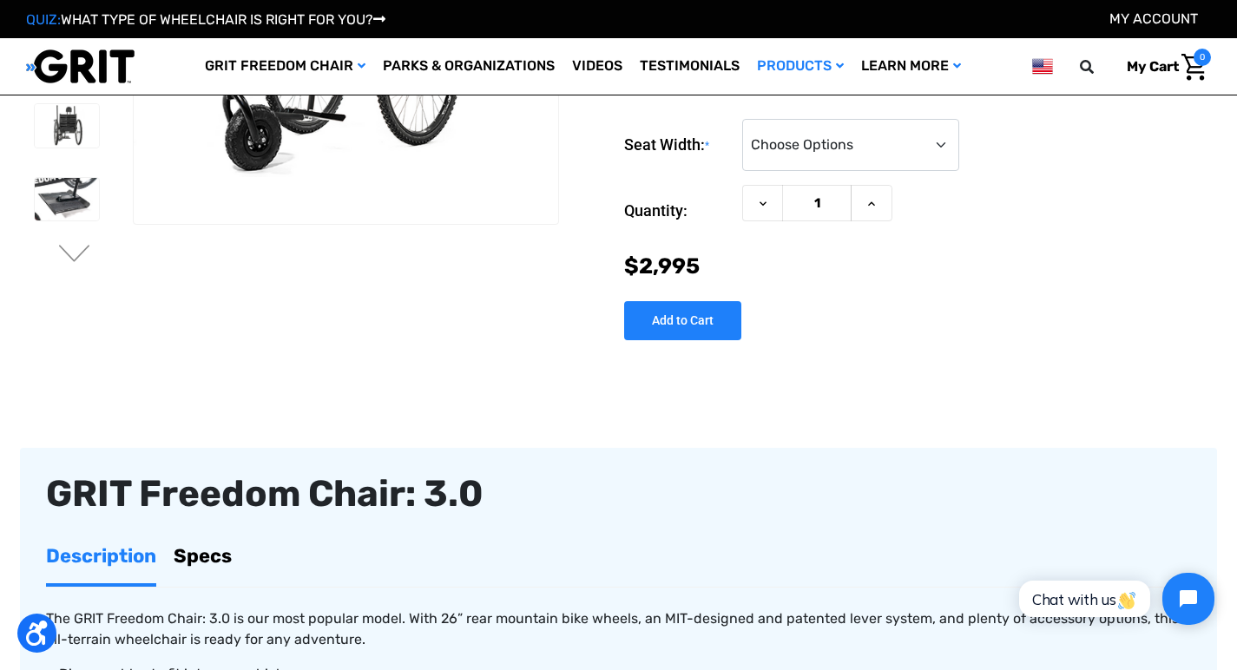
scroll to position [213, 0]
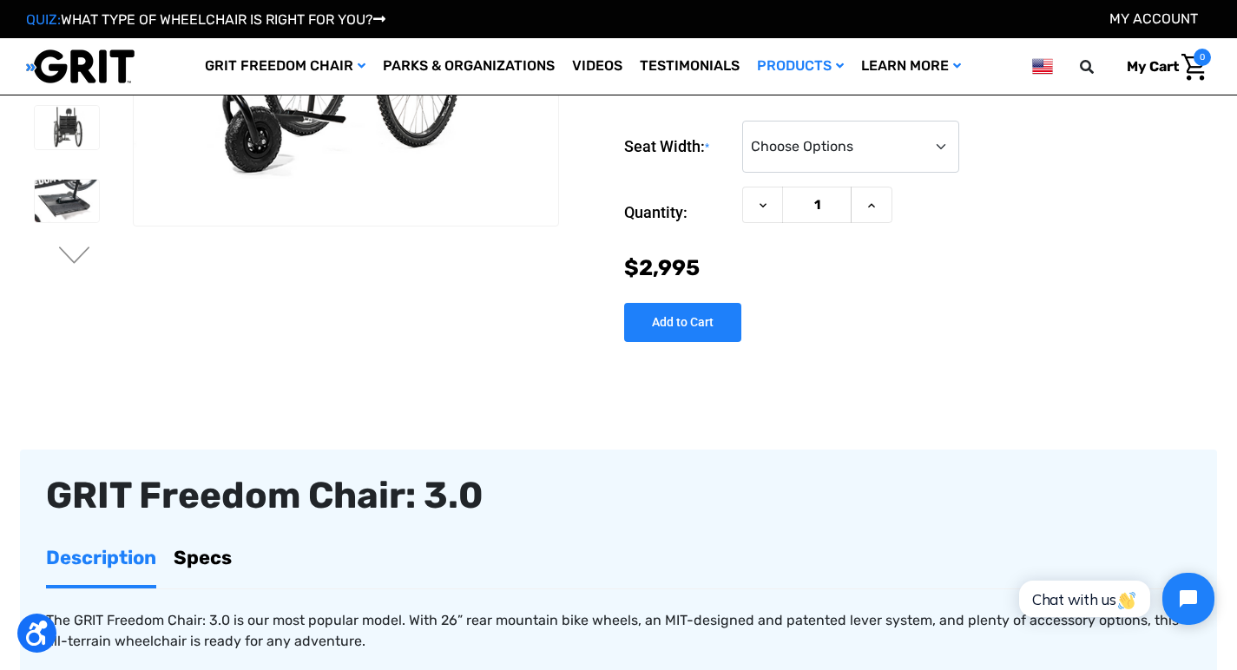
click at [202, 551] on link "Specs" at bounding box center [203, 557] width 58 height 55
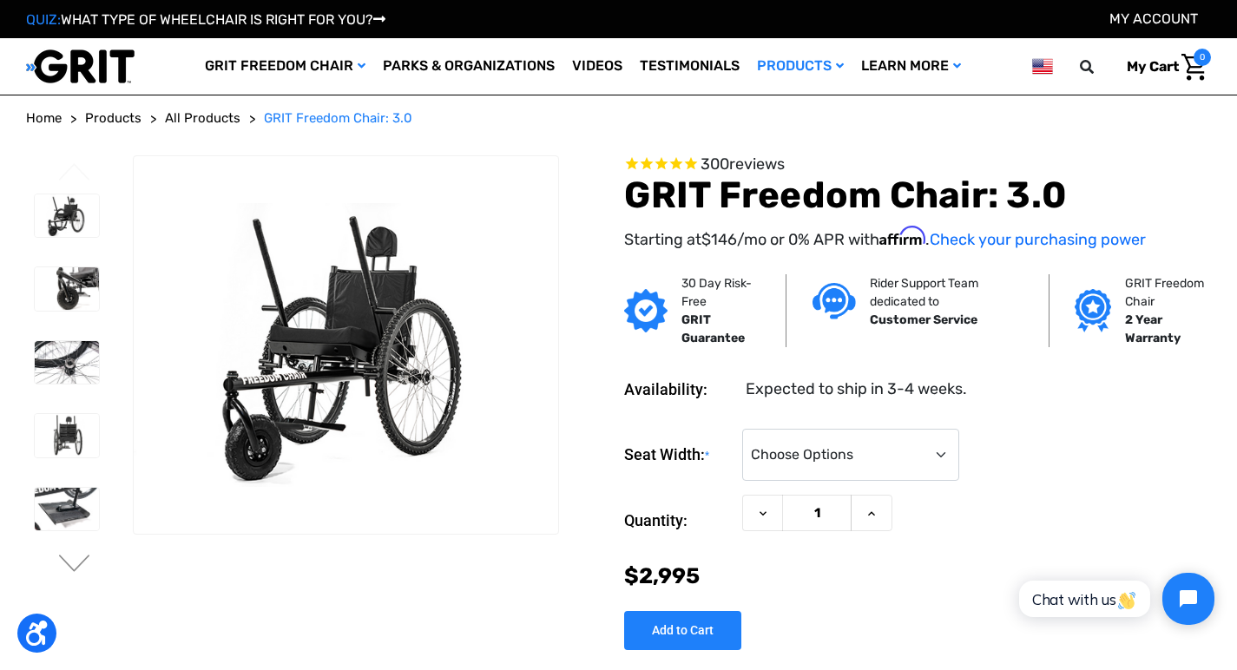
scroll to position [0, 0]
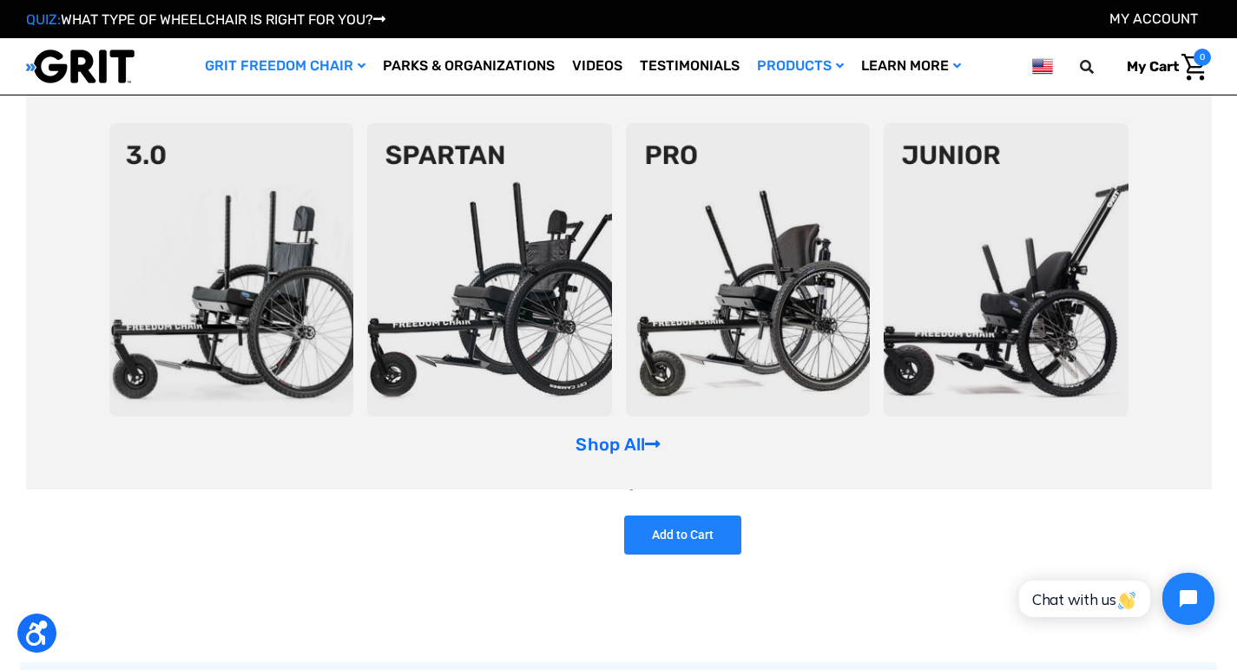
click at [468, 219] on img at bounding box center [489, 269] width 245 height 293
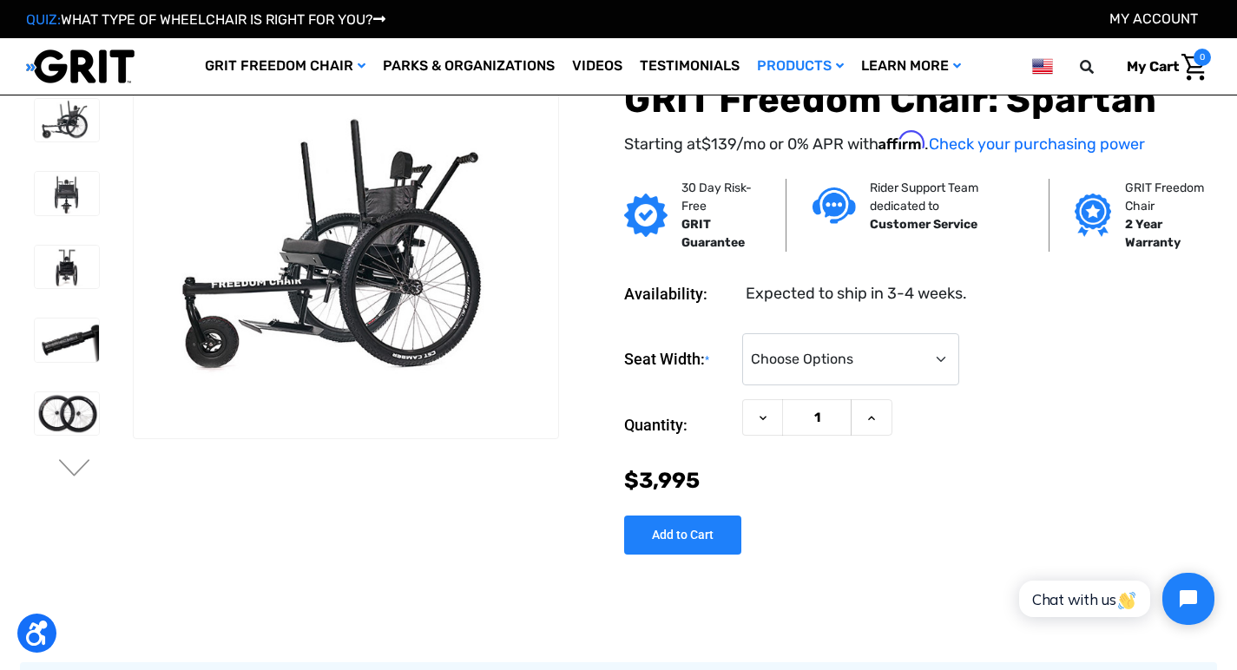
scroll to position [3, 0]
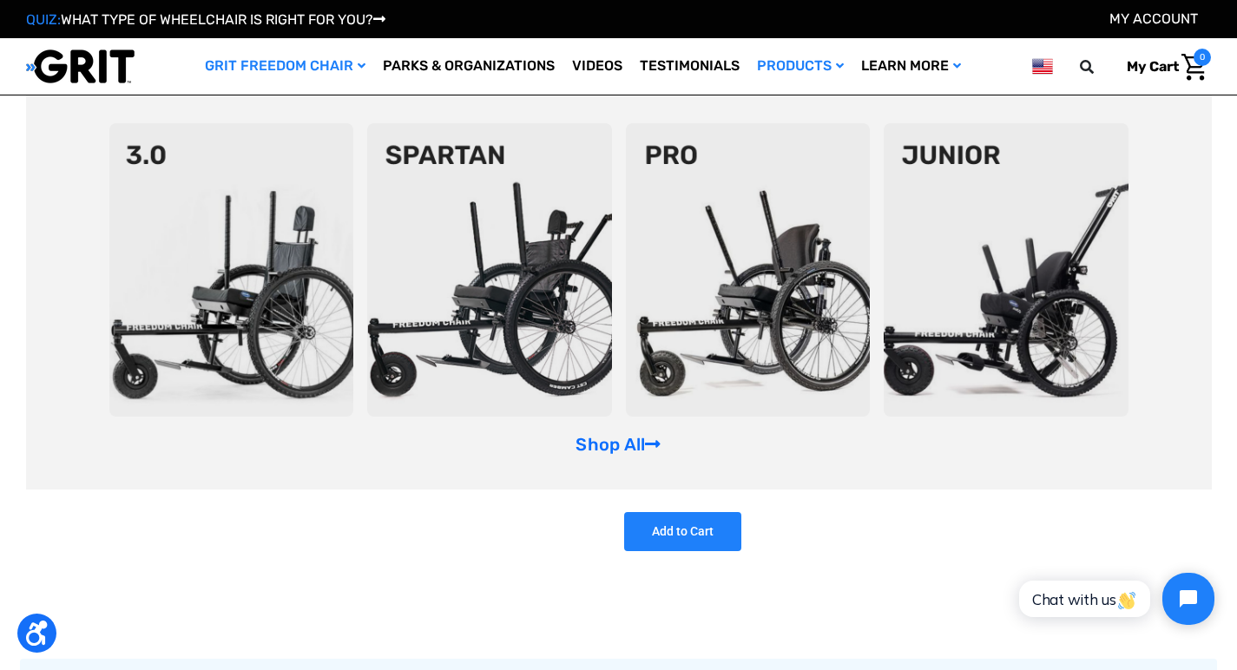
click at [284, 251] on img at bounding box center [231, 269] width 245 height 293
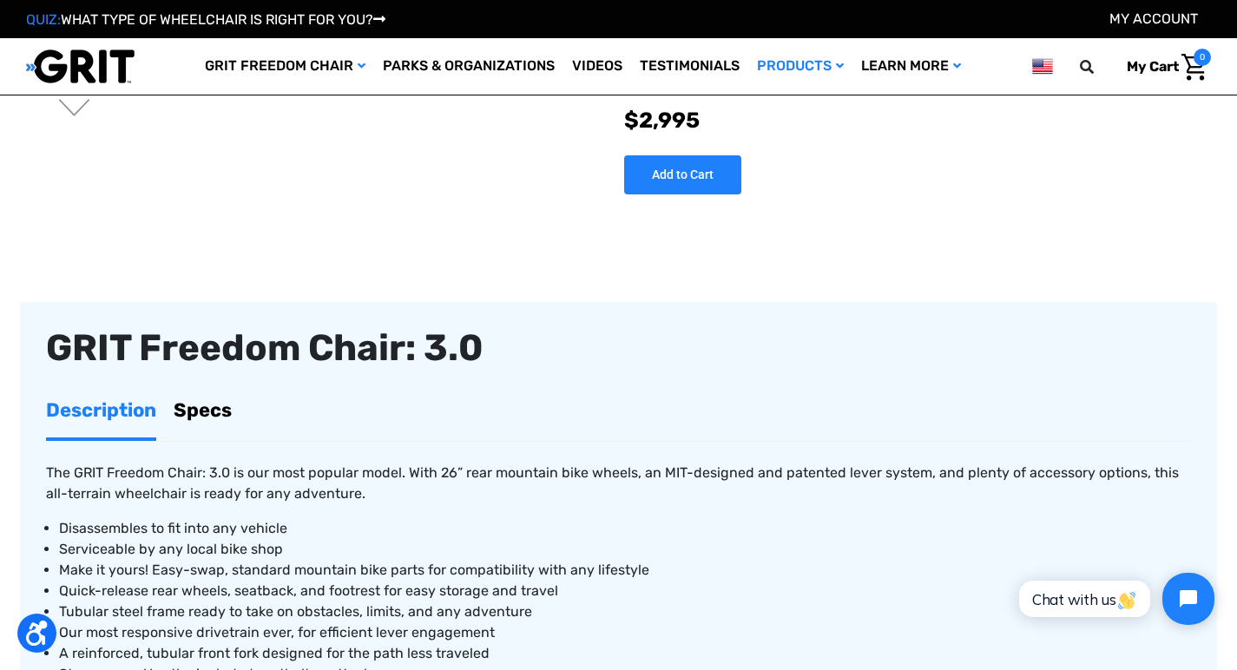
scroll to position [357, 0]
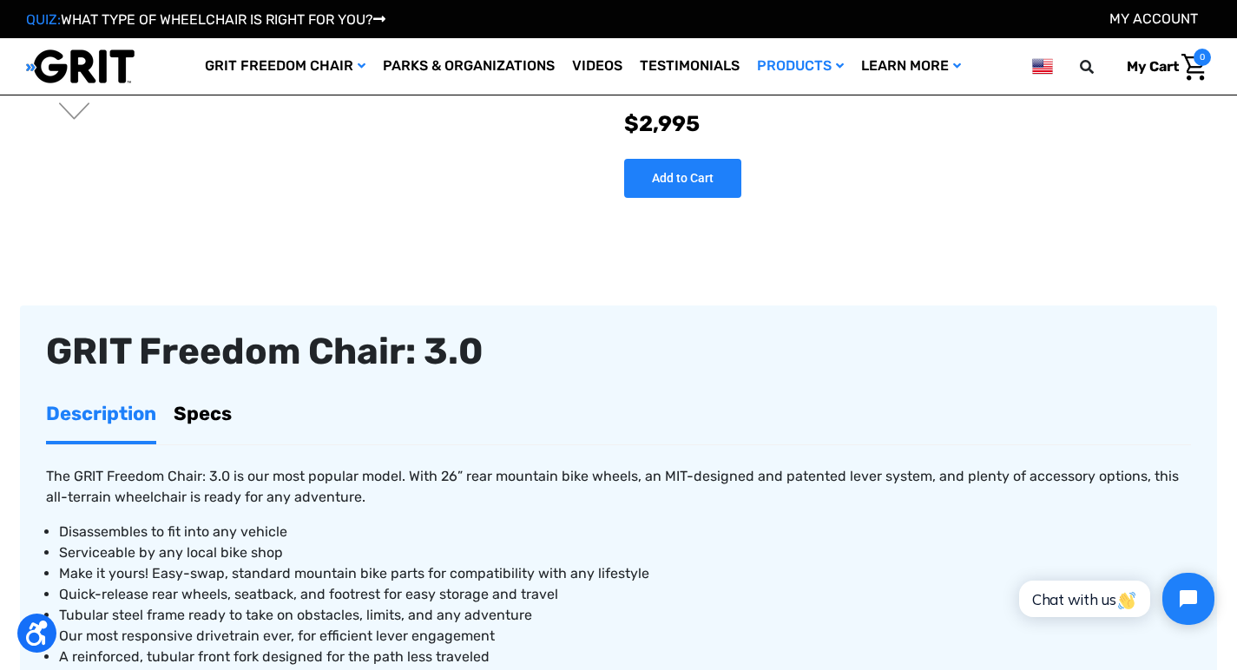
click at [207, 404] on link "Specs" at bounding box center [203, 413] width 58 height 55
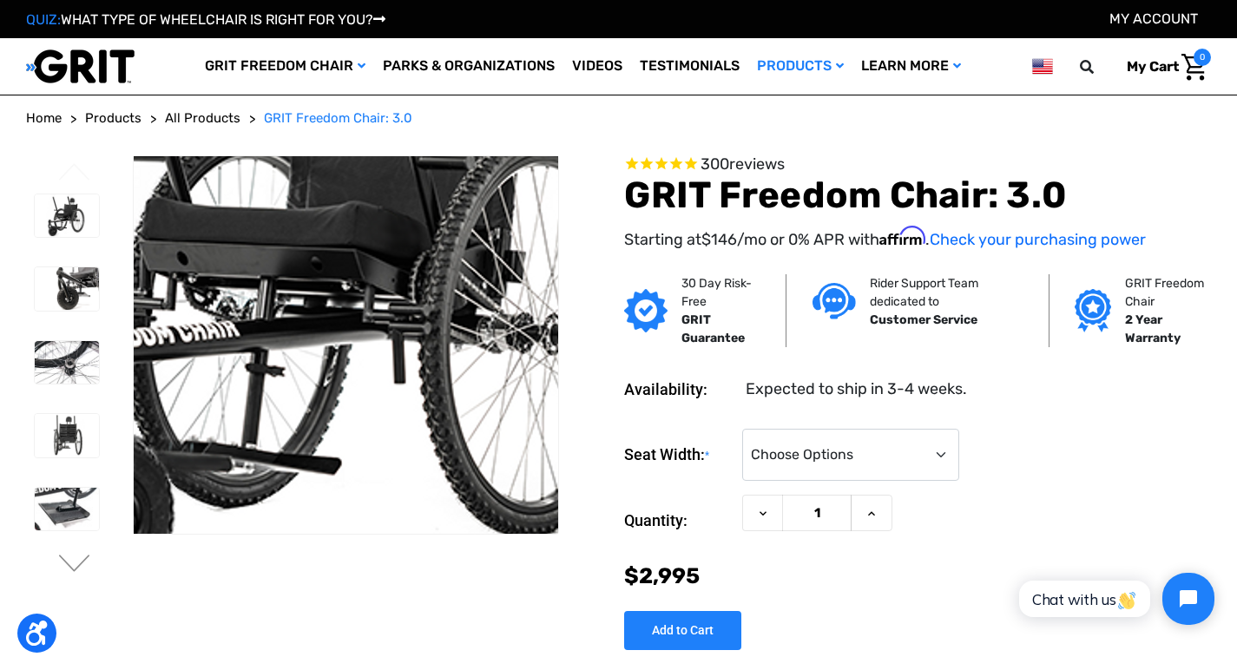
scroll to position [0, 0]
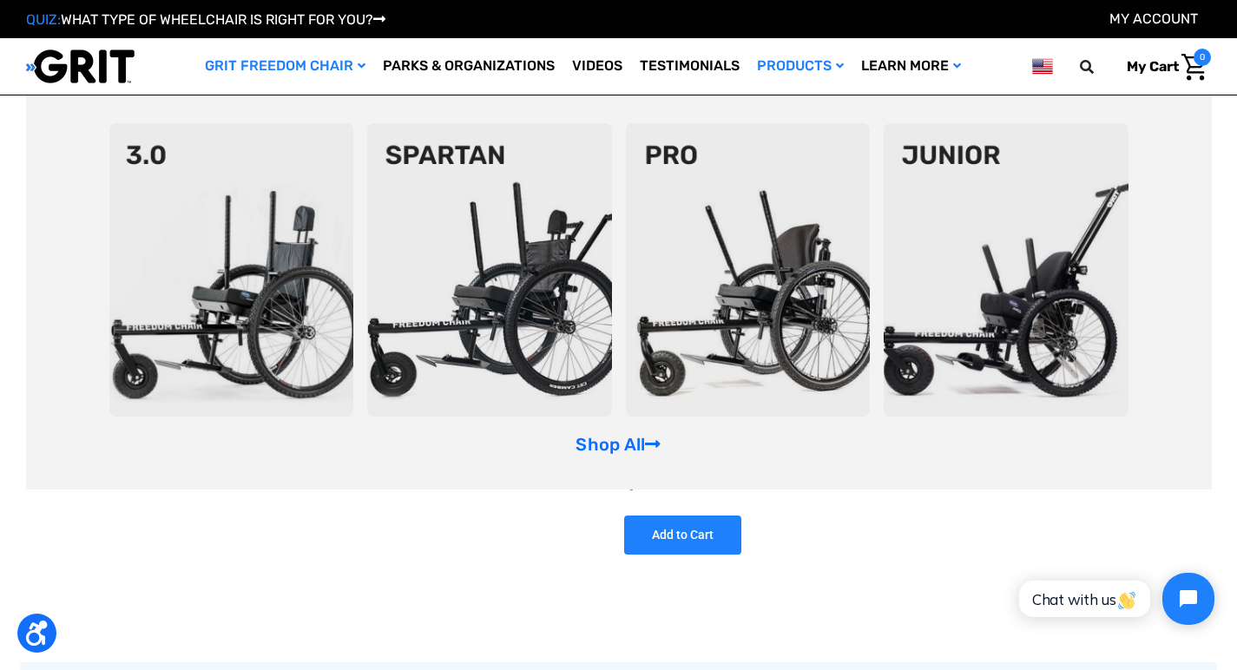
drag, startPoint x: 273, startPoint y: 61, endPoint x: 273, endPoint y: 96, distance: 35.6
click at [273, 280] on img at bounding box center [231, 269] width 245 height 293
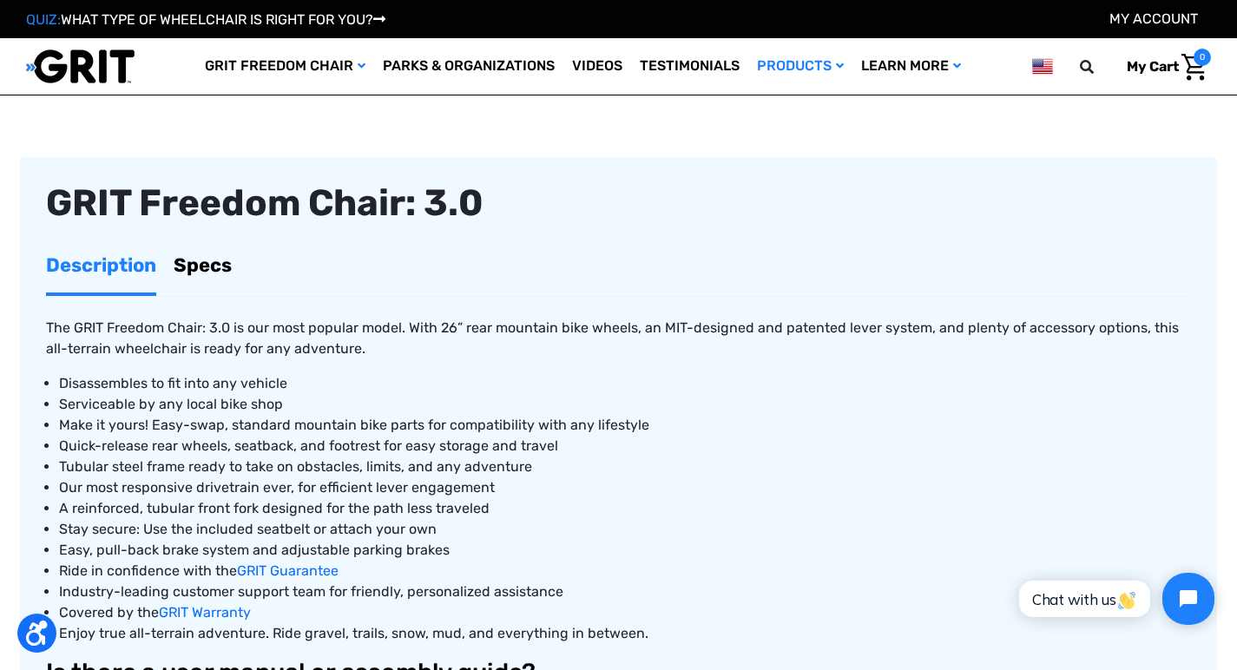
scroll to position [498, 0]
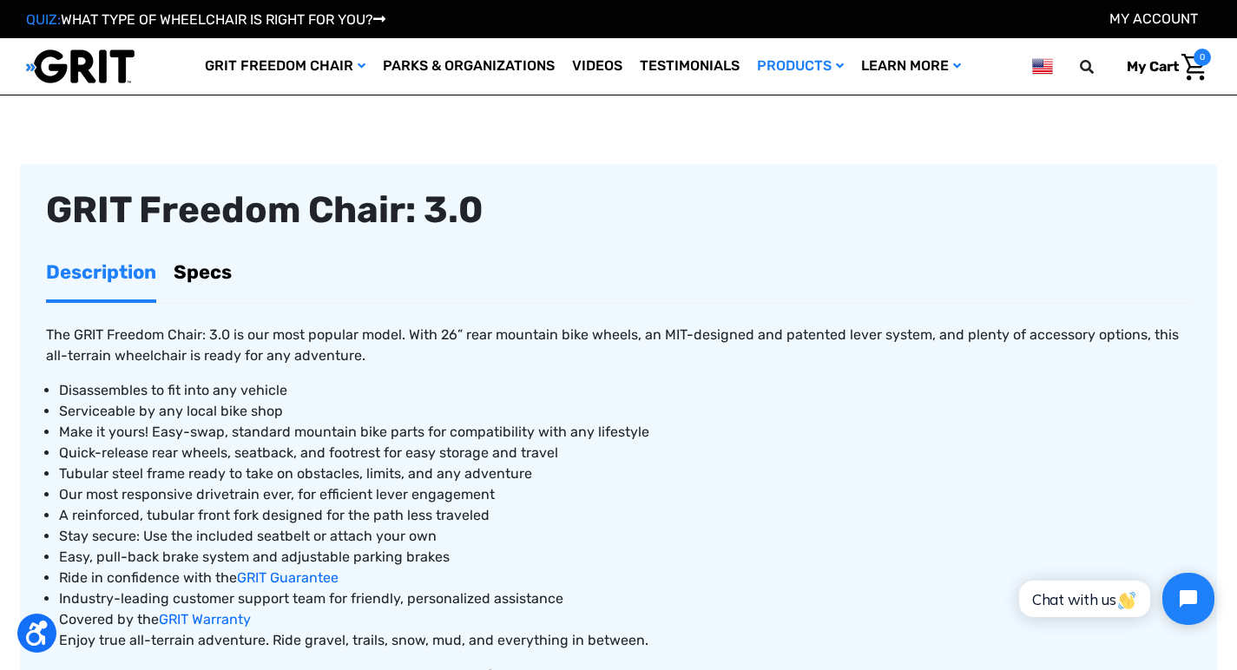
click at [200, 275] on link "Specs" at bounding box center [203, 272] width 58 height 55
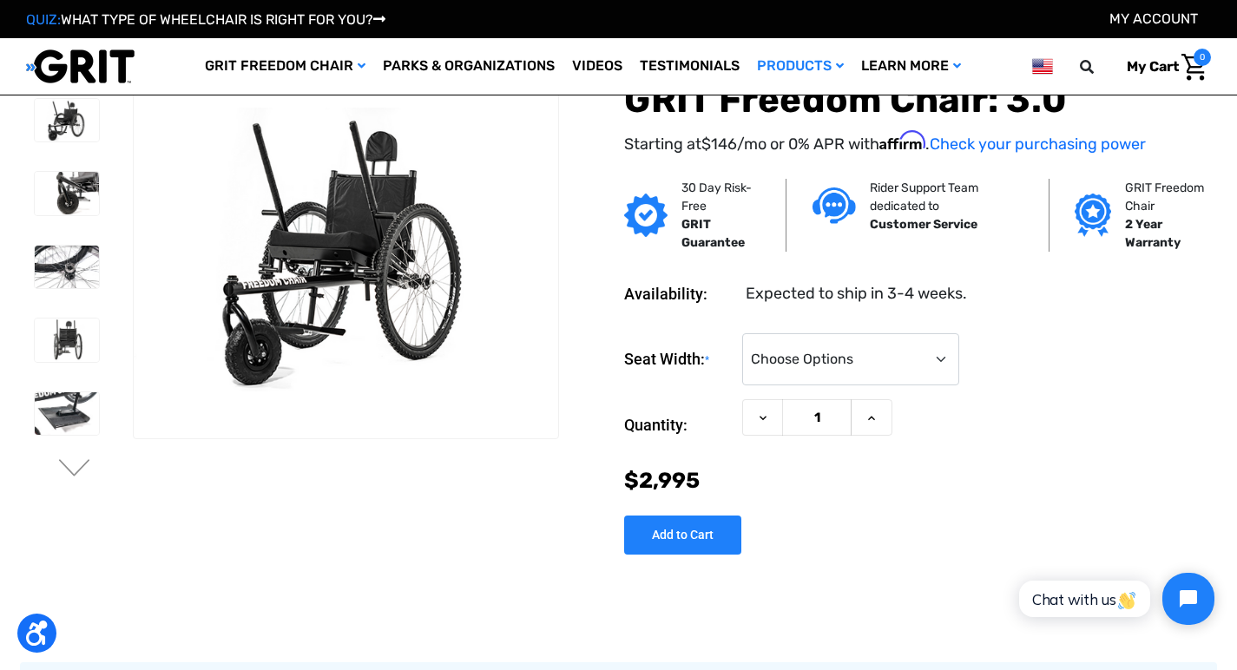
scroll to position [0, 0]
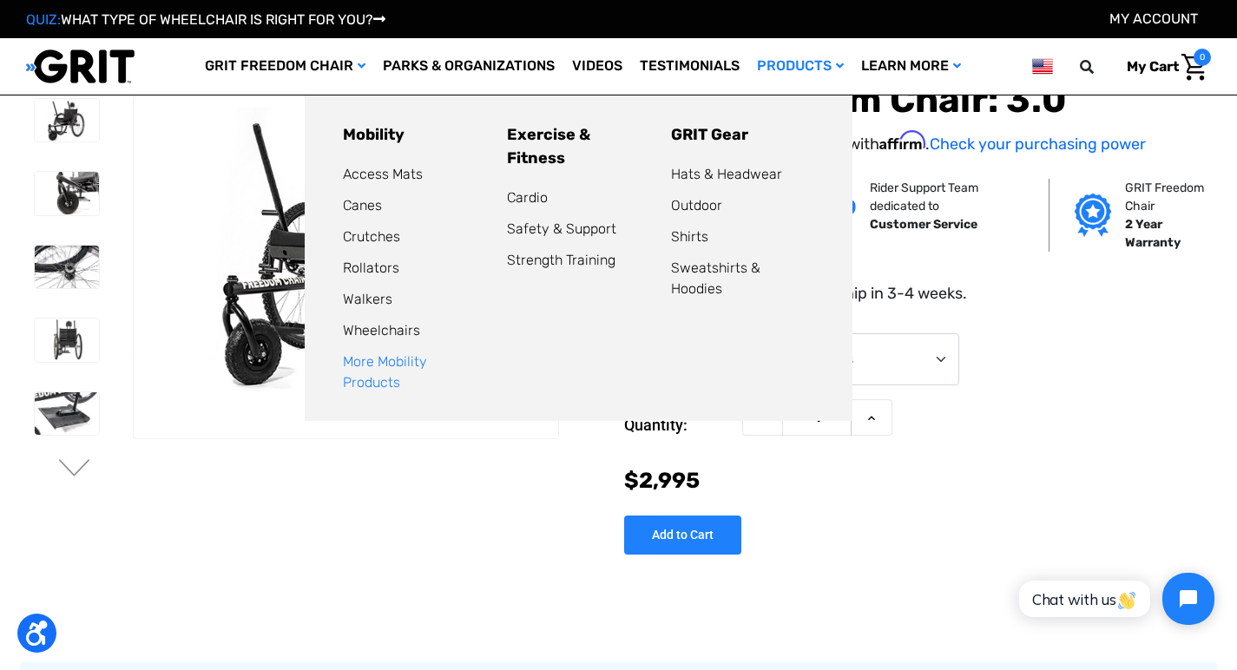
click at [427, 365] on link "More Mobility Products" at bounding box center [385, 371] width 84 height 37
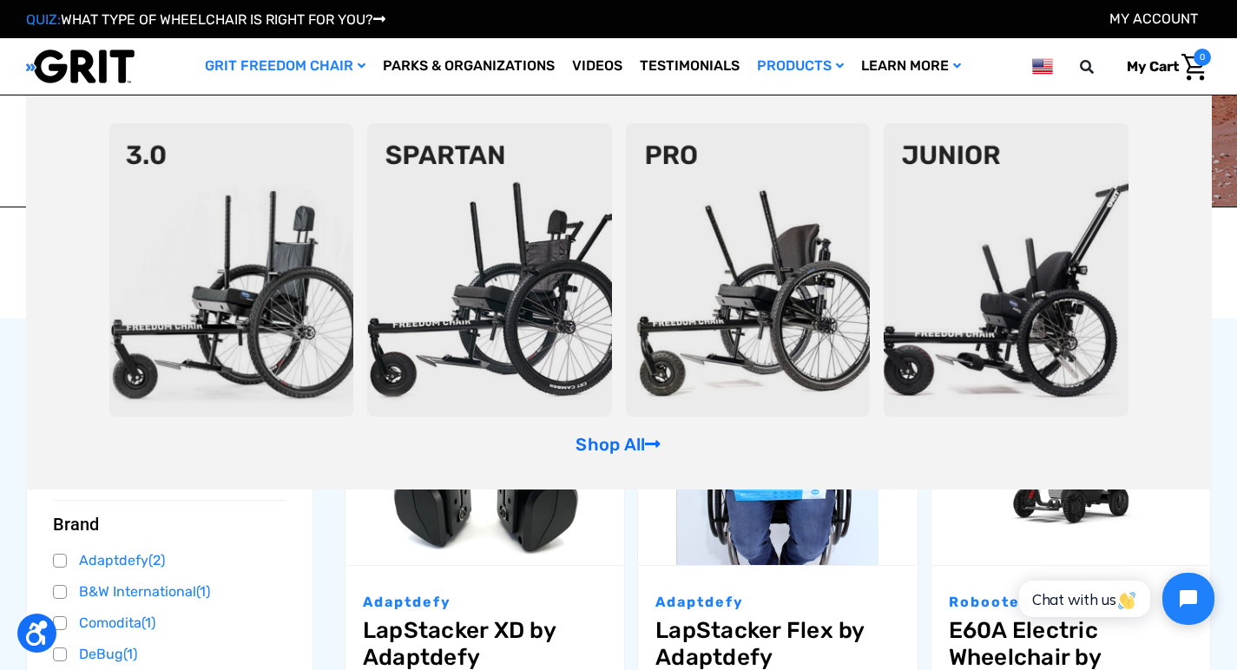
click at [467, 266] on img at bounding box center [489, 269] width 245 height 293
